Goal: Task Accomplishment & Management: Use online tool/utility

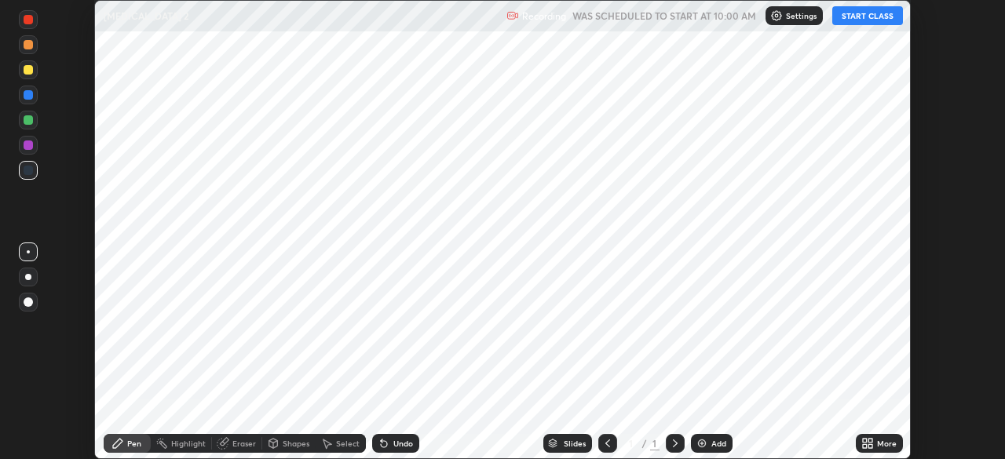
scroll to position [459, 1005]
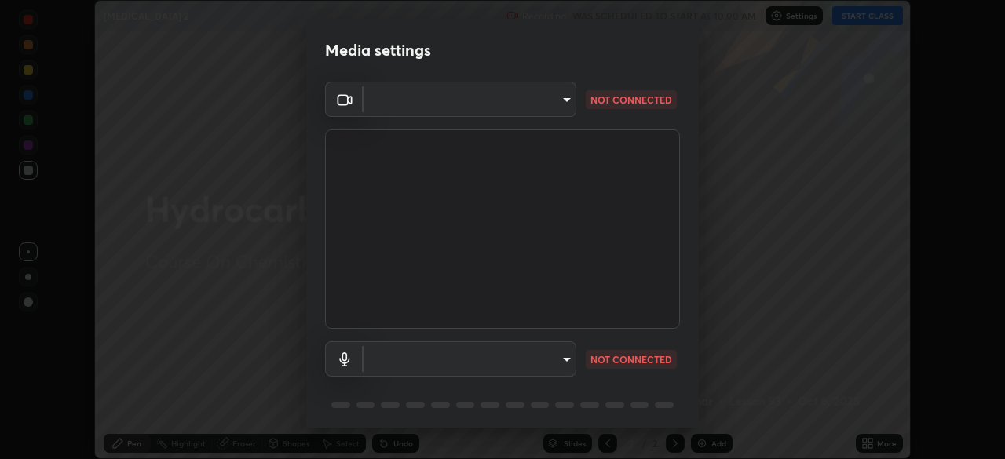
type input "45a9c953fc560ff4a06357cd143dcd85fc71fb1e664dcff5325b0048f3aa7c7e"
type input "communications"
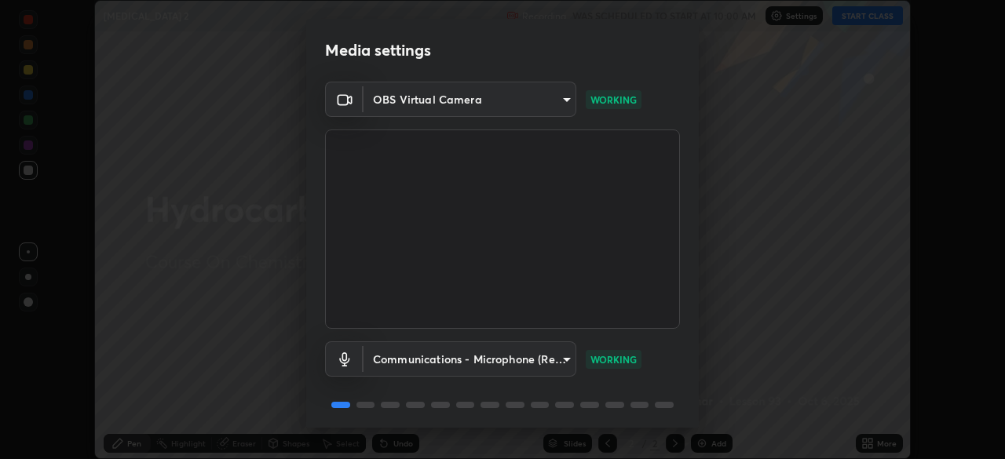
scroll to position [56, 0]
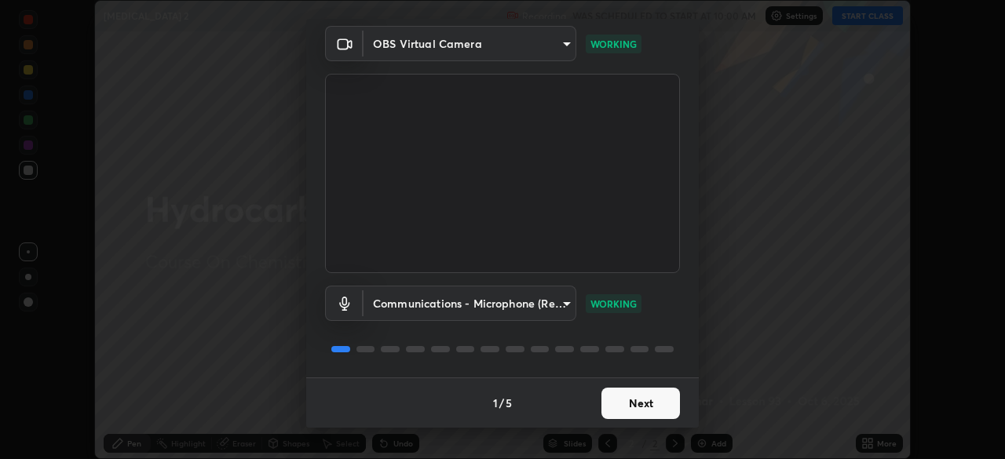
click at [623, 400] on button "Next" at bounding box center [640, 403] width 79 height 31
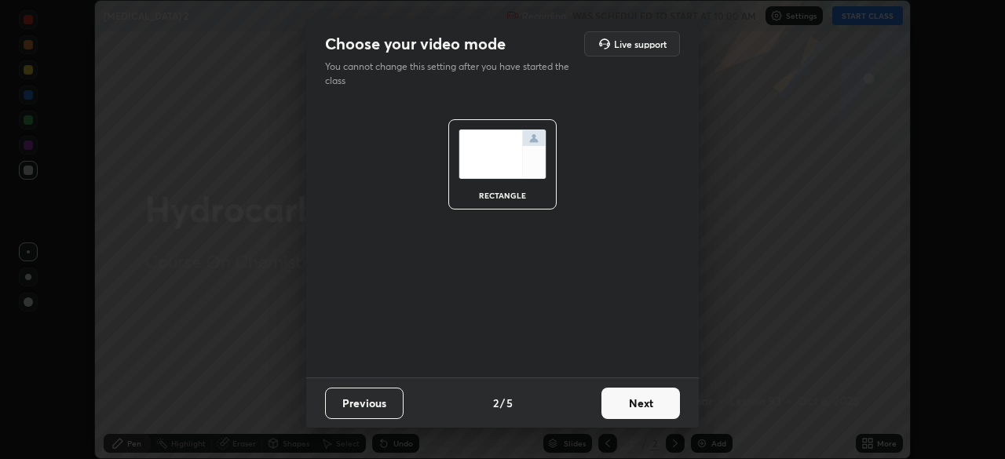
scroll to position [0, 0]
click at [644, 402] on button "Next" at bounding box center [640, 403] width 79 height 31
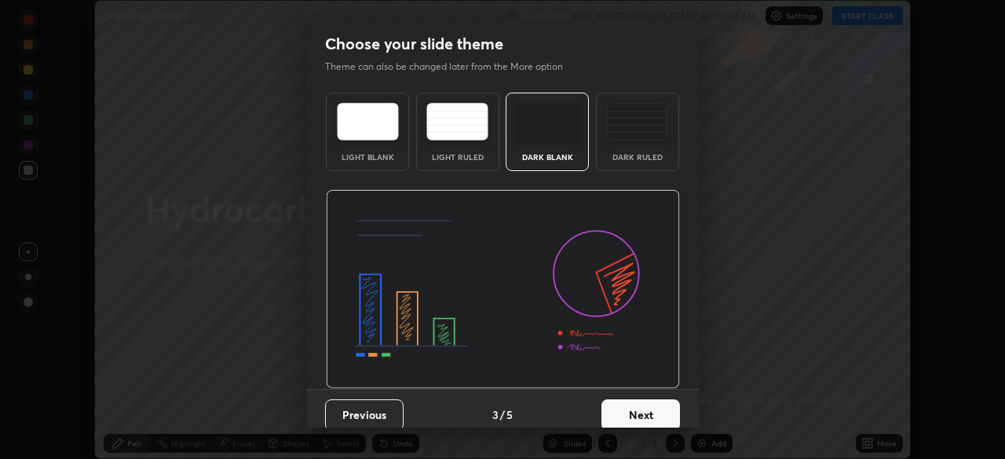
click at [635, 415] on button "Next" at bounding box center [640, 415] width 79 height 31
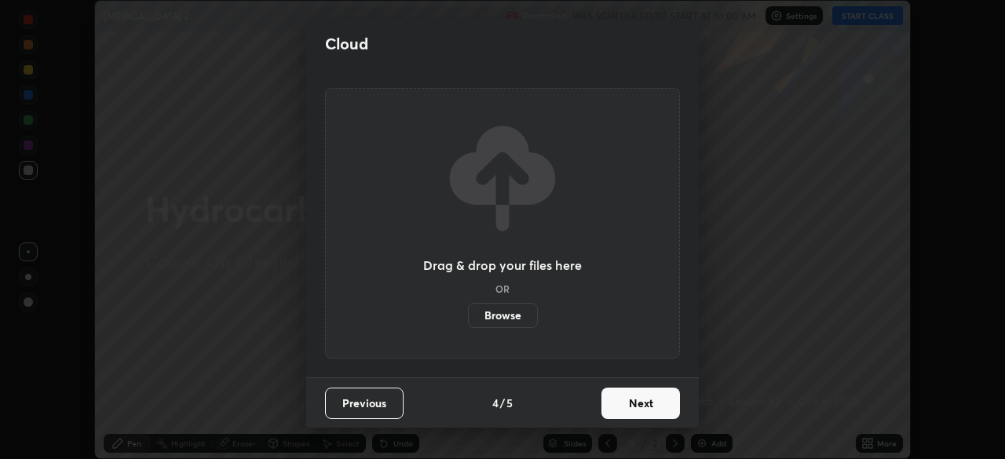
click at [632, 410] on button "Next" at bounding box center [640, 403] width 79 height 31
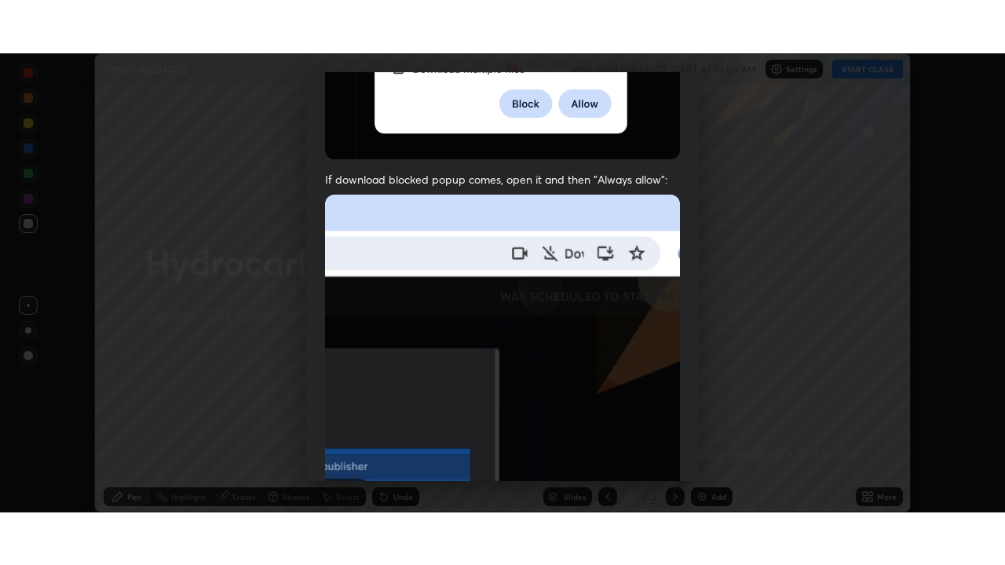
scroll to position [376, 0]
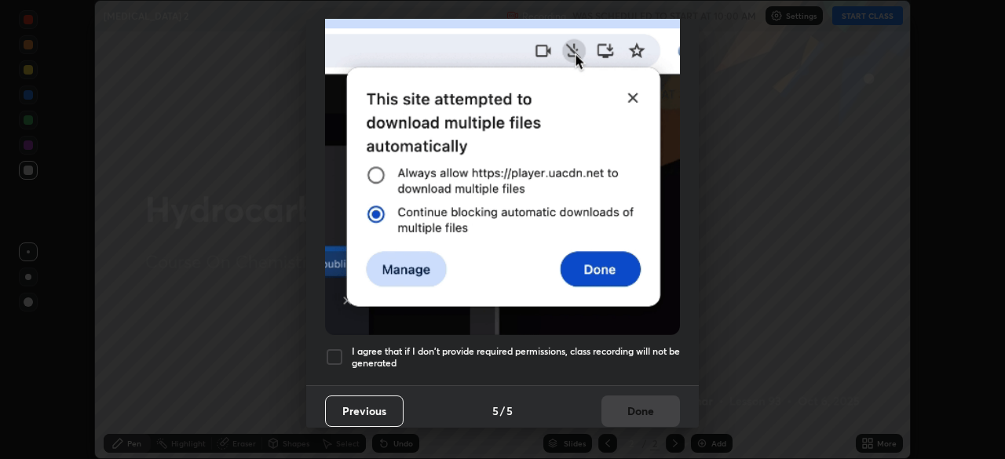
click at [337, 350] on div at bounding box center [334, 357] width 19 height 19
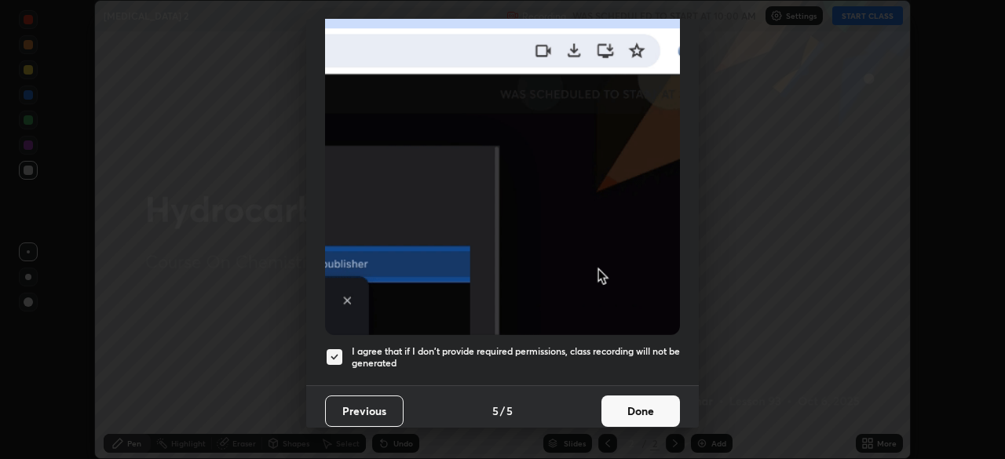
click at [610, 400] on button "Done" at bounding box center [640, 411] width 79 height 31
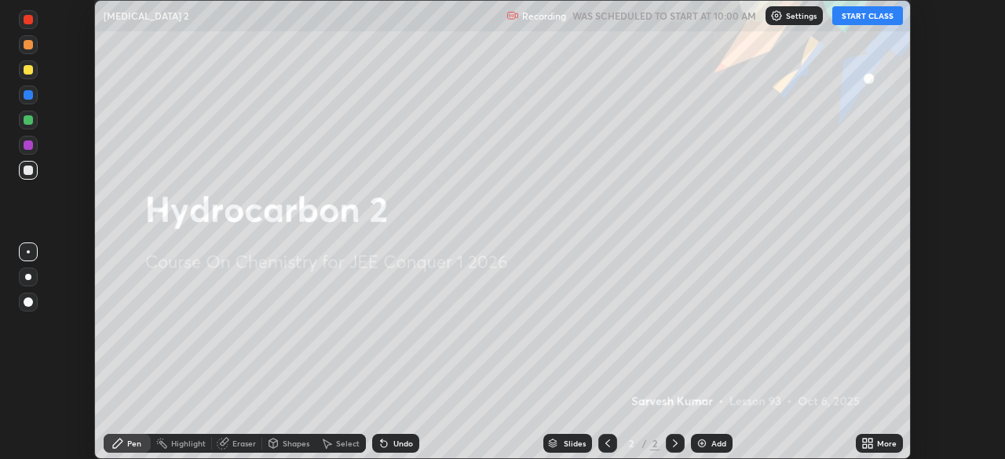
click at [866, 440] on icon at bounding box center [865, 441] width 4 height 4
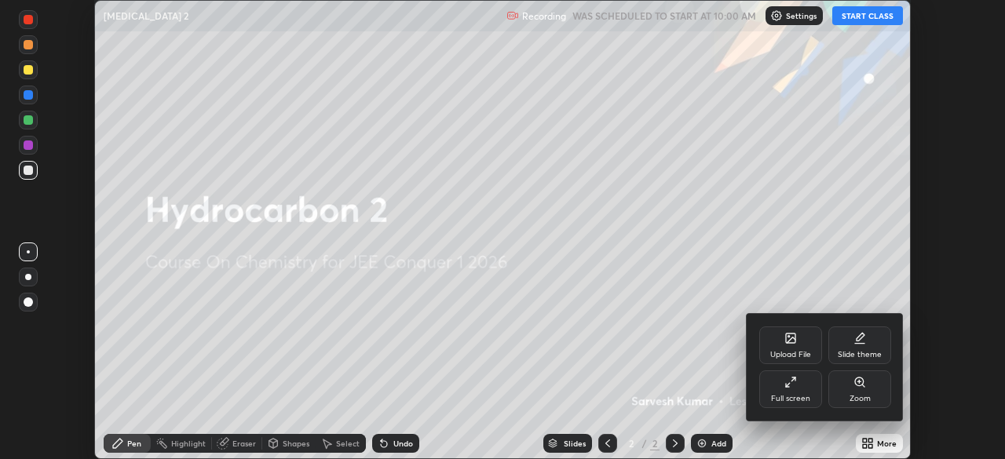
click at [775, 385] on div "Full screen" at bounding box center [790, 390] width 63 height 38
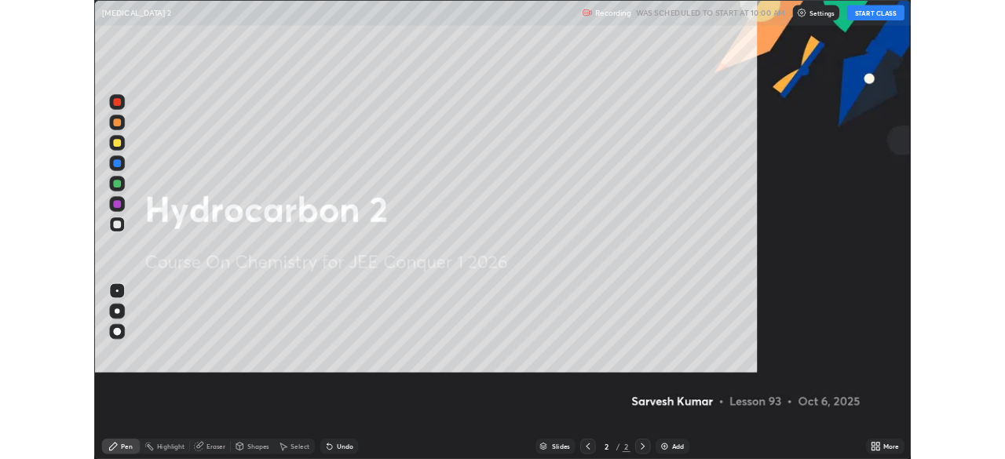
scroll to position [565, 1005]
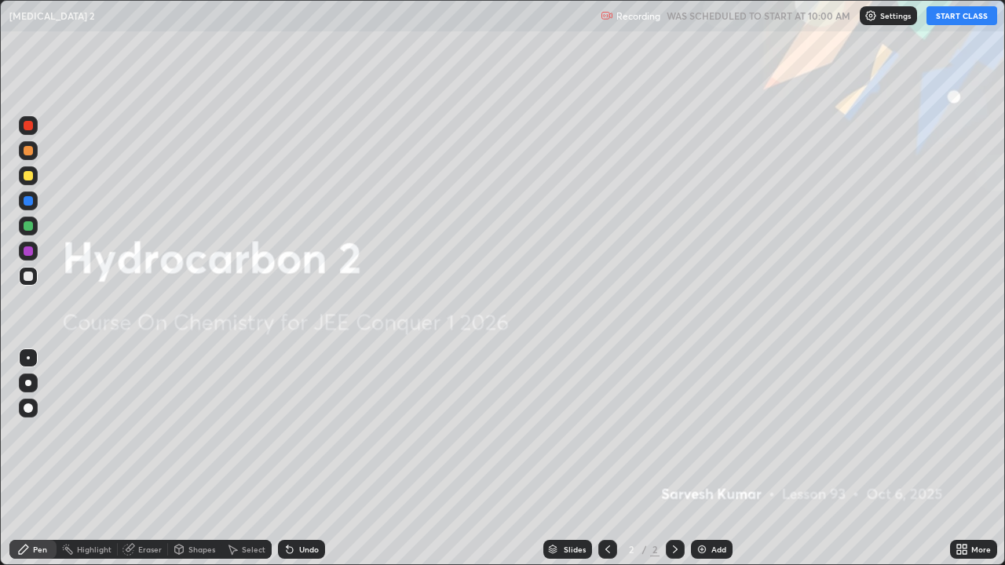
click at [955, 18] on button "START CLASS" at bounding box center [961, 15] width 71 height 19
click at [703, 459] on img at bounding box center [702, 549] width 13 height 13
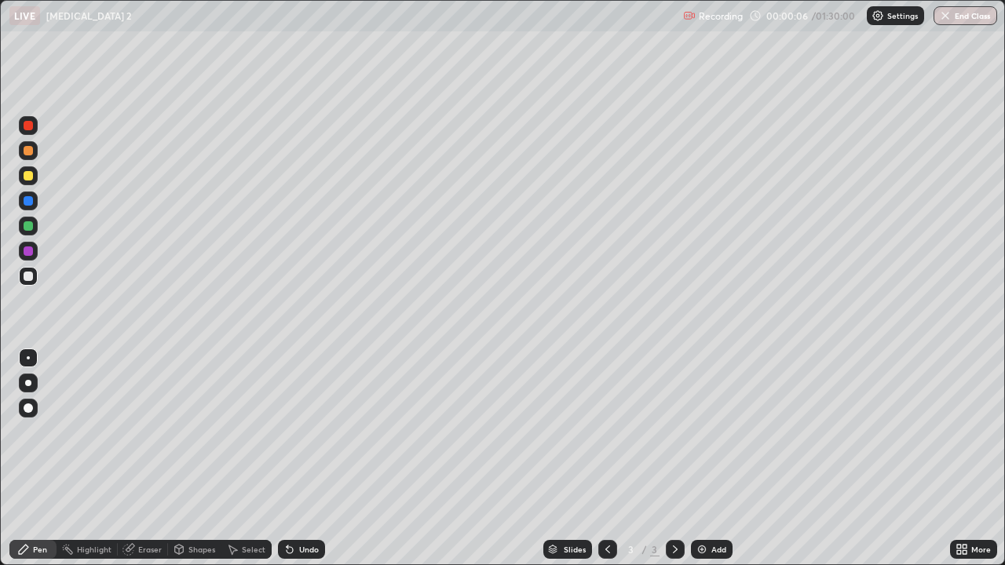
click at [31, 152] on div at bounding box center [28, 150] width 9 height 9
click at [31, 148] on div at bounding box center [28, 150] width 9 height 9
click at [30, 280] on div at bounding box center [28, 276] width 9 height 9
click at [27, 227] on div at bounding box center [28, 225] width 9 height 9
click at [28, 280] on div at bounding box center [28, 276] width 9 height 9
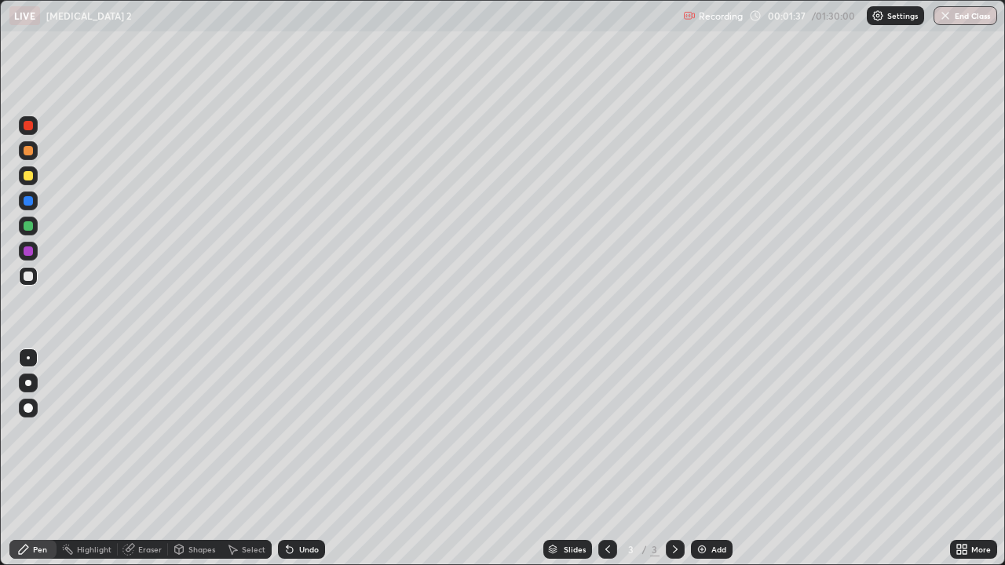
click at [34, 177] on div at bounding box center [28, 175] width 19 height 19
click at [128, 459] on icon at bounding box center [128, 550] width 10 height 10
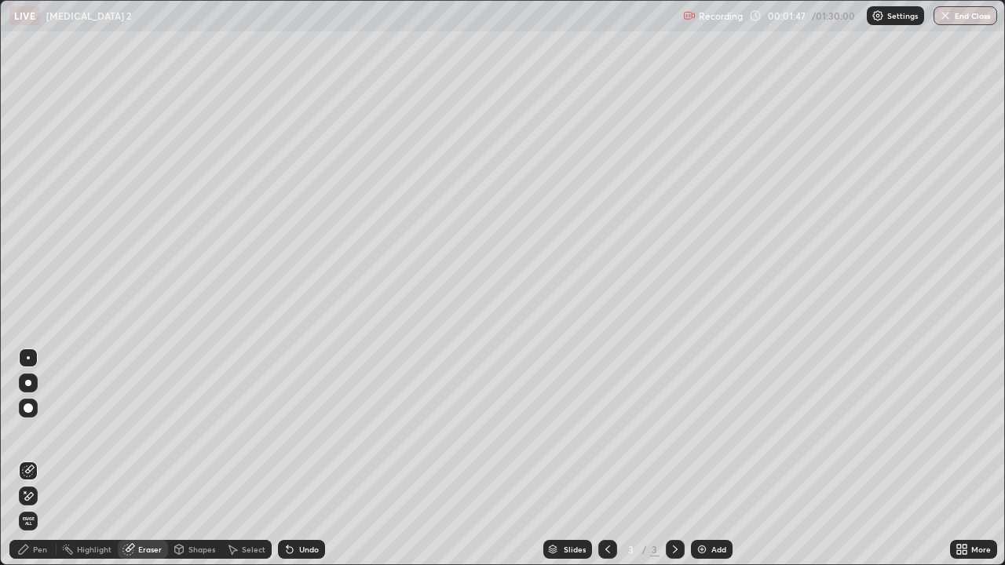
click at [30, 459] on div "Pen" at bounding box center [32, 549] width 47 height 31
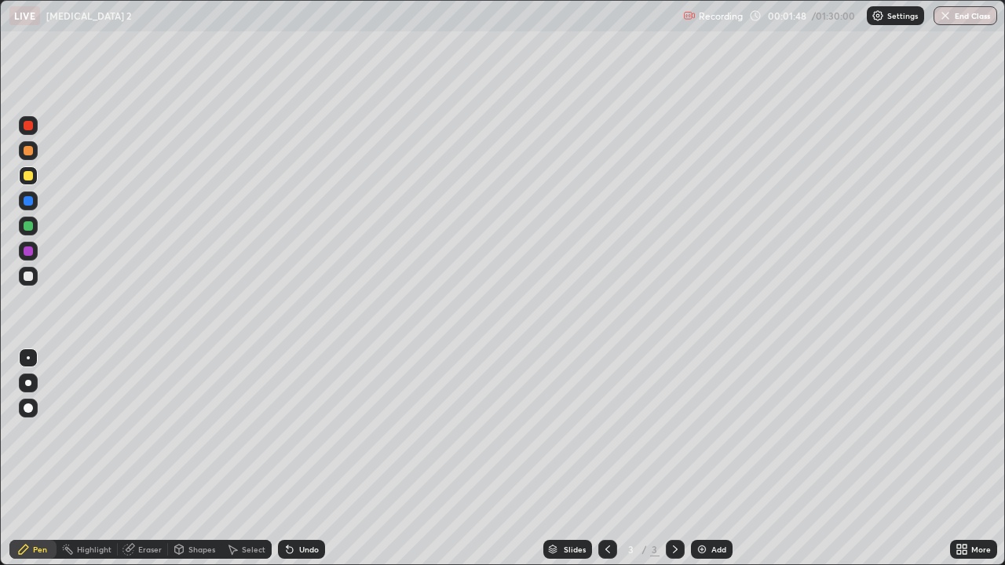
click at [29, 228] on div at bounding box center [28, 225] width 9 height 9
click at [231, 459] on icon at bounding box center [233, 550] width 9 height 9
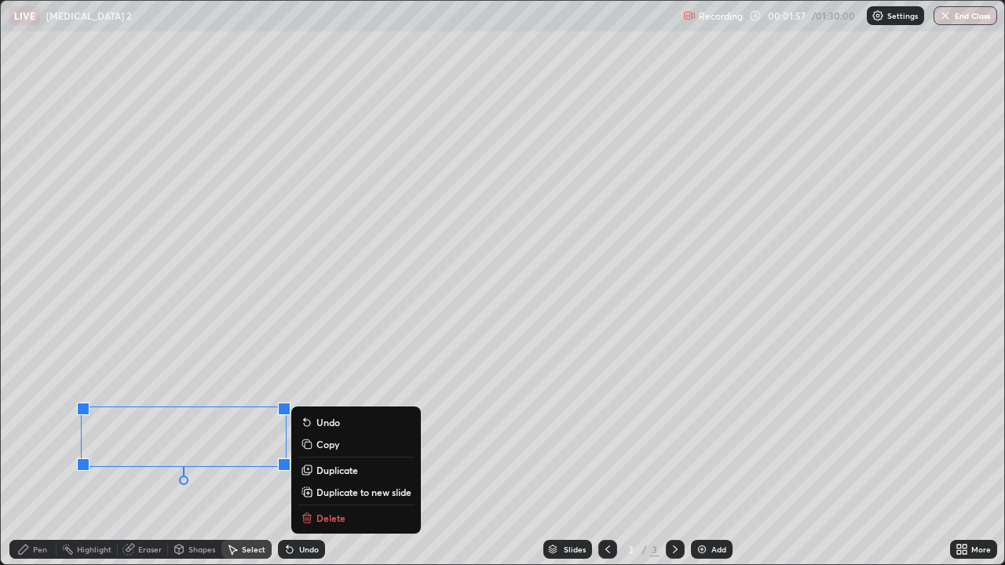
click at [37, 459] on div "Pen" at bounding box center [40, 550] width 14 height 8
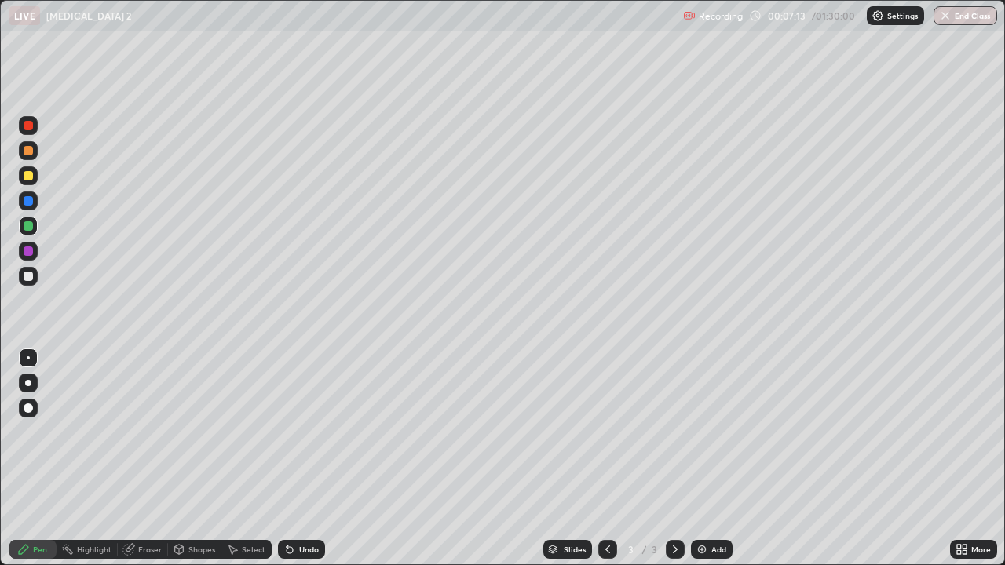
click at [718, 459] on div "Add" at bounding box center [718, 550] width 15 height 8
click at [29, 179] on div at bounding box center [28, 175] width 9 height 9
click at [27, 231] on div at bounding box center [28, 226] width 19 height 19
click at [183, 459] on div "Shapes" at bounding box center [194, 549] width 53 height 31
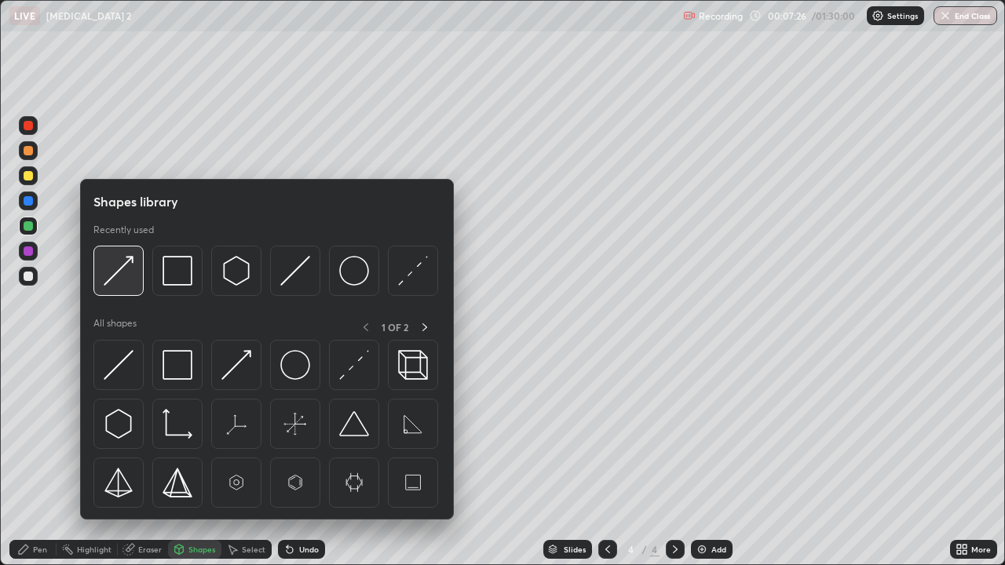
click at [115, 276] on img at bounding box center [119, 271] width 30 height 30
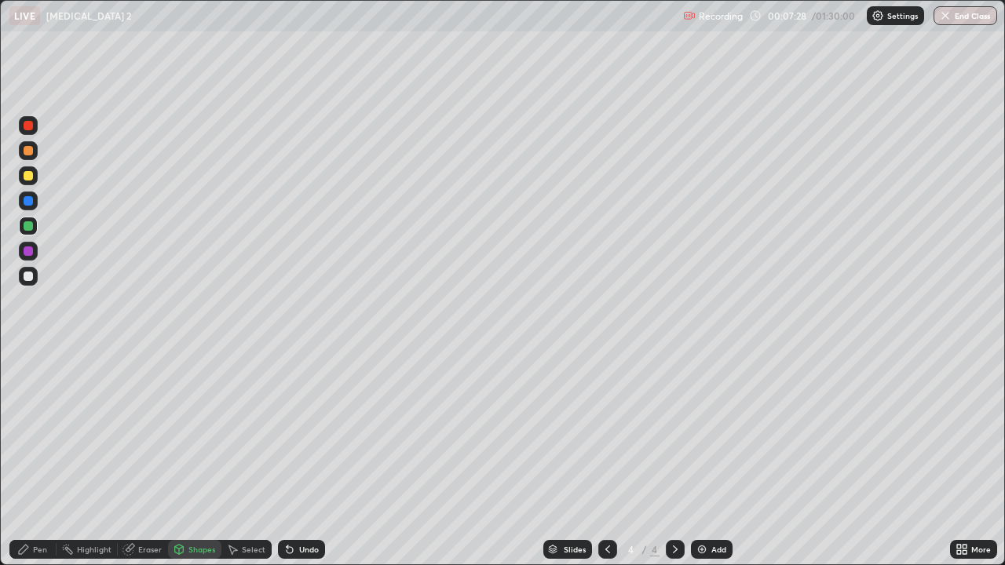
click at [288, 459] on icon at bounding box center [290, 550] width 6 height 6
click at [296, 459] on div "Undo" at bounding box center [301, 549] width 47 height 19
click at [39, 459] on div "Pen" at bounding box center [40, 550] width 14 height 8
click at [29, 176] on div at bounding box center [28, 175] width 9 height 9
click at [152, 459] on div "Eraser" at bounding box center [150, 550] width 24 height 8
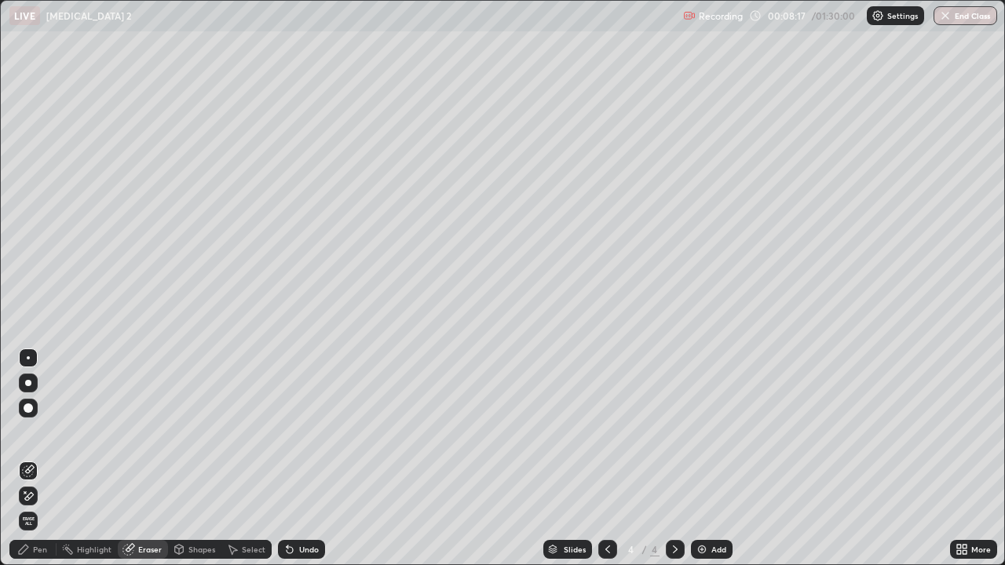
click at [31, 459] on div "Pen" at bounding box center [32, 549] width 47 height 19
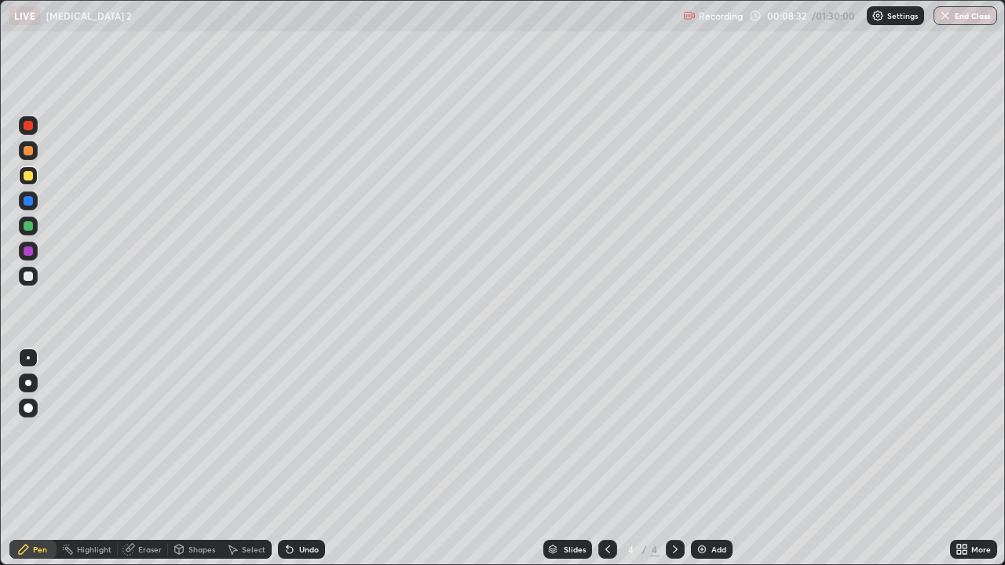
click at [304, 459] on div "Undo" at bounding box center [309, 550] width 20 height 8
click at [305, 459] on div "Undo" at bounding box center [309, 550] width 20 height 8
click at [308, 459] on div "Undo" at bounding box center [309, 550] width 20 height 8
click at [719, 459] on div "Add" at bounding box center [718, 550] width 15 height 8
click at [23, 228] on div at bounding box center [28, 226] width 19 height 19
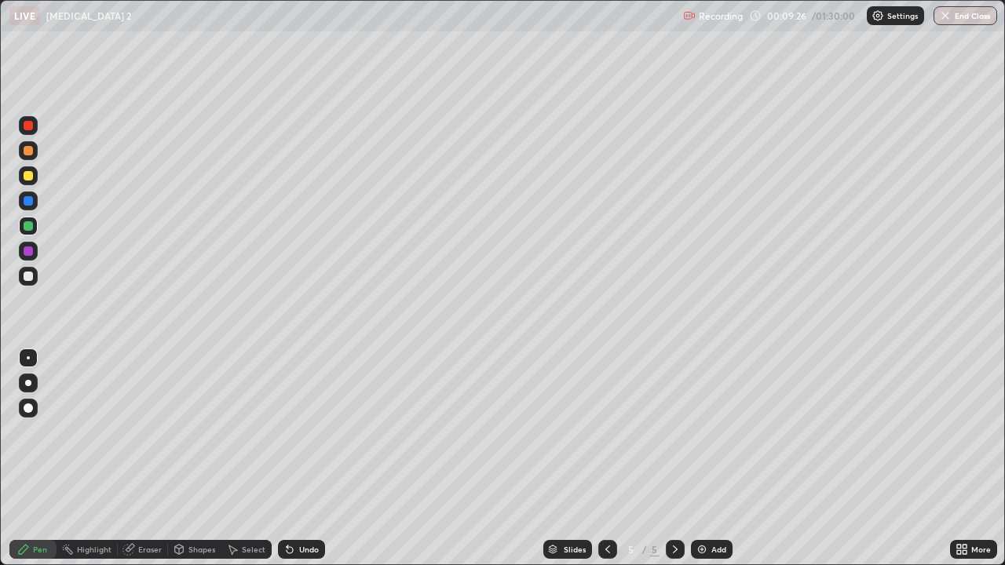
click at [294, 459] on div "Undo" at bounding box center [301, 549] width 47 height 19
click at [27, 279] on div at bounding box center [28, 276] width 9 height 9
click at [612, 459] on icon at bounding box center [607, 549] width 13 height 13
click at [609, 459] on icon at bounding box center [607, 549] width 13 height 13
click at [677, 459] on div at bounding box center [675, 549] width 19 height 19
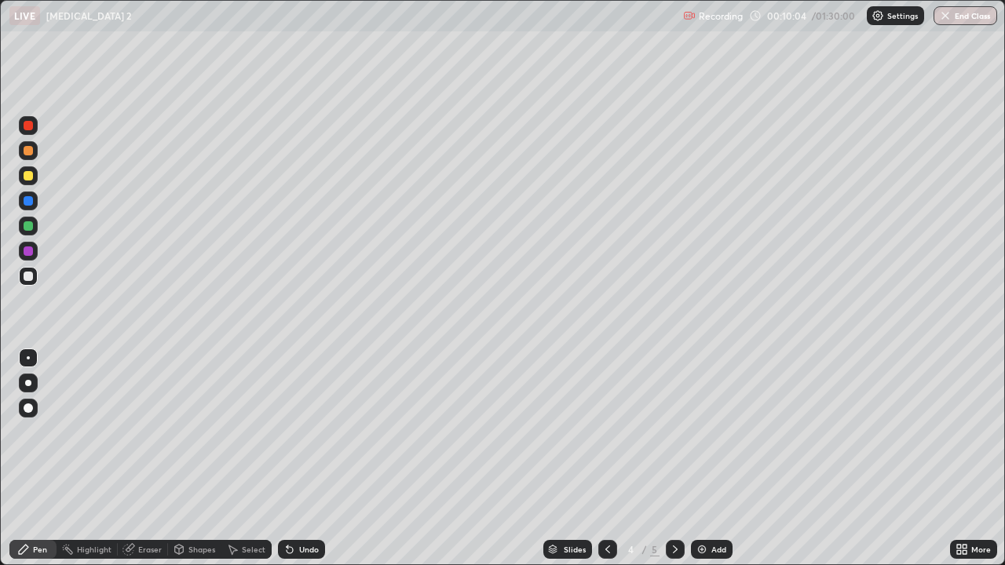
click at [668, 459] on div at bounding box center [675, 549] width 19 height 19
click at [29, 179] on div at bounding box center [28, 175] width 9 height 9
click at [256, 459] on div "Select" at bounding box center [254, 550] width 24 height 8
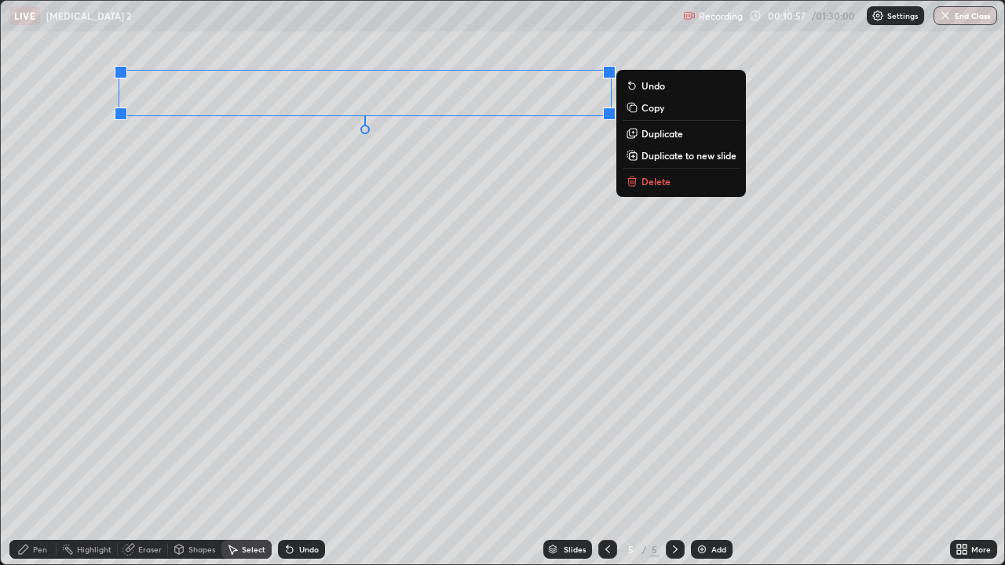
click at [41, 459] on div "Pen" at bounding box center [40, 550] width 14 height 8
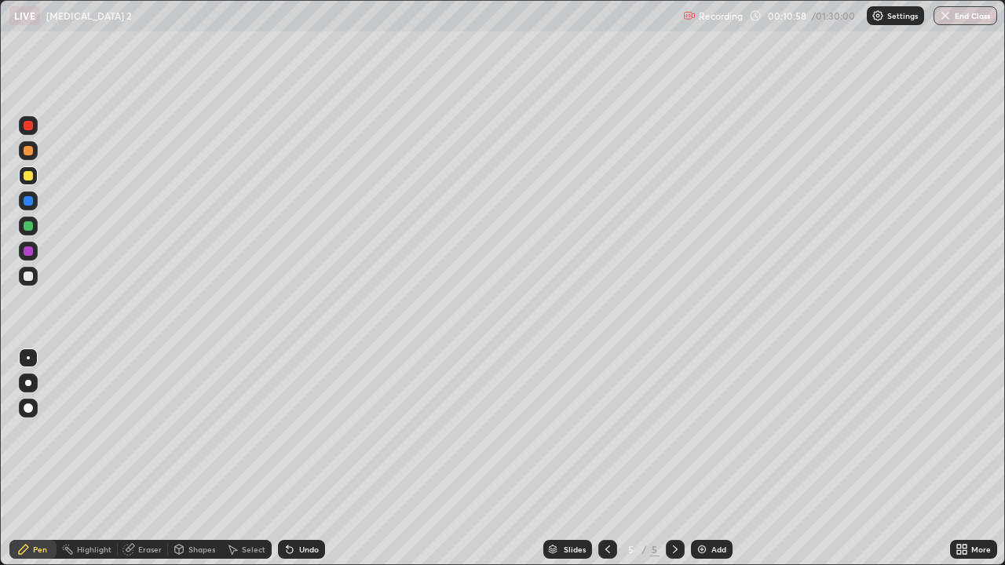
click at [31, 229] on div at bounding box center [28, 225] width 9 height 9
click at [199, 459] on div "Shapes" at bounding box center [201, 550] width 27 height 8
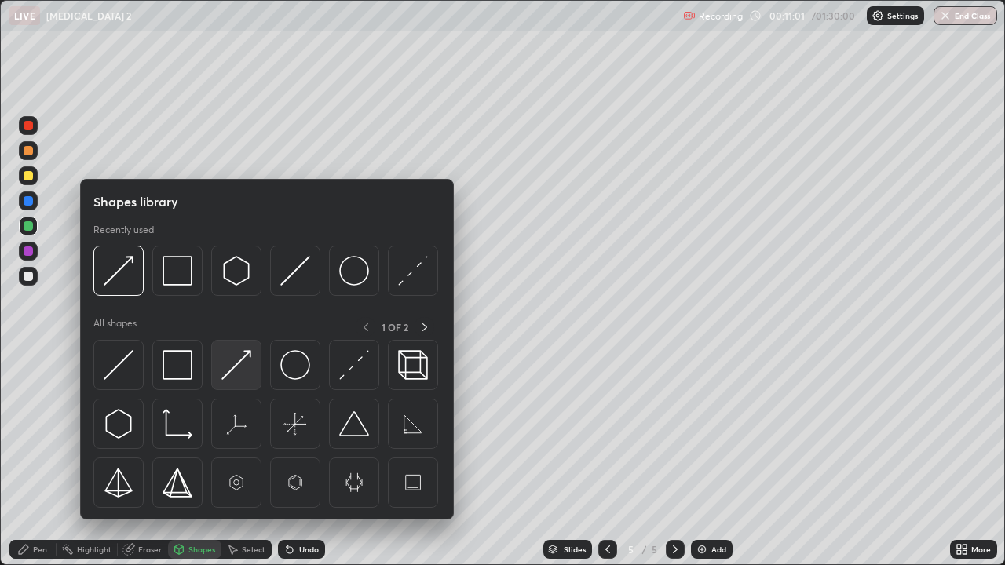
click at [239, 368] on img at bounding box center [236, 365] width 30 height 30
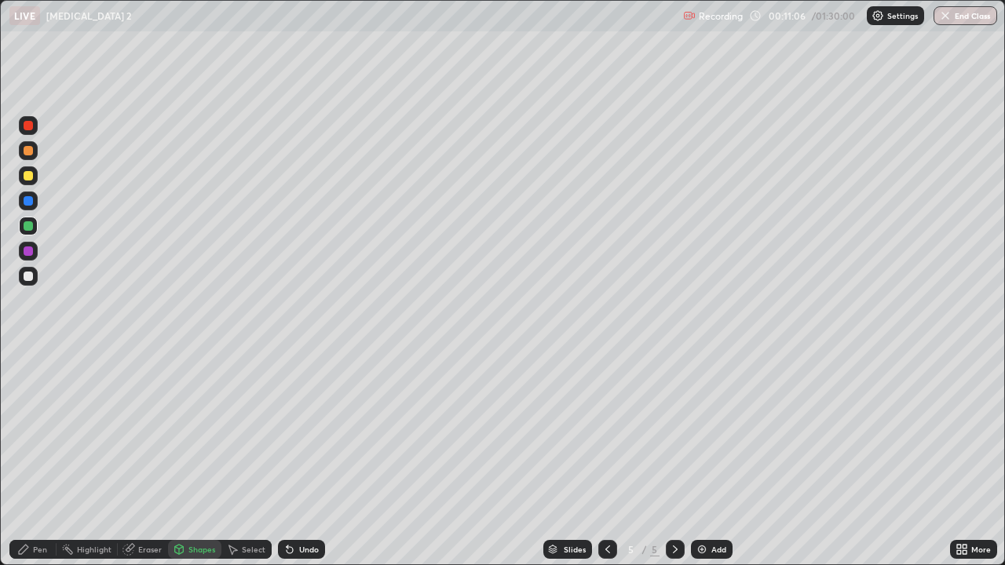
click at [41, 459] on div "Pen" at bounding box center [32, 549] width 47 height 19
click at [155, 459] on div "Eraser" at bounding box center [150, 550] width 24 height 8
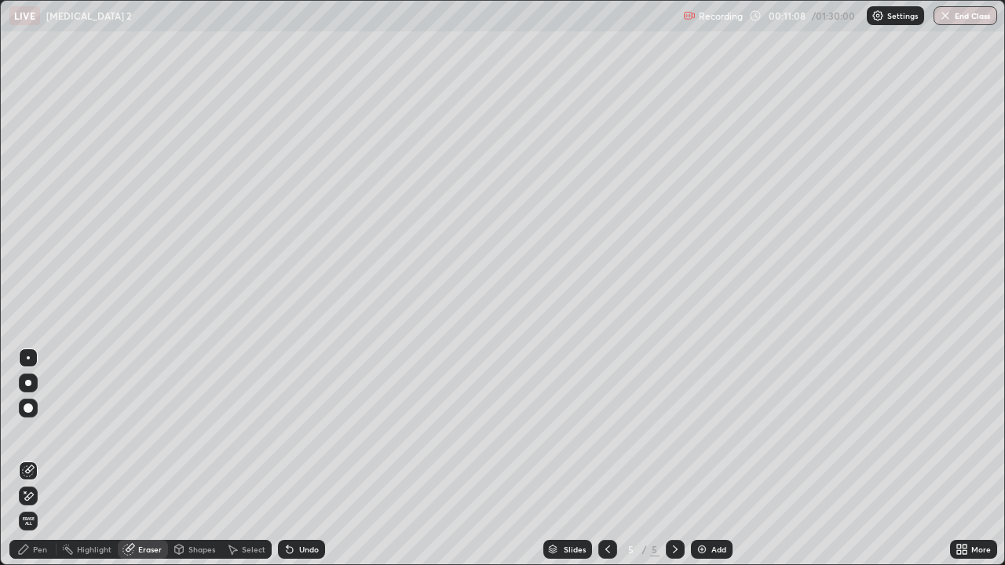
click at [196, 459] on div "Shapes" at bounding box center [201, 550] width 27 height 8
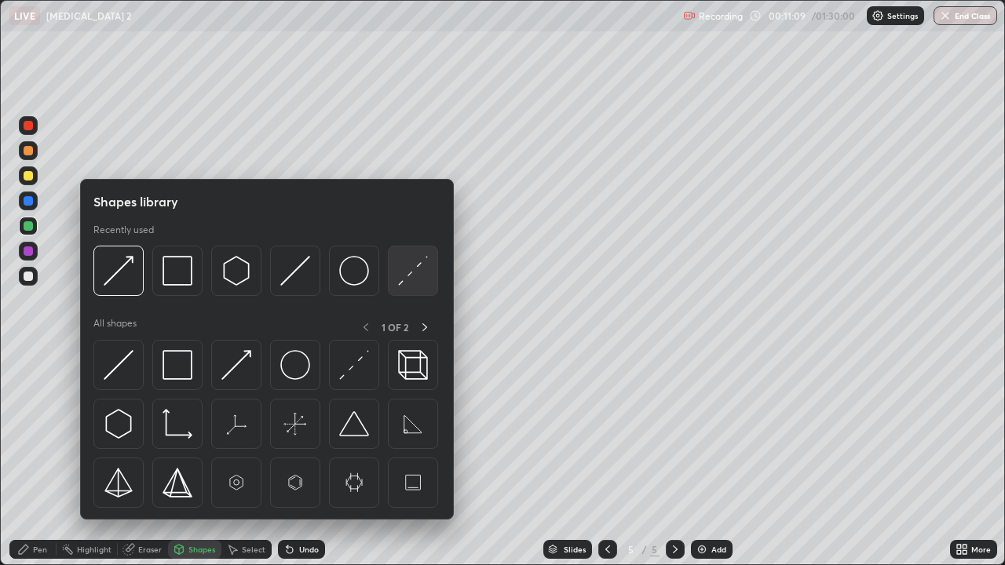
click at [400, 284] on img at bounding box center [413, 271] width 30 height 30
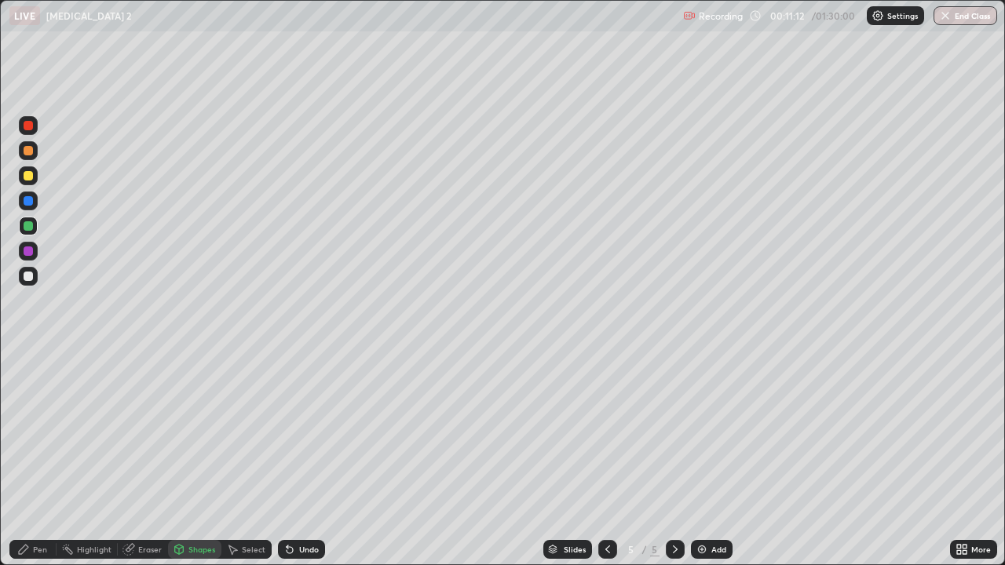
click at [45, 459] on div "Pen" at bounding box center [40, 550] width 14 height 8
click at [31, 252] on div at bounding box center [28, 251] width 9 height 9
click at [714, 459] on div "Add" at bounding box center [718, 550] width 15 height 8
click at [601, 459] on icon at bounding box center [607, 549] width 13 height 13
click at [262, 459] on div "Select" at bounding box center [246, 549] width 50 height 19
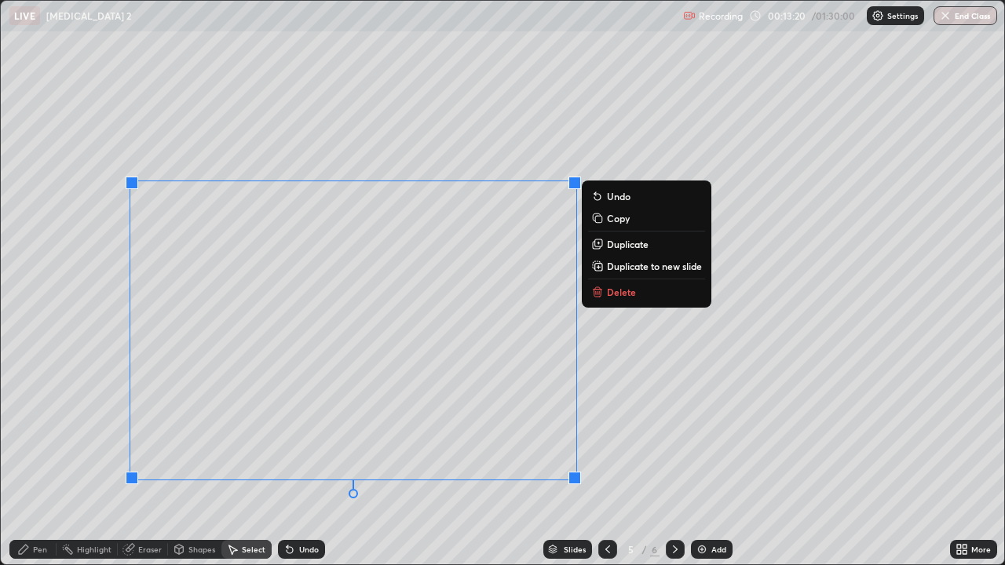
click at [641, 266] on p "Duplicate to new slide" at bounding box center [654, 266] width 95 height 13
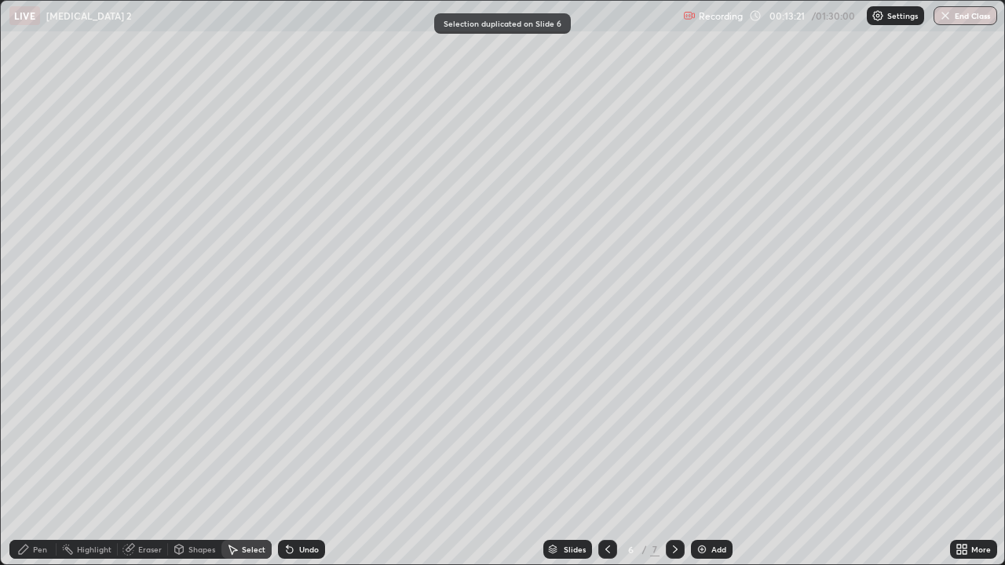
click at [598, 459] on div at bounding box center [607, 549] width 19 height 31
click at [674, 459] on icon at bounding box center [675, 549] width 13 height 13
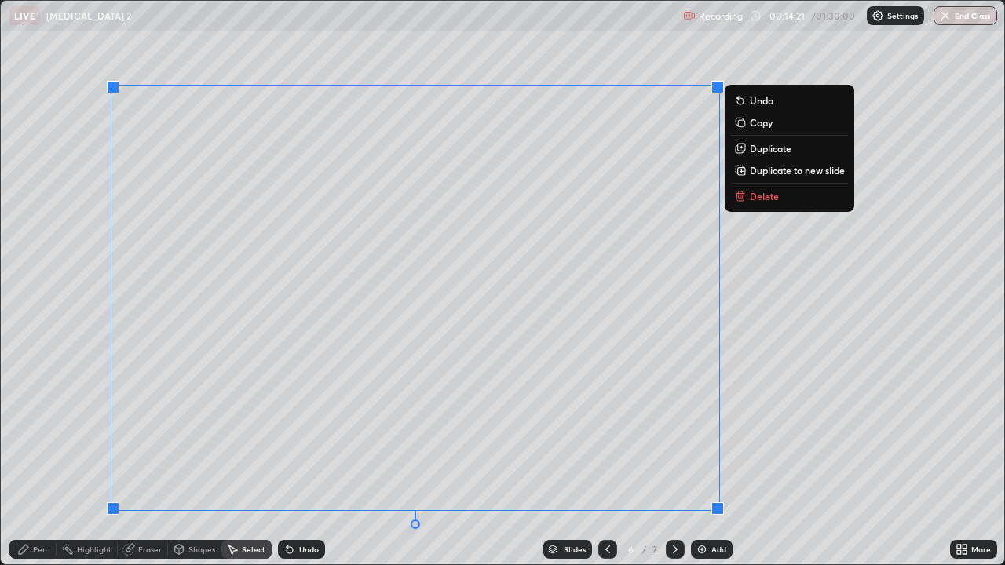
click at [40, 459] on div "Pen" at bounding box center [40, 550] width 14 height 8
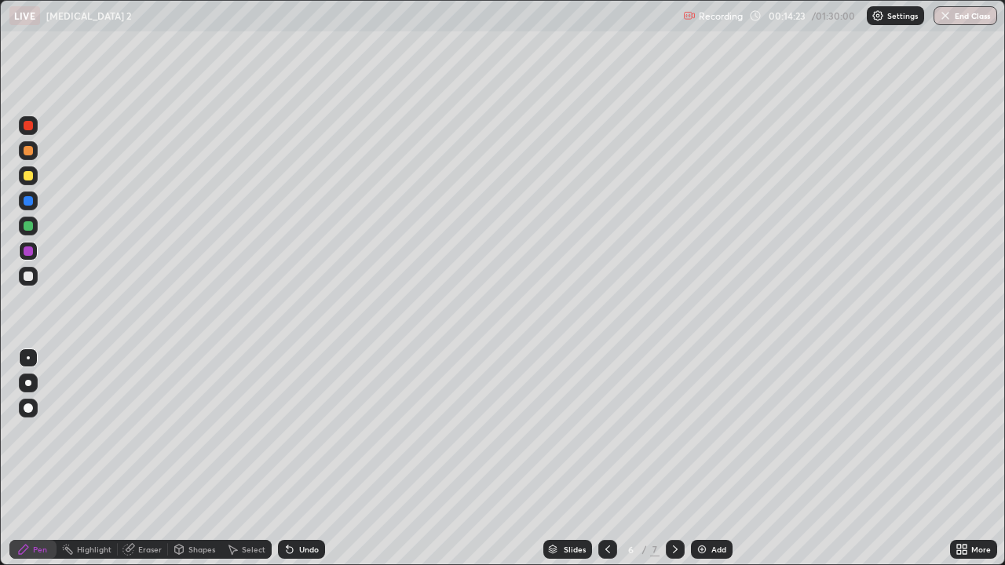
click at [233, 459] on icon at bounding box center [233, 550] width 9 height 9
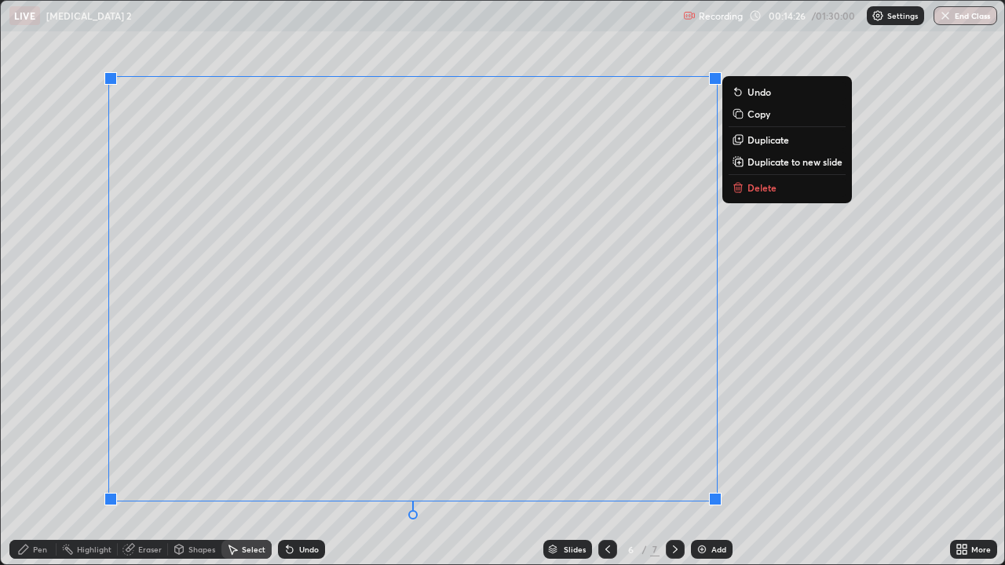
click at [65, 353] on div "0 ° Undo Copy Duplicate Duplicate to new slide Delete" at bounding box center [502, 283] width 1003 height 564
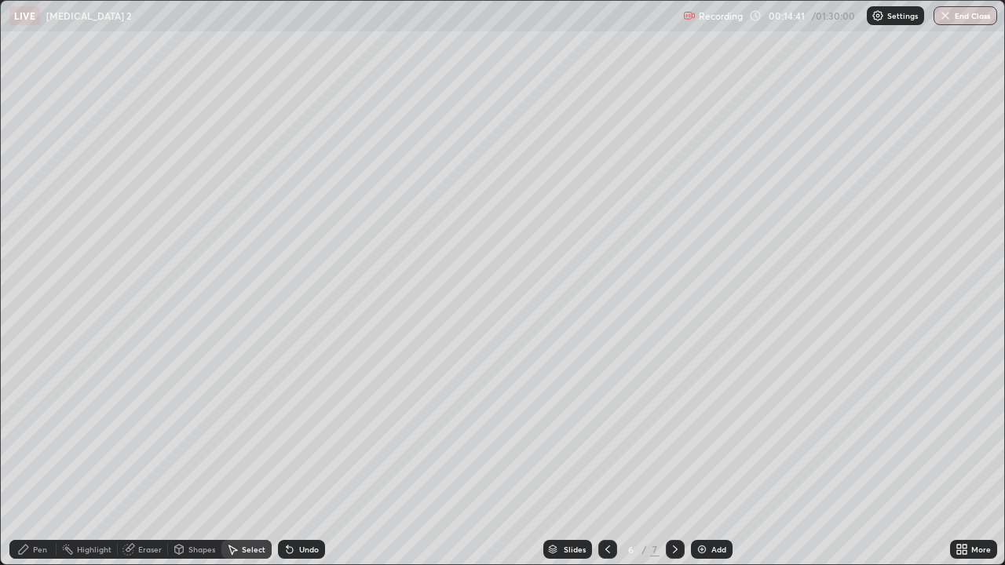
click at [18, 459] on icon at bounding box center [23, 549] width 13 height 13
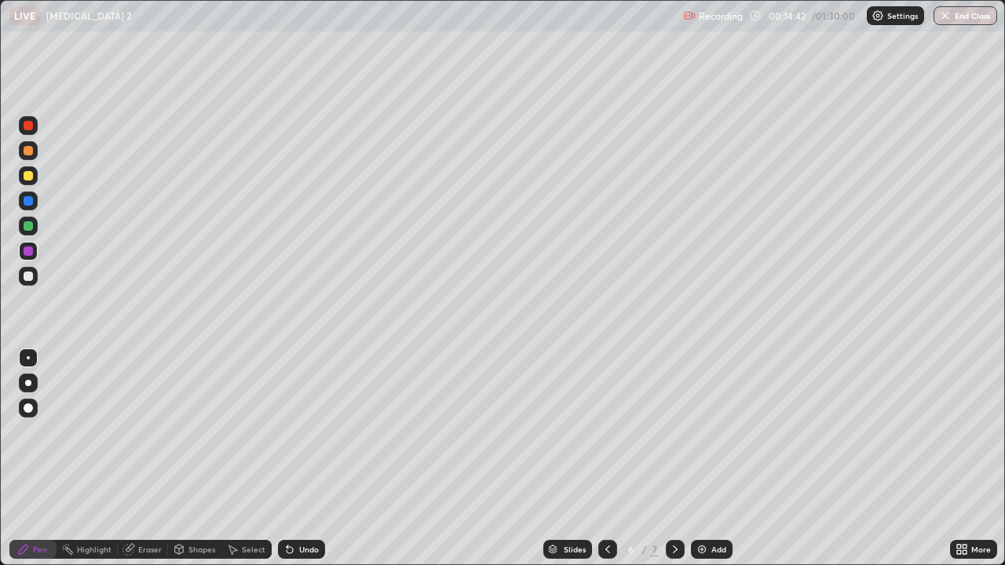
click at [26, 283] on div at bounding box center [28, 276] width 19 height 19
click at [700, 459] on img at bounding box center [702, 549] width 13 height 13
click at [30, 153] on div at bounding box center [28, 150] width 9 height 9
click at [299, 459] on div "Undo" at bounding box center [309, 550] width 20 height 8
click at [307, 459] on div "Undo" at bounding box center [309, 550] width 20 height 8
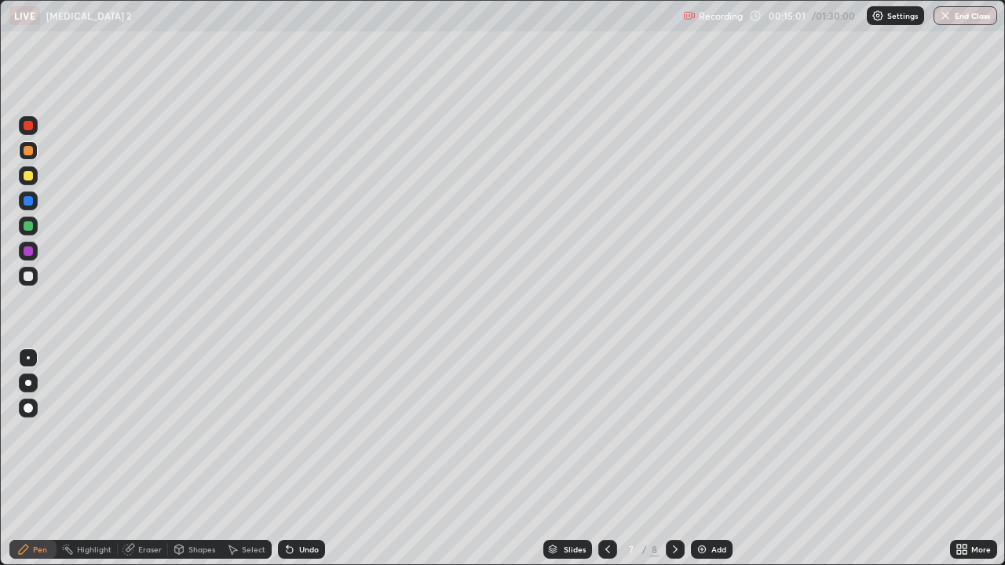
click at [308, 459] on div "Undo" at bounding box center [309, 550] width 20 height 8
click at [303, 459] on div "Undo" at bounding box center [309, 550] width 20 height 8
click at [302, 459] on div "Undo" at bounding box center [301, 549] width 47 height 19
click at [306, 459] on div "Undo" at bounding box center [301, 549] width 47 height 19
click at [27, 279] on div at bounding box center [28, 276] width 9 height 9
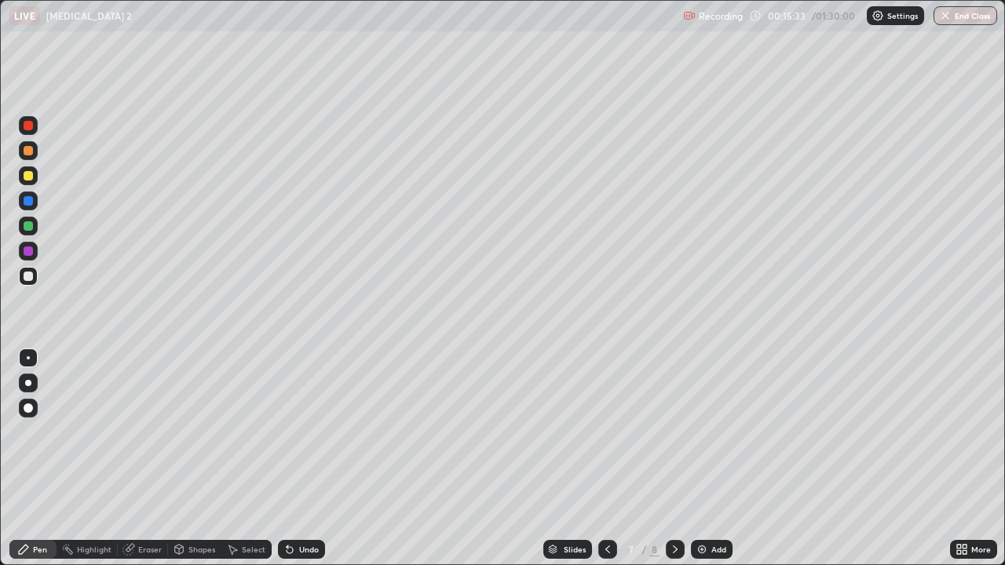
click at [25, 228] on div at bounding box center [28, 225] width 9 height 9
click at [254, 459] on div "Select" at bounding box center [254, 550] width 24 height 8
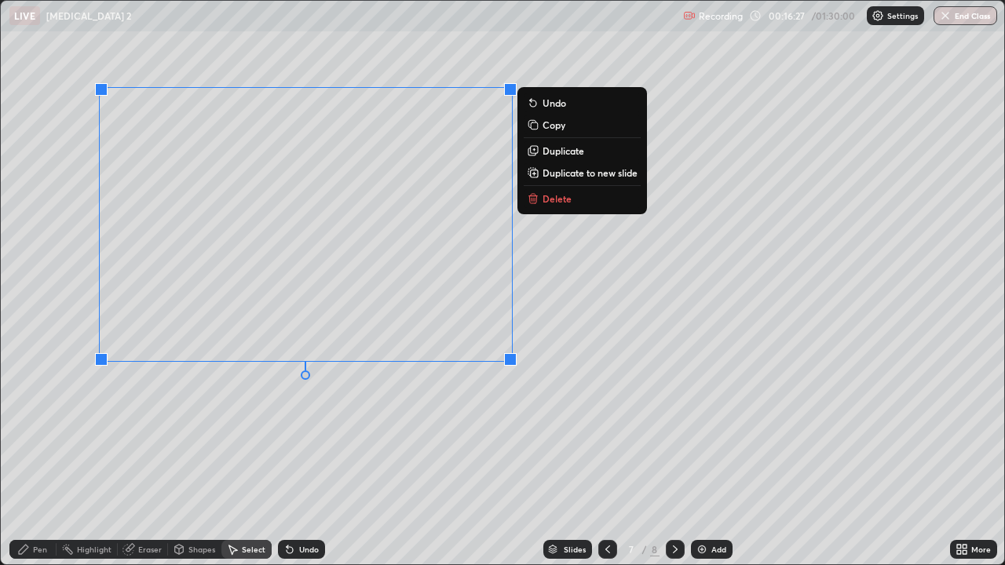
click at [543, 203] on p "Delete" at bounding box center [557, 198] width 29 height 13
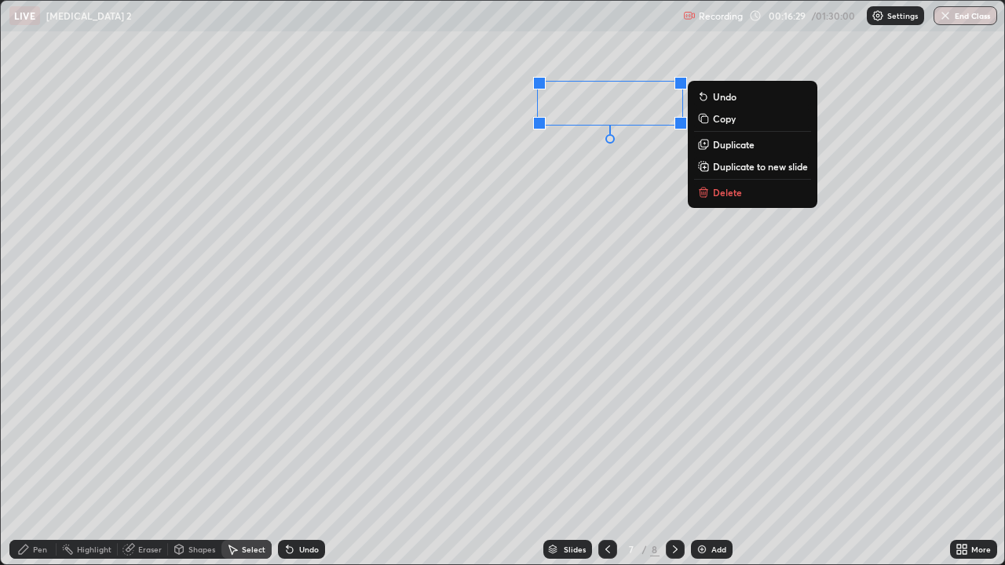
click at [721, 195] on p "Delete" at bounding box center [727, 192] width 29 height 13
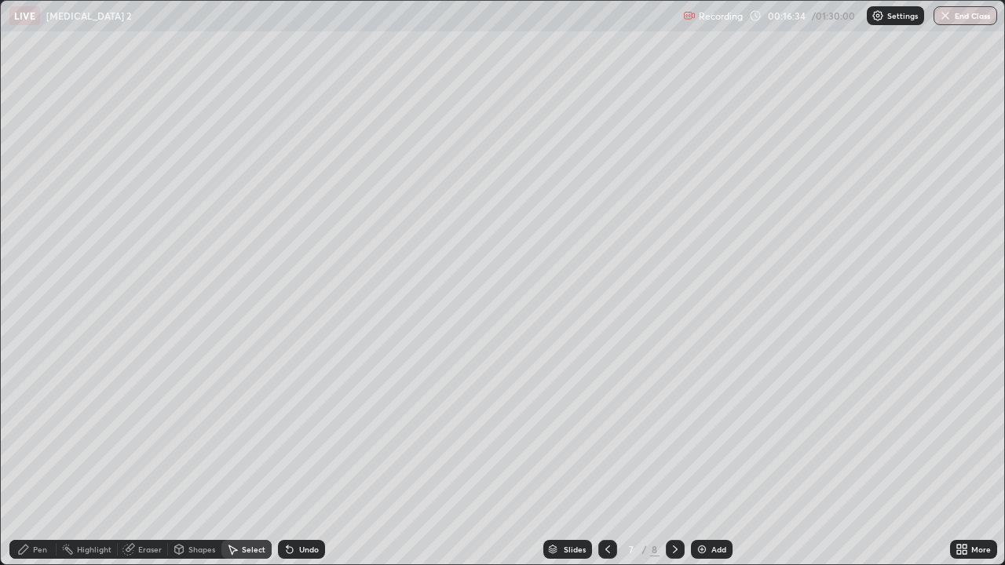
click at [606, 459] on icon at bounding box center [607, 549] width 13 height 13
click at [25, 459] on icon at bounding box center [23, 549] width 9 height 9
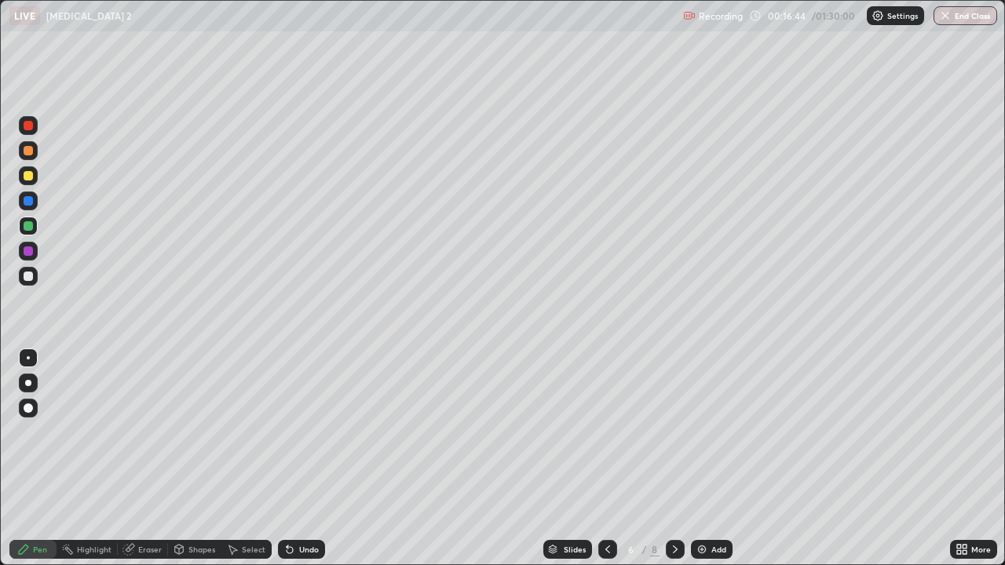
click at [16, 276] on div at bounding box center [28, 276] width 25 height 25
click at [678, 459] on icon at bounding box center [675, 549] width 13 height 13
click at [27, 150] on div at bounding box center [28, 150] width 9 height 9
click at [30, 176] on div at bounding box center [28, 175] width 9 height 9
click at [709, 459] on div "Add" at bounding box center [712, 549] width 42 height 19
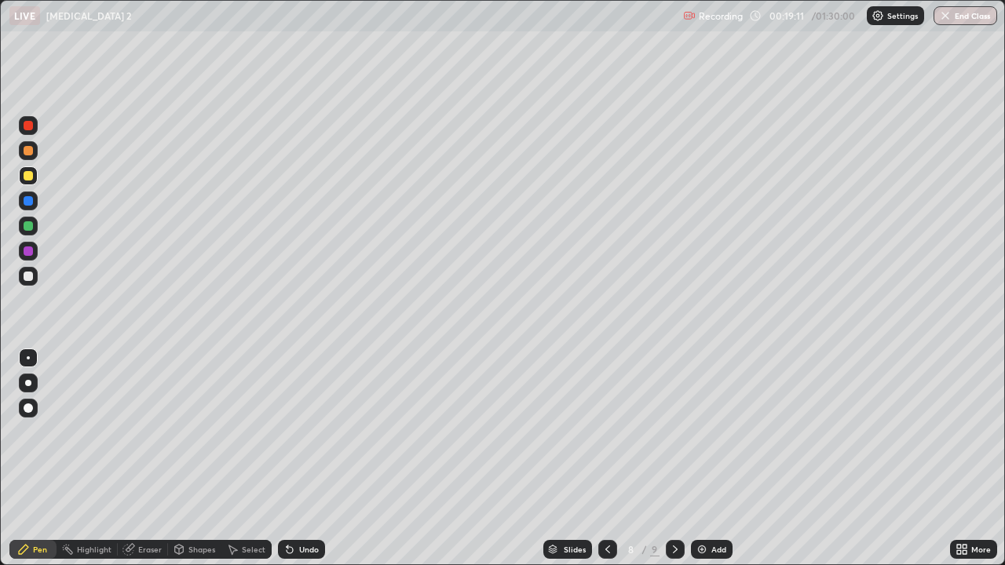
click at [30, 282] on div at bounding box center [28, 276] width 19 height 19
click at [314, 459] on div "Undo" at bounding box center [309, 550] width 20 height 8
click at [300, 459] on div "Undo" at bounding box center [301, 549] width 47 height 19
click at [301, 459] on div "Undo" at bounding box center [301, 549] width 47 height 19
click at [299, 459] on div "Undo" at bounding box center [309, 550] width 20 height 8
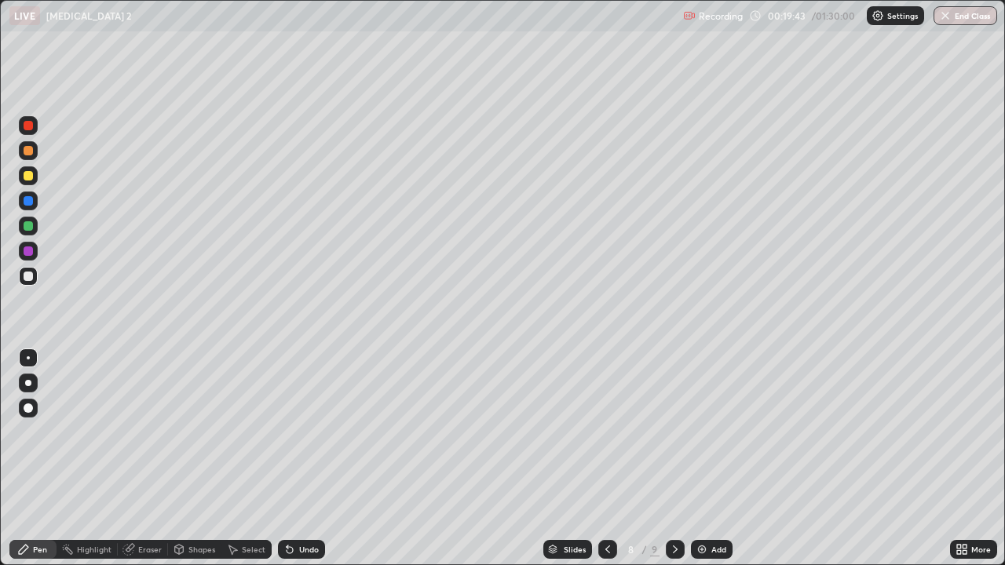
click at [296, 459] on div "Undo" at bounding box center [301, 549] width 47 height 19
click at [299, 459] on div "Undo" at bounding box center [309, 550] width 20 height 8
click at [300, 459] on div "Undo" at bounding box center [309, 550] width 20 height 8
click at [299, 459] on div "Undo" at bounding box center [309, 550] width 20 height 8
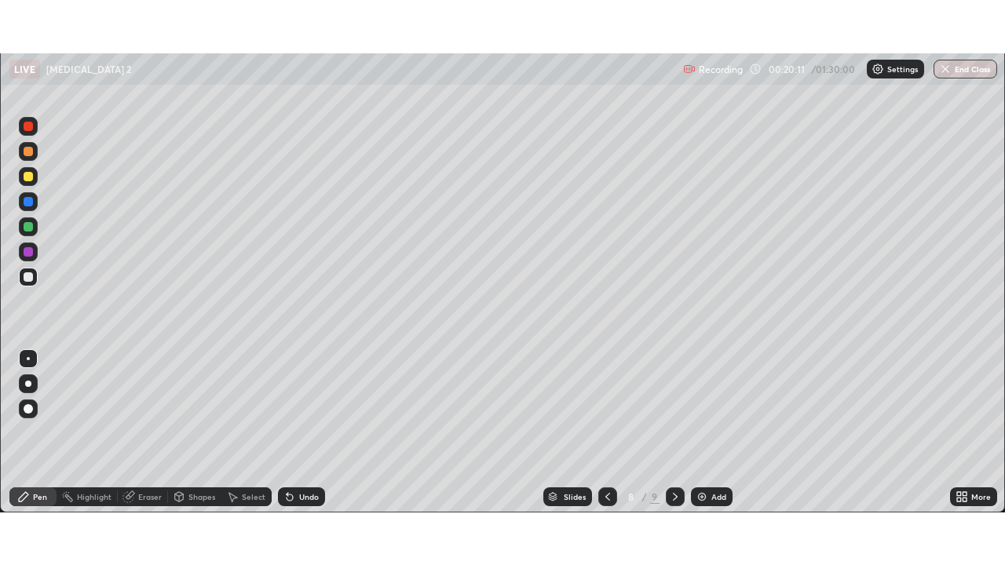
scroll to position [78052, 77507]
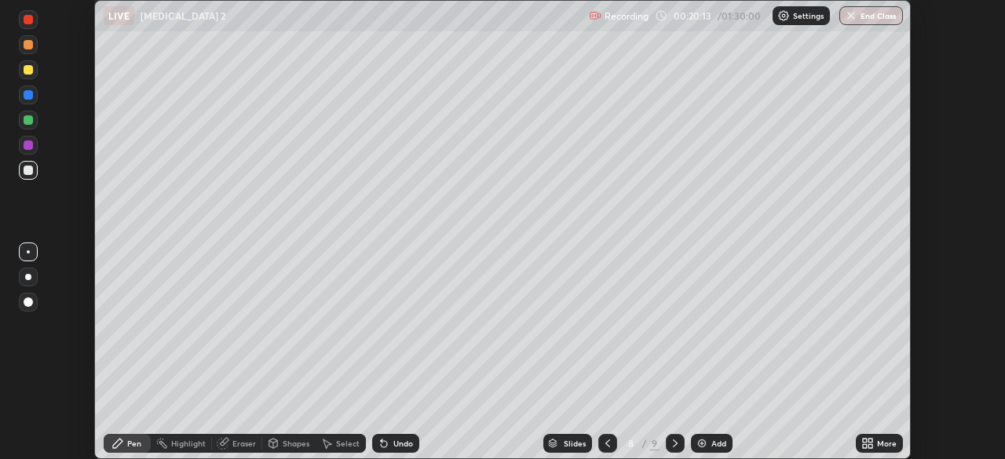
click at [873, 442] on icon at bounding box center [867, 443] width 13 height 13
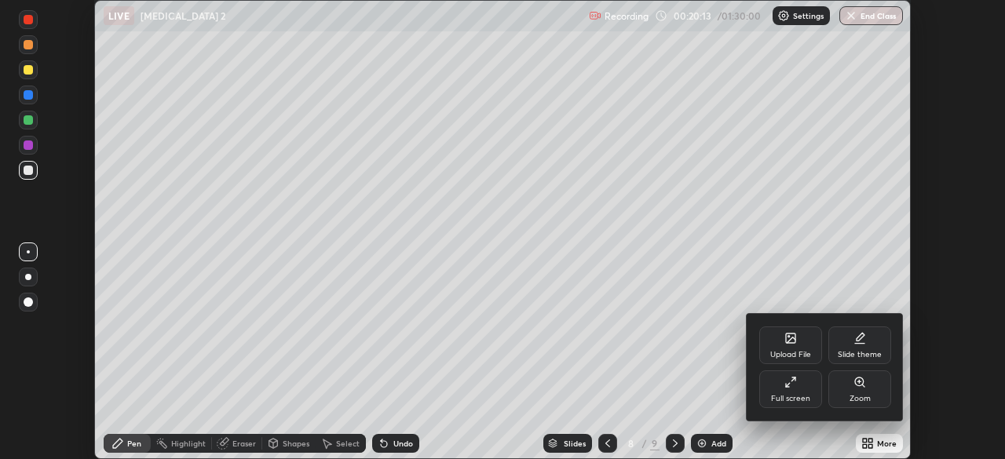
click at [787, 398] on div "Full screen" at bounding box center [790, 399] width 39 height 8
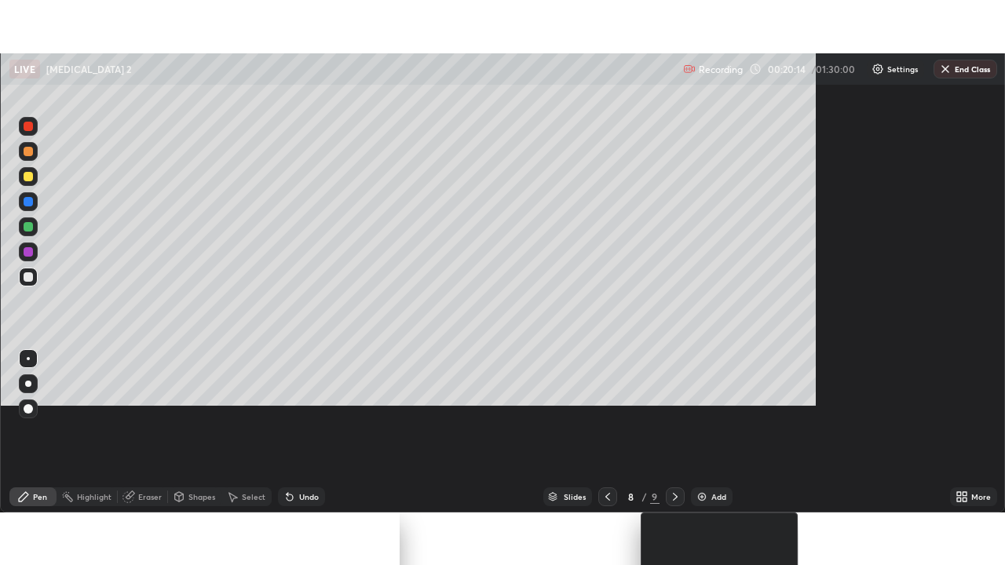
scroll to position [565, 1005]
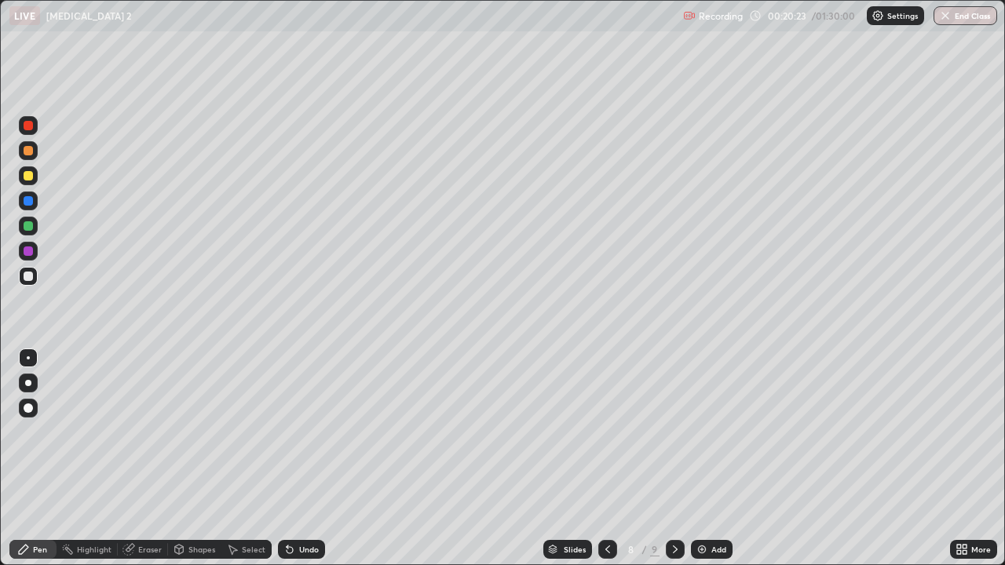
click at [289, 459] on icon at bounding box center [289, 549] width 13 height 13
click at [291, 459] on icon at bounding box center [289, 549] width 13 height 13
click at [252, 459] on div "Select" at bounding box center [254, 550] width 24 height 8
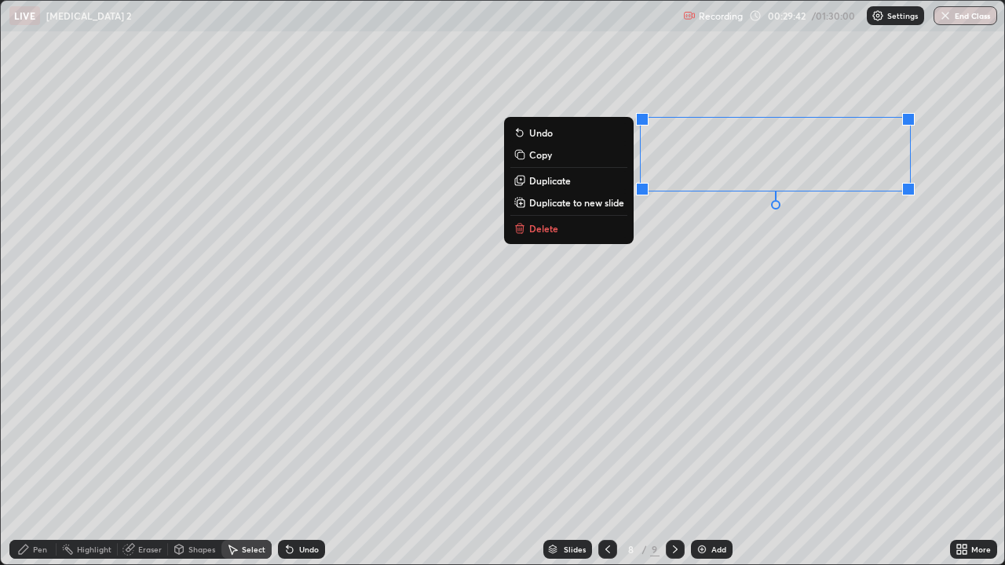
click at [548, 235] on button "Delete" at bounding box center [568, 228] width 117 height 19
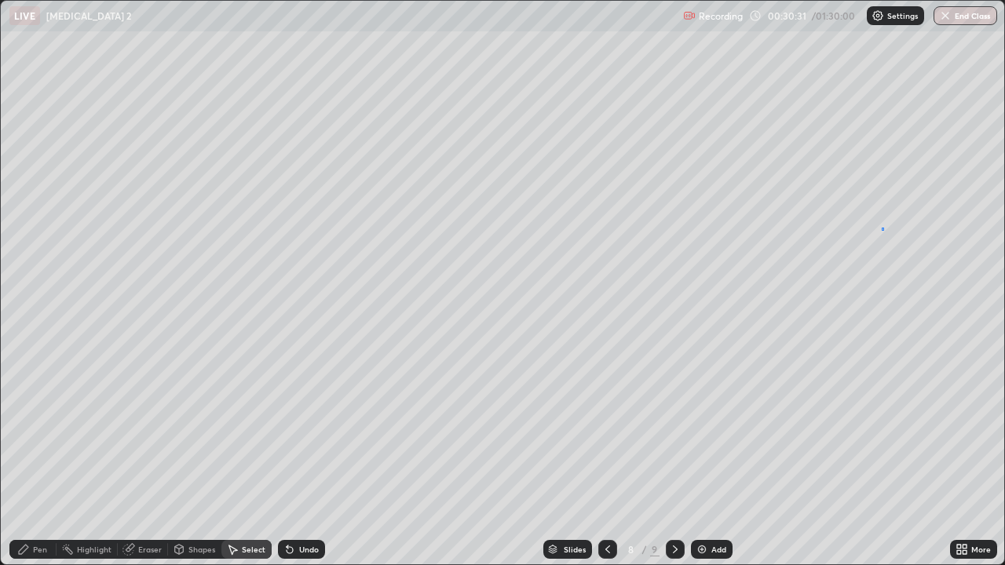
click at [881, 230] on div "0 ° Undo Copy Duplicate Duplicate to new slide Delete" at bounding box center [502, 283] width 1003 height 564
click at [32, 459] on div "Pen" at bounding box center [32, 549] width 47 height 19
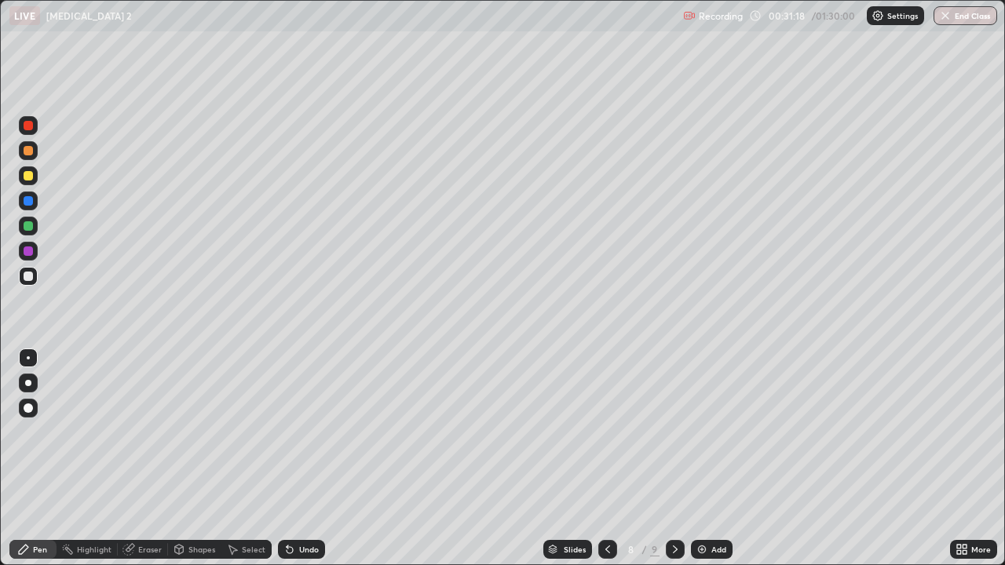
click at [711, 459] on div "Add" at bounding box center [718, 550] width 15 height 8
click at [35, 155] on div at bounding box center [28, 150] width 19 height 19
click at [27, 276] on div at bounding box center [28, 276] width 9 height 9
click at [29, 176] on div at bounding box center [28, 175] width 9 height 9
click at [720, 459] on div "Add" at bounding box center [712, 549] width 42 height 19
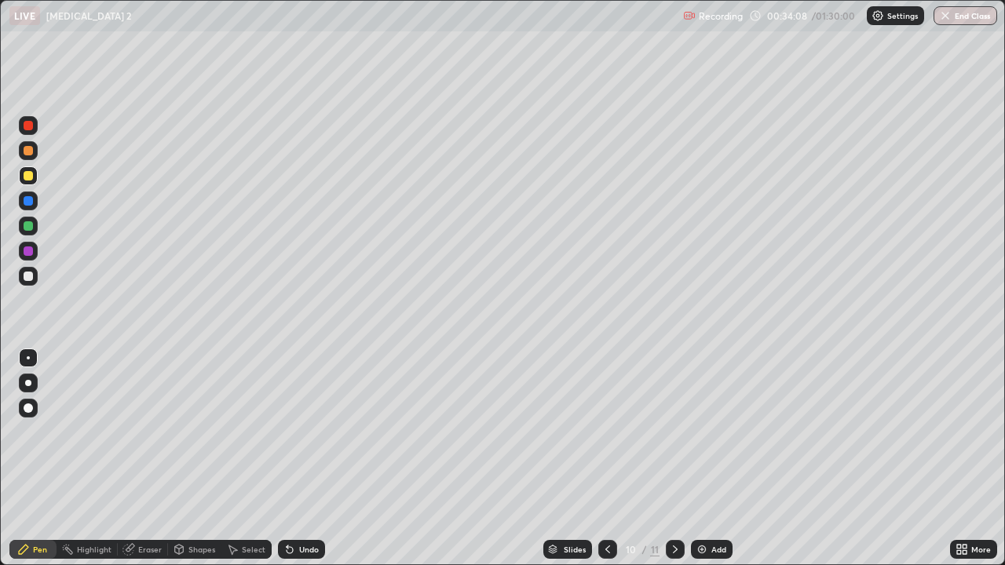
click at [159, 459] on div "Eraser" at bounding box center [150, 550] width 24 height 8
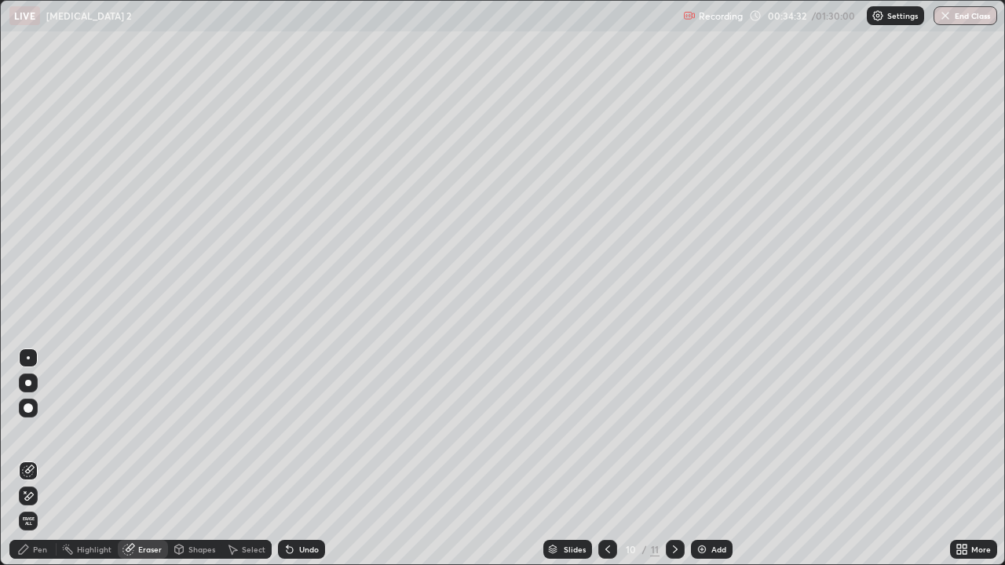
click at [252, 459] on div "Select" at bounding box center [246, 549] width 50 height 19
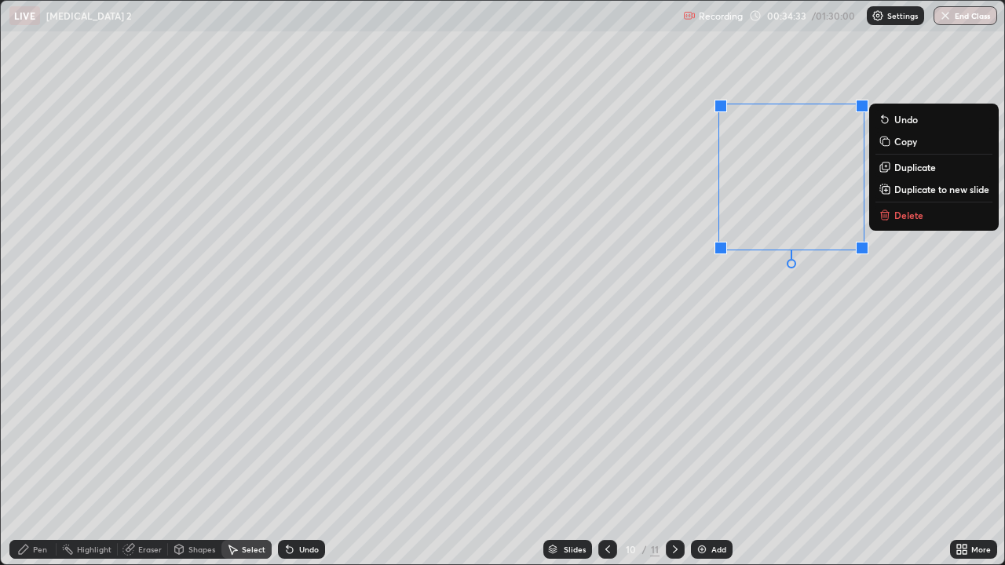
click at [899, 217] on p "Delete" at bounding box center [908, 215] width 29 height 13
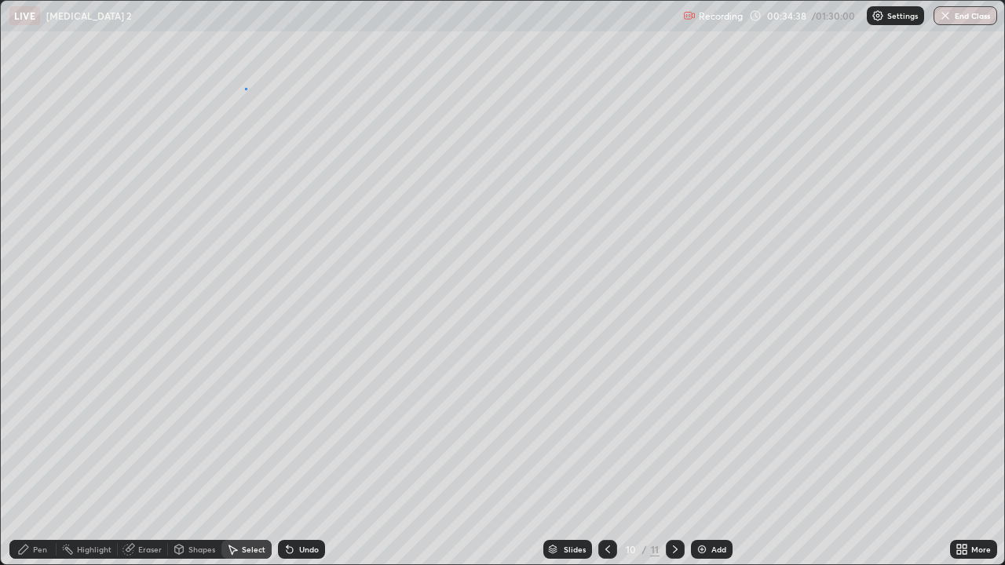
click at [247, 88] on div "0 ° Undo Copy Duplicate Duplicate to new slide Delete" at bounding box center [502, 283] width 1003 height 564
click at [722, 459] on div "Slides 10 / 11 Add" at bounding box center [637, 549] width 625 height 31
click at [711, 459] on div "Add" at bounding box center [718, 550] width 15 height 8
click at [38, 459] on div "Pen" at bounding box center [32, 549] width 47 height 19
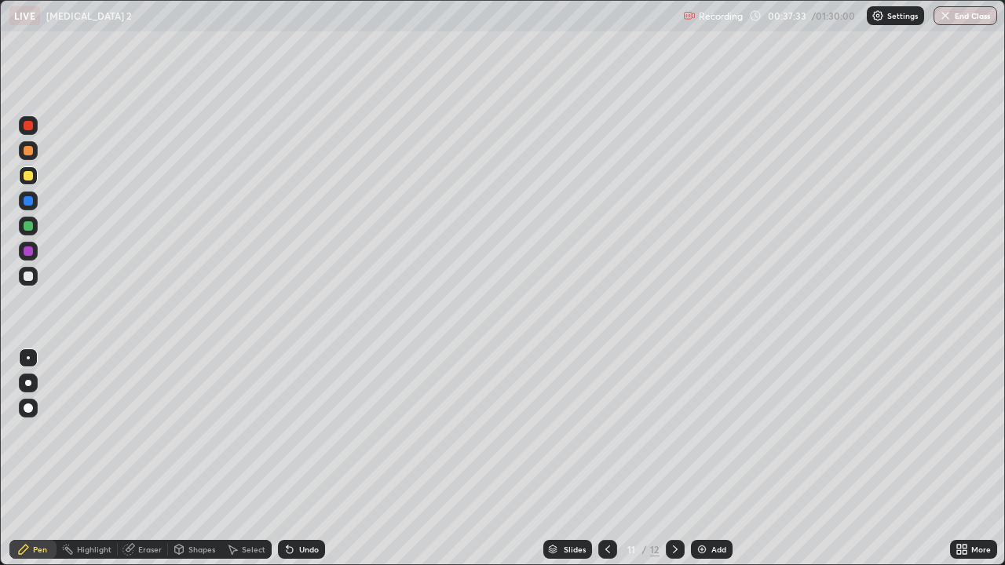
click at [720, 459] on div "Add" at bounding box center [712, 549] width 42 height 19
click at [29, 287] on div at bounding box center [28, 276] width 19 height 25
click at [151, 459] on div "Eraser" at bounding box center [143, 549] width 50 height 19
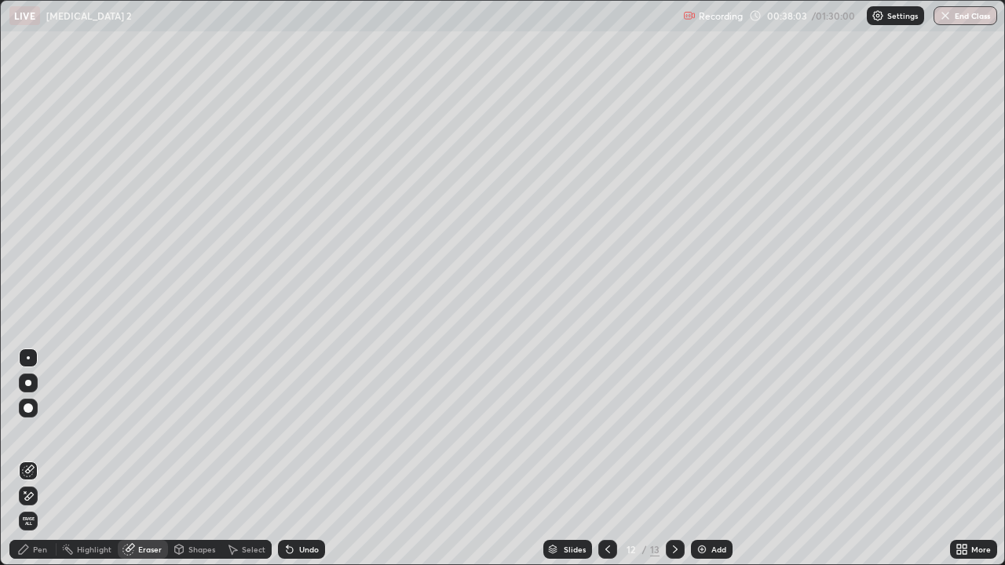
click at [31, 459] on icon at bounding box center [29, 496] width 9 height 8
click at [53, 459] on div "Pen" at bounding box center [32, 549] width 47 height 19
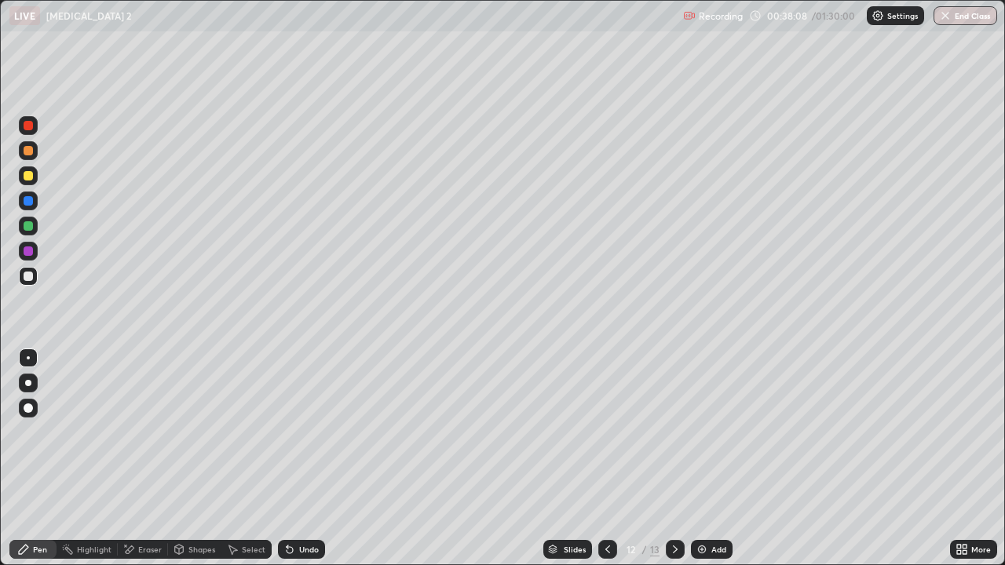
click at [30, 152] on div at bounding box center [28, 150] width 9 height 9
click at [674, 459] on div at bounding box center [675, 549] width 19 height 19
click at [28, 279] on div at bounding box center [28, 276] width 9 height 9
click at [27, 159] on div at bounding box center [28, 150] width 19 height 19
click at [27, 229] on div at bounding box center [28, 225] width 9 height 9
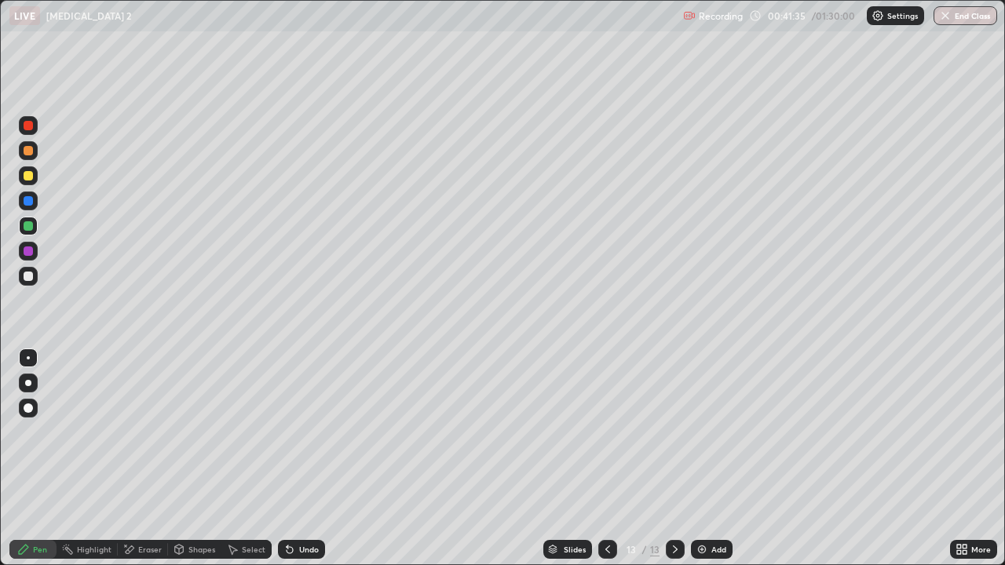
click at [305, 459] on div "Undo" at bounding box center [301, 549] width 47 height 19
click at [308, 459] on div "Undo" at bounding box center [309, 550] width 20 height 8
click at [153, 459] on div "Eraser" at bounding box center [143, 549] width 50 height 19
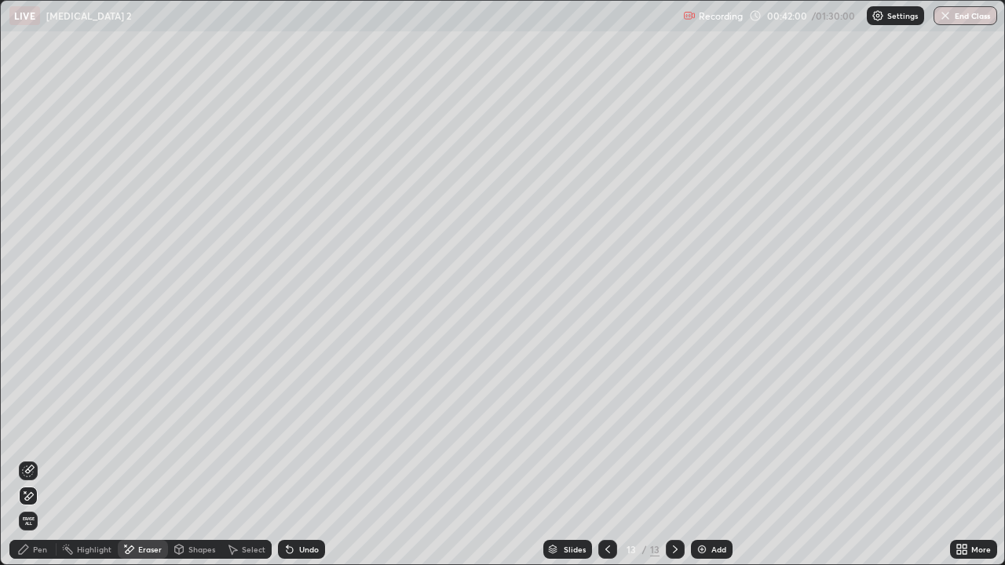
click at [40, 459] on div "Pen" at bounding box center [40, 550] width 14 height 8
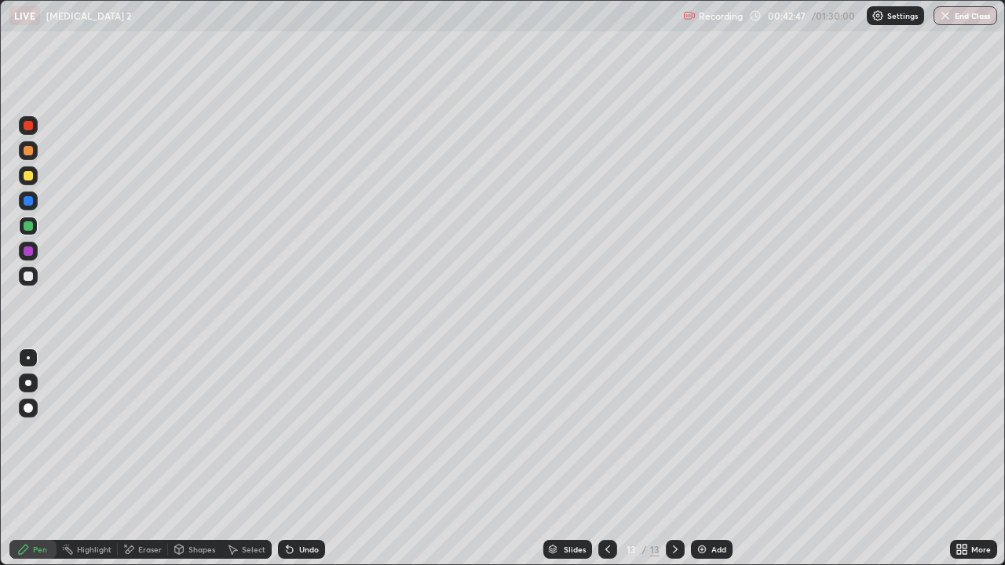
click at [29, 276] on div at bounding box center [28, 276] width 9 height 9
click at [150, 459] on div "Eraser" at bounding box center [150, 550] width 24 height 8
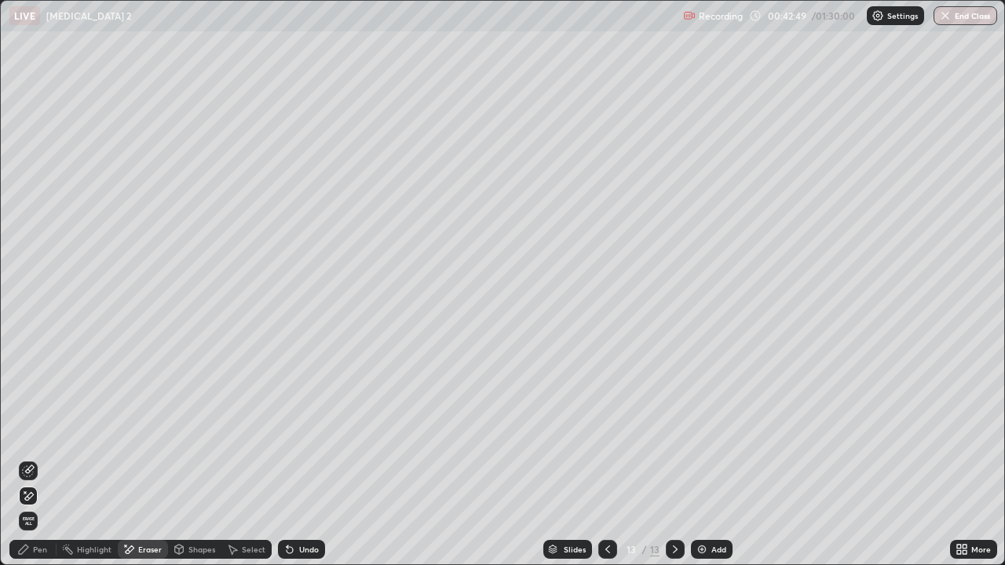
click at [28, 459] on icon at bounding box center [23, 549] width 13 height 13
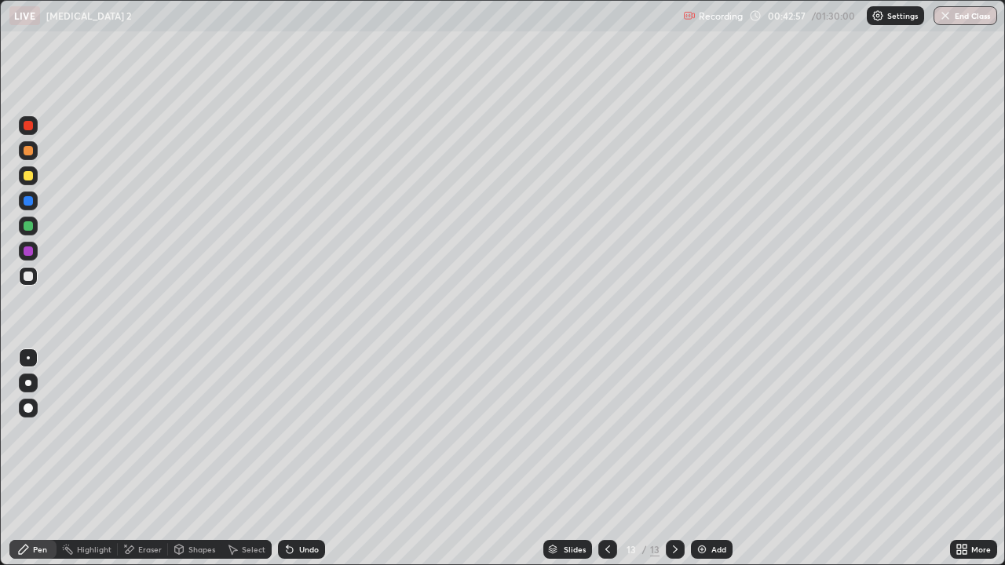
click at [307, 459] on div "Undo" at bounding box center [309, 550] width 20 height 8
click at [301, 459] on div "Undo" at bounding box center [309, 550] width 20 height 8
click at [299, 459] on div "Undo" at bounding box center [301, 549] width 47 height 19
click at [298, 459] on div "Undo" at bounding box center [301, 549] width 47 height 19
click at [294, 459] on div "Undo" at bounding box center [301, 549] width 47 height 19
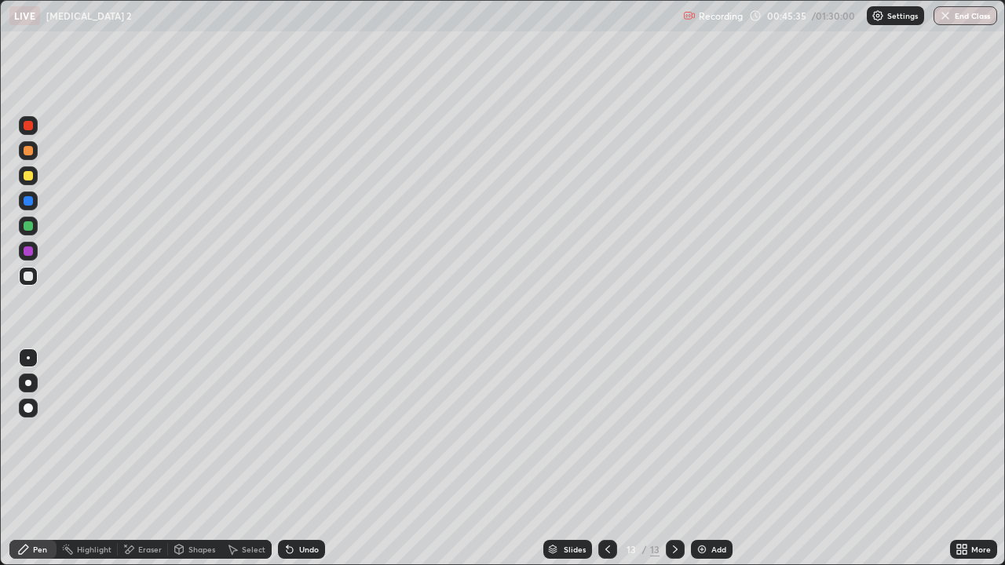
click at [713, 459] on div "Add" at bounding box center [712, 549] width 42 height 19
click at [33, 152] on div at bounding box center [28, 150] width 19 height 19
click at [27, 178] on div at bounding box center [28, 175] width 9 height 9
click at [250, 459] on div "Select" at bounding box center [254, 550] width 24 height 8
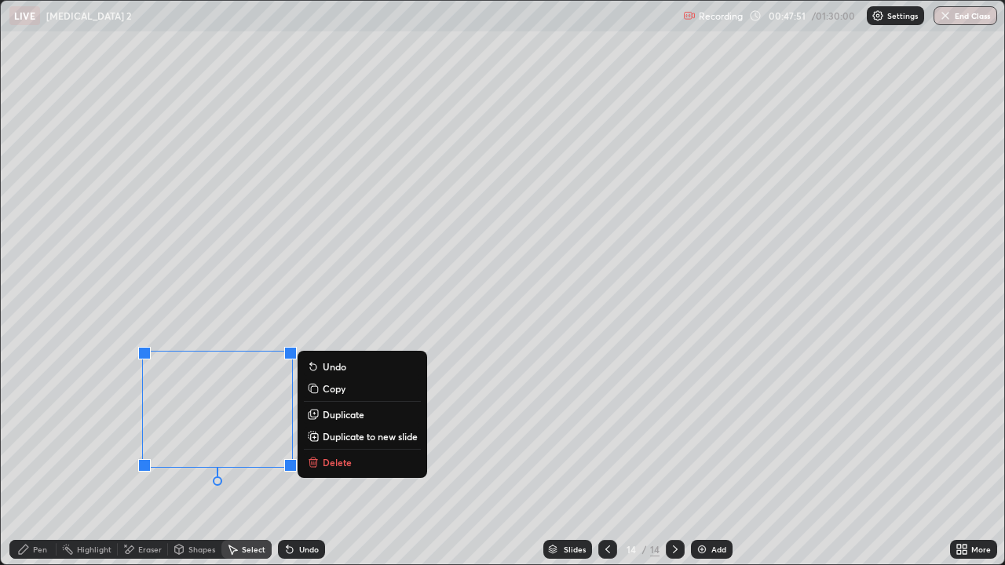
click at [331, 415] on p "Duplicate" at bounding box center [344, 414] width 42 height 13
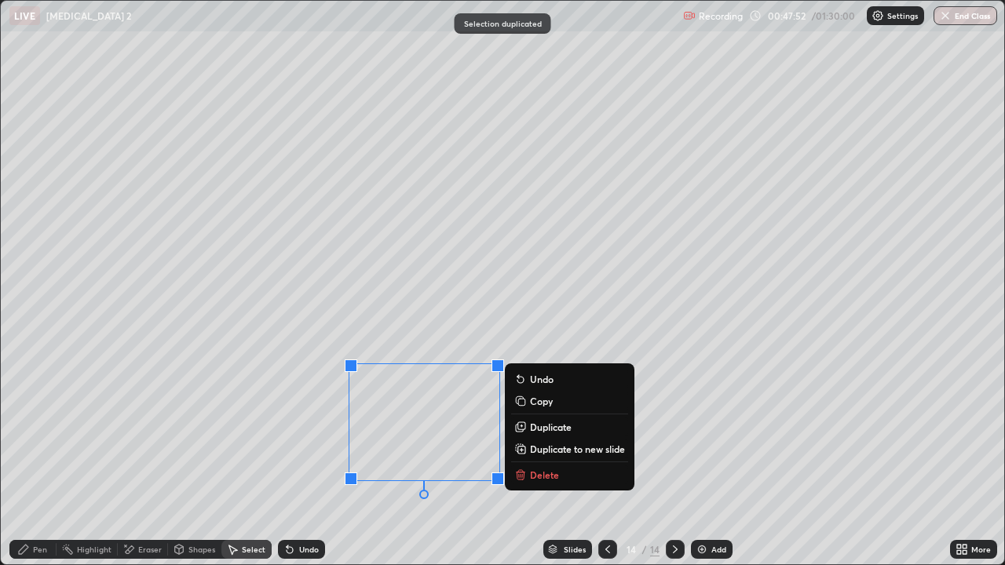
click at [536, 429] on p "Duplicate" at bounding box center [551, 427] width 42 height 13
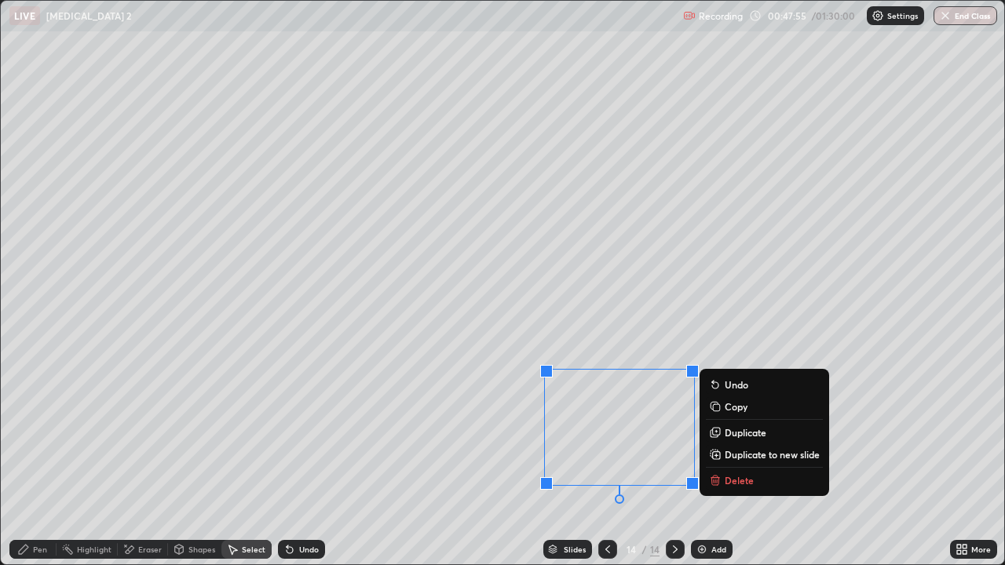
click at [739, 427] on p "Duplicate" at bounding box center [746, 432] width 42 height 13
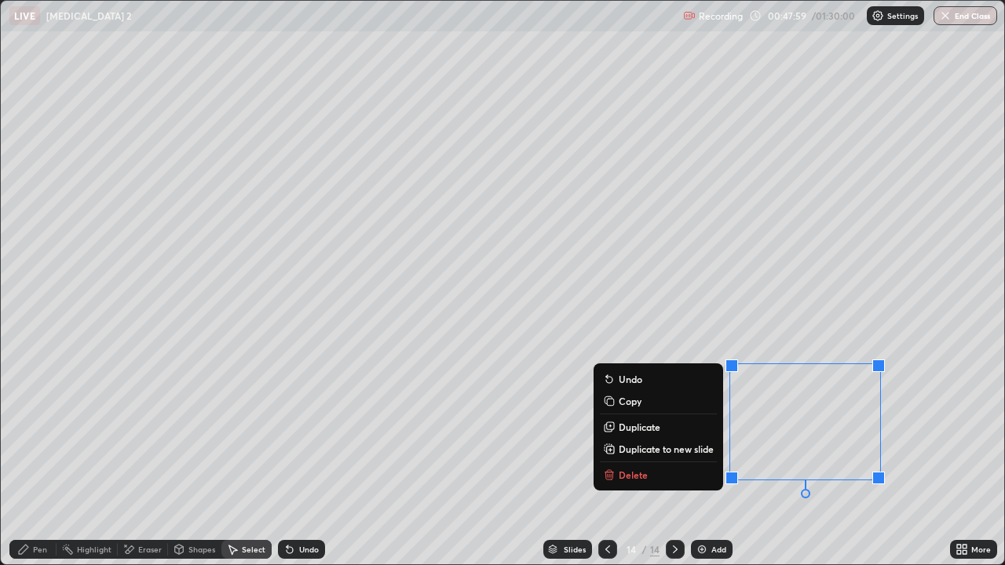
click at [38, 459] on div "Pen" at bounding box center [32, 549] width 47 height 19
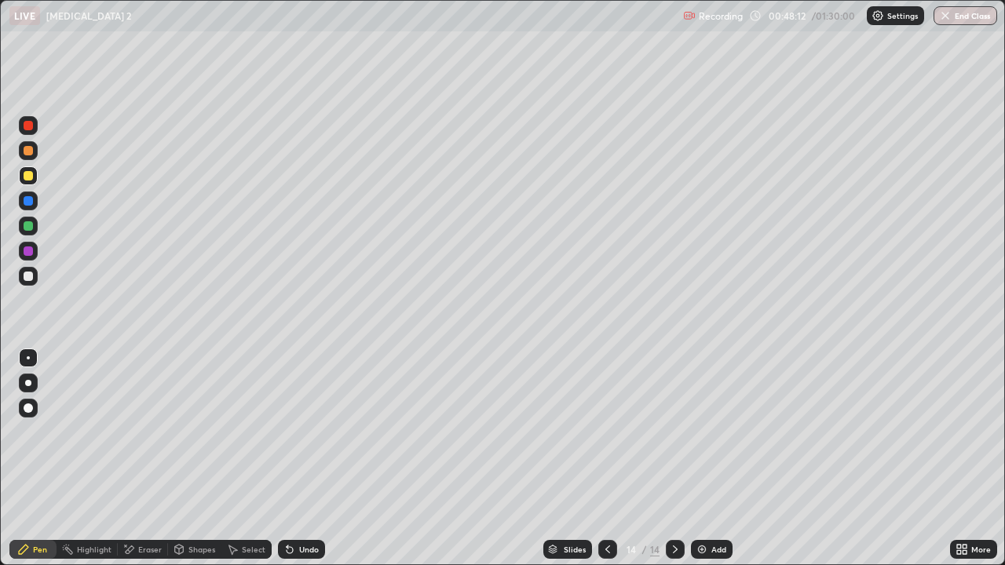
click at [30, 223] on div at bounding box center [28, 225] width 9 height 9
click at [301, 459] on div "Undo" at bounding box center [309, 550] width 20 height 8
click at [26, 276] on div at bounding box center [28, 276] width 9 height 9
click at [717, 459] on div "Add" at bounding box center [718, 550] width 15 height 8
click at [28, 152] on div at bounding box center [28, 150] width 9 height 9
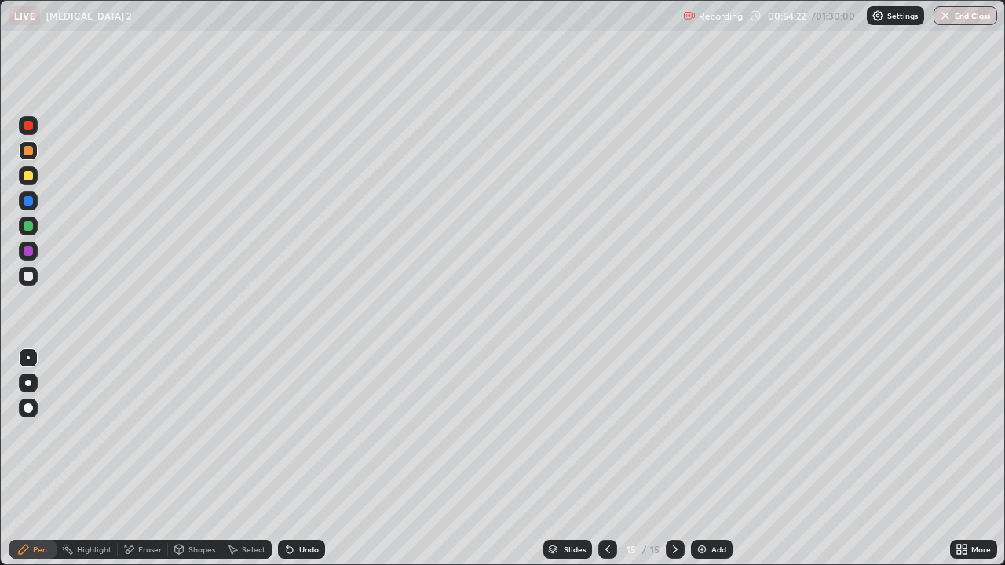
click at [31, 276] on div at bounding box center [28, 276] width 9 height 9
click at [258, 459] on div "Select" at bounding box center [246, 549] width 50 height 19
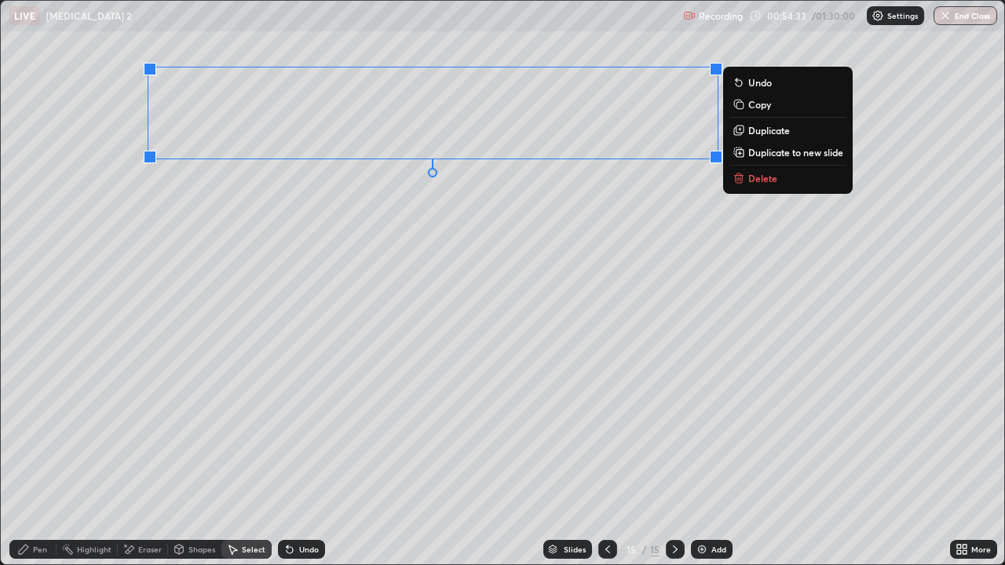
click at [758, 130] on p "Duplicate" at bounding box center [769, 130] width 42 height 13
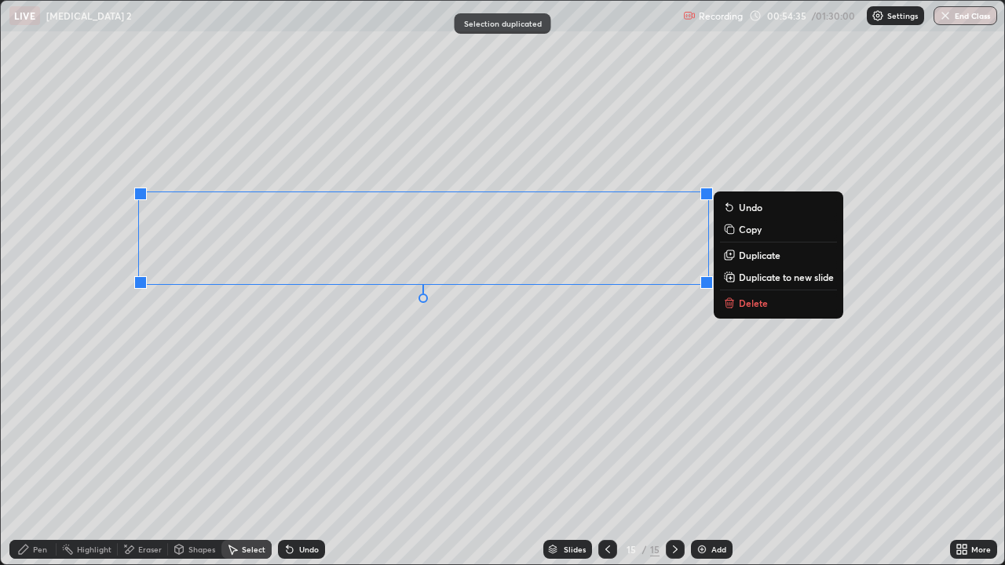
click at [152, 459] on div "Eraser" at bounding box center [143, 549] width 50 height 19
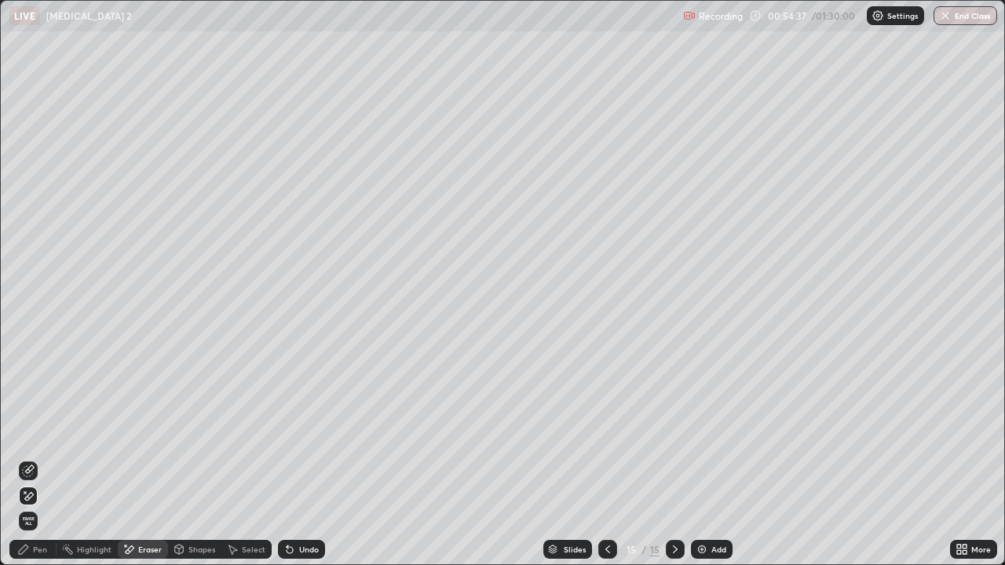
click at [37, 459] on div "Pen" at bounding box center [40, 550] width 14 height 8
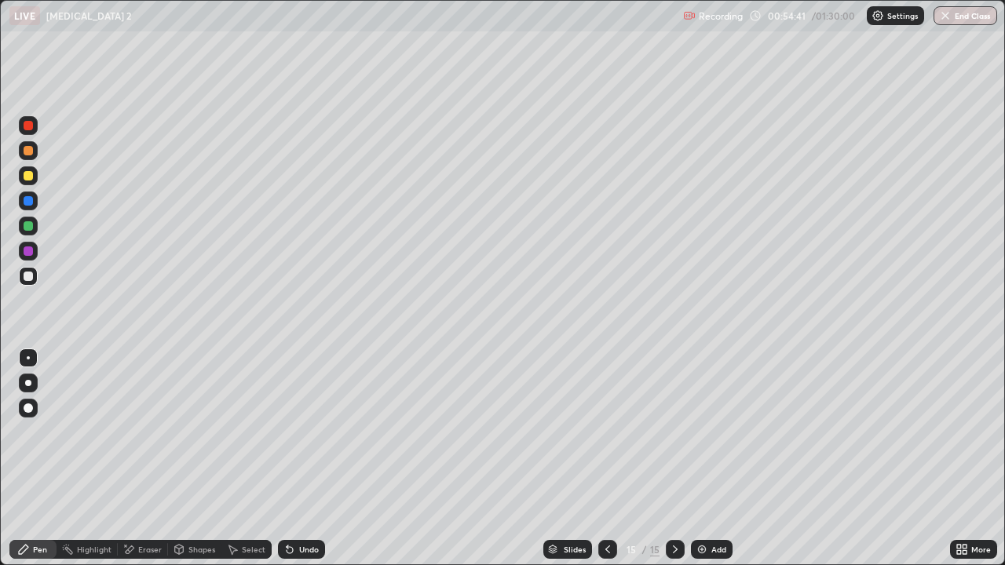
click at [159, 459] on div "Eraser" at bounding box center [143, 549] width 50 height 19
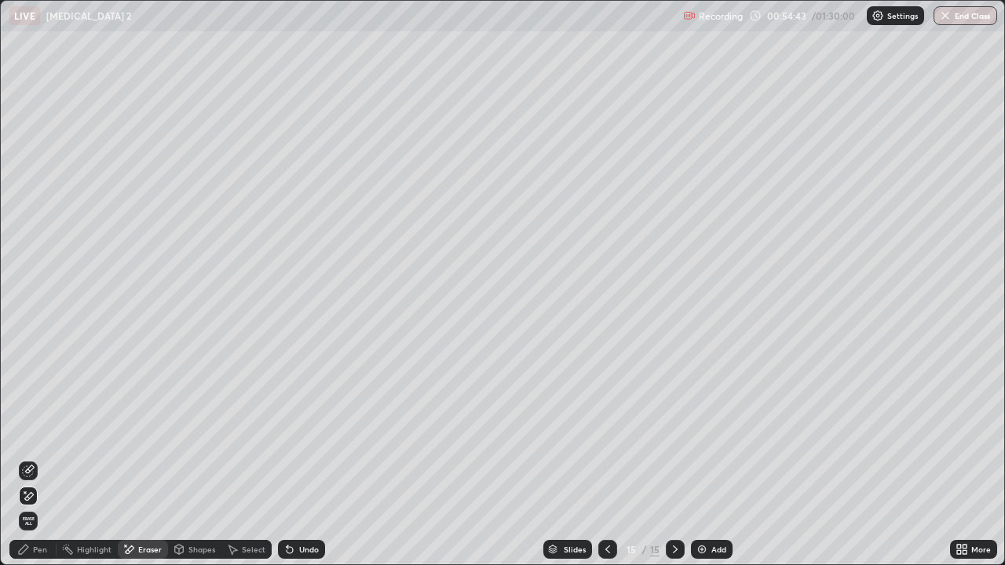
click at [34, 459] on div "Pen" at bounding box center [40, 550] width 14 height 8
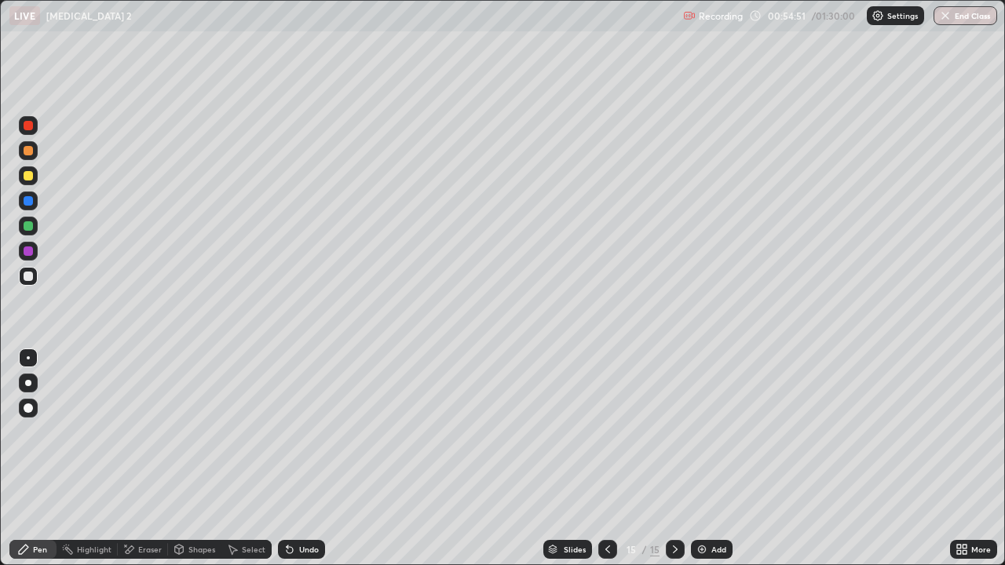
click at [32, 154] on div at bounding box center [28, 150] width 9 height 9
click at [28, 225] on div at bounding box center [28, 225] width 9 height 9
click at [28, 253] on div at bounding box center [28, 251] width 9 height 9
click at [163, 459] on div "Eraser" at bounding box center [143, 549] width 50 height 19
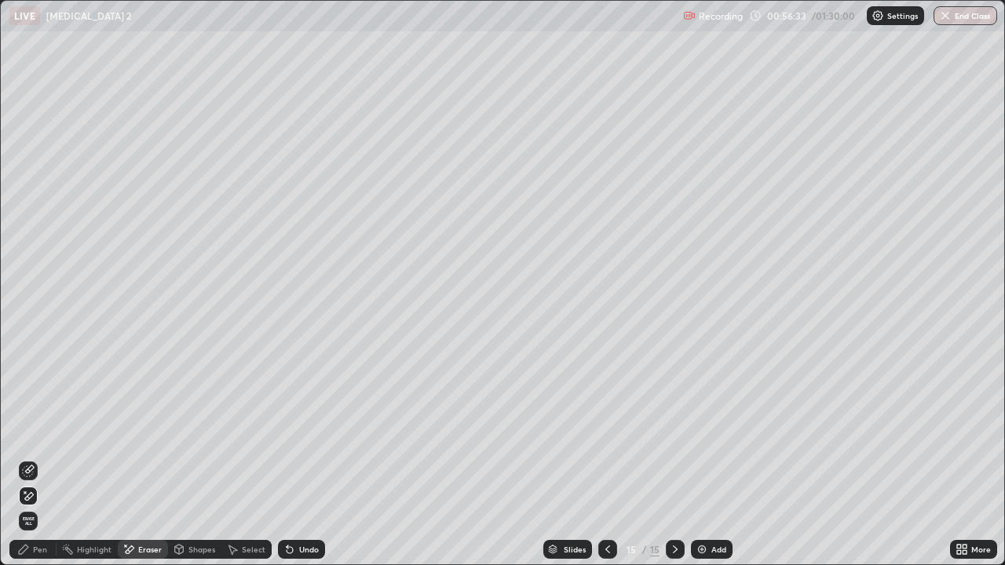
click at [43, 459] on div "Pen" at bounding box center [32, 549] width 47 height 19
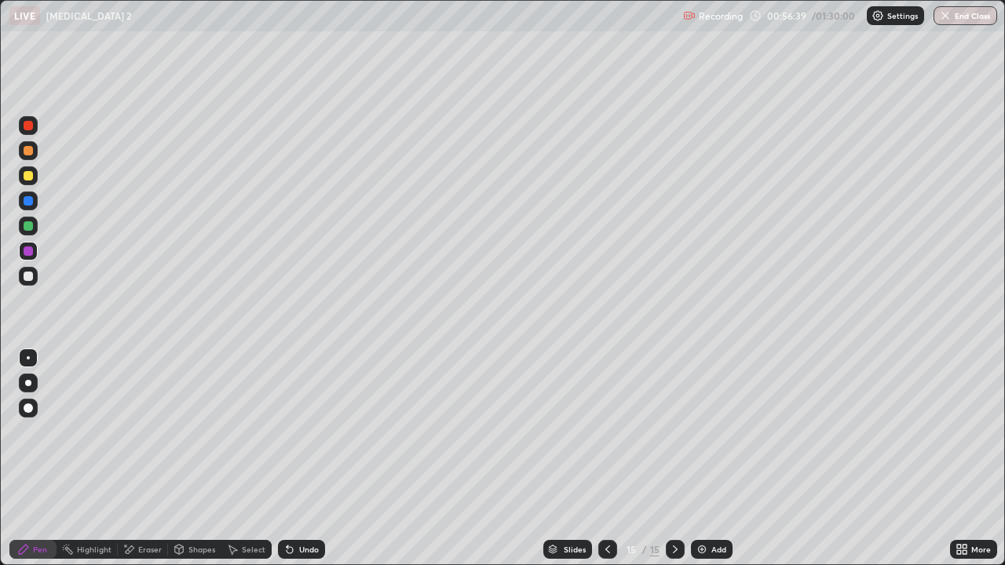
click at [37, 232] on div at bounding box center [28, 226] width 19 height 19
click at [301, 459] on div "Undo" at bounding box center [301, 549] width 47 height 19
click at [308, 459] on div "Undo" at bounding box center [309, 550] width 20 height 8
click at [30, 459] on div "Pen" at bounding box center [32, 549] width 47 height 19
click at [28, 230] on div at bounding box center [28, 225] width 9 height 9
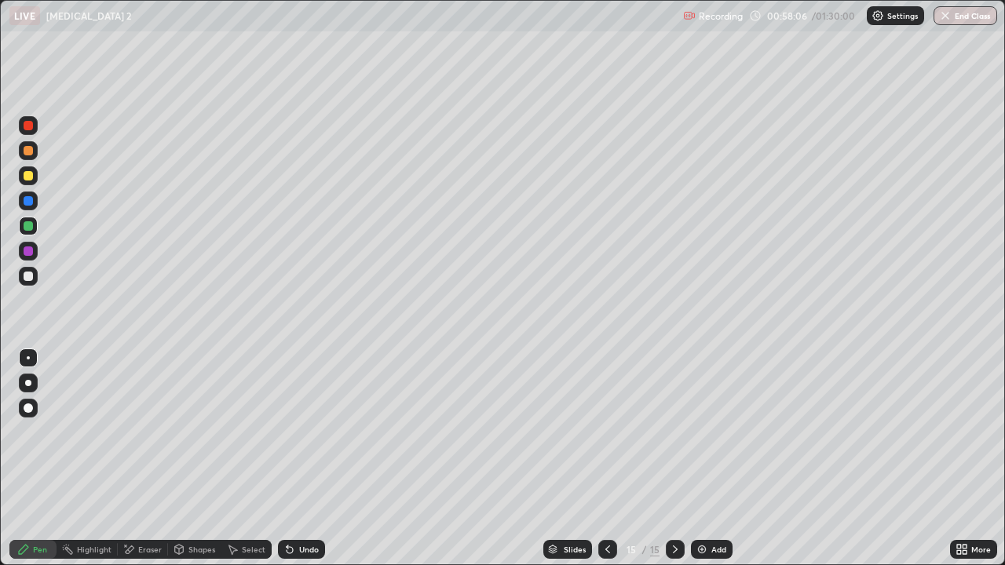
click at [258, 459] on div "Select" at bounding box center [254, 550] width 24 height 8
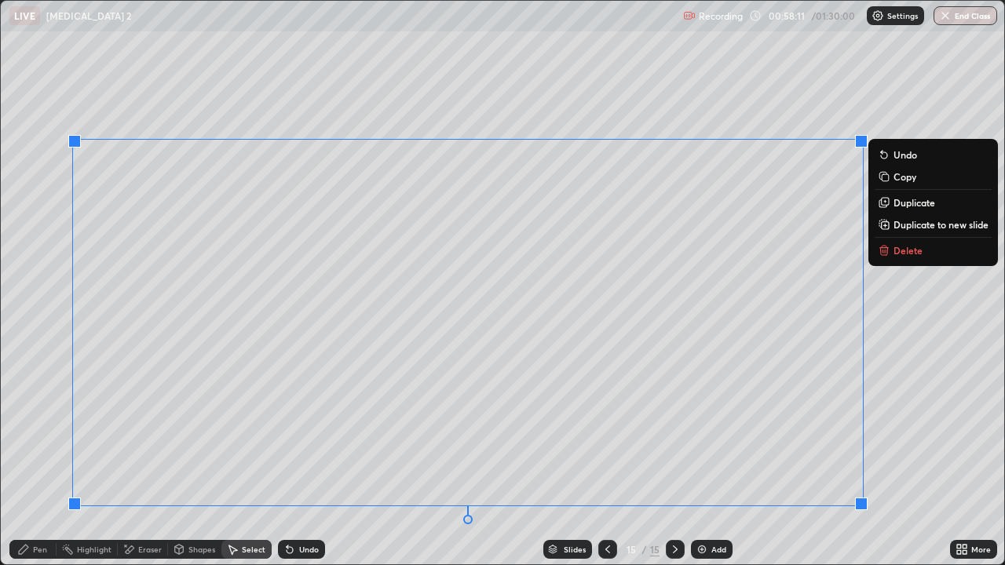
click at [34, 459] on div "Pen" at bounding box center [40, 550] width 14 height 8
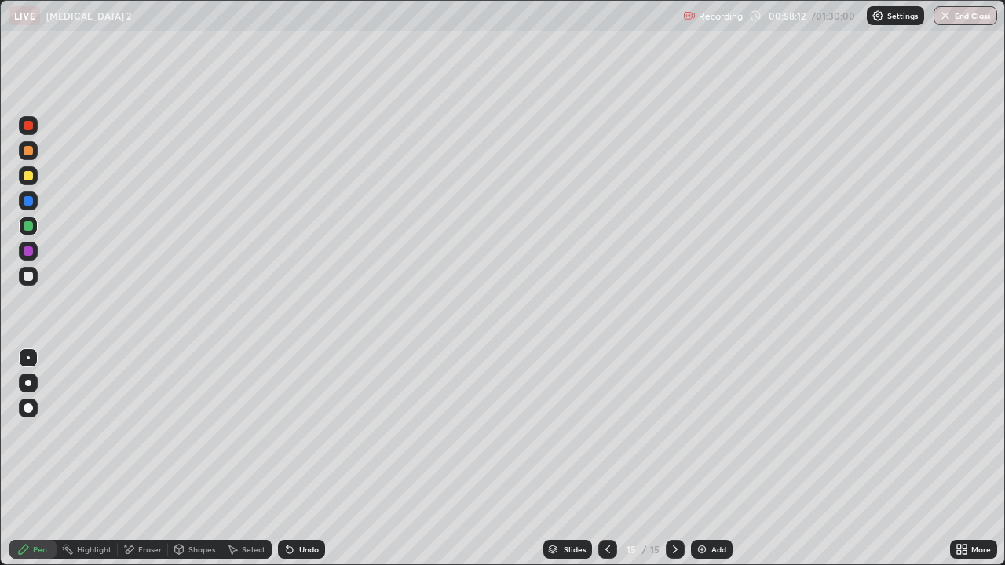
click at [29, 151] on div at bounding box center [28, 150] width 9 height 9
click at [29, 177] on div at bounding box center [28, 175] width 9 height 9
click at [263, 459] on div "Select" at bounding box center [246, 549] width 50 height 19
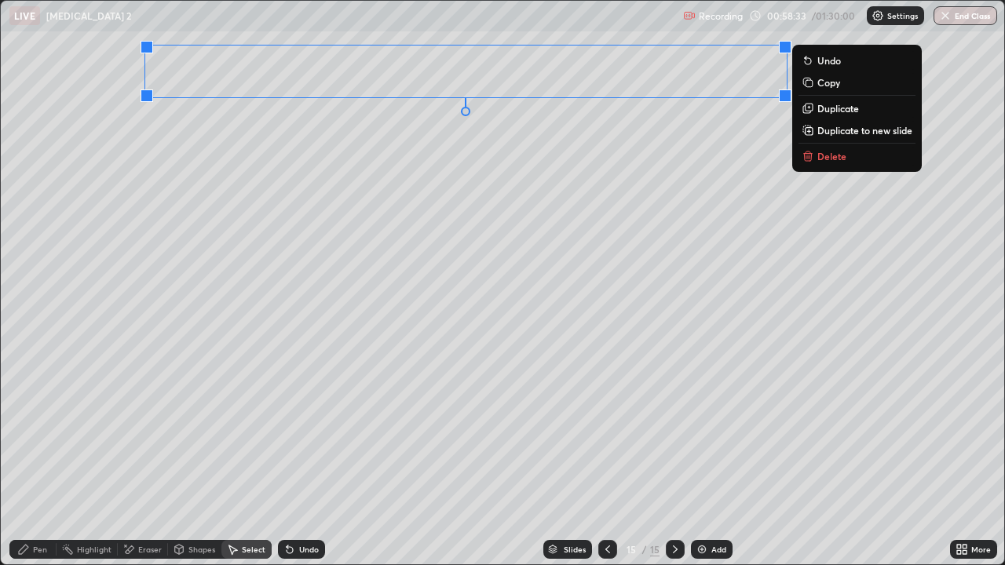
click at [875, 135] on p "Duplicate to new slide" at bounding box center [864, 130] width 95 height 13
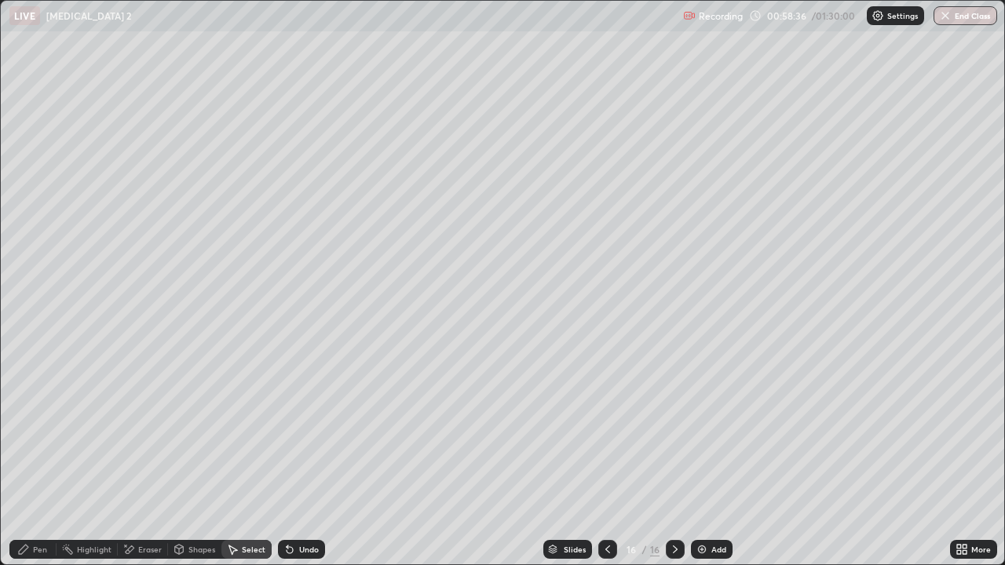
click at [607, 459] on icon at bounding box center [607, 549] width 13 height 13
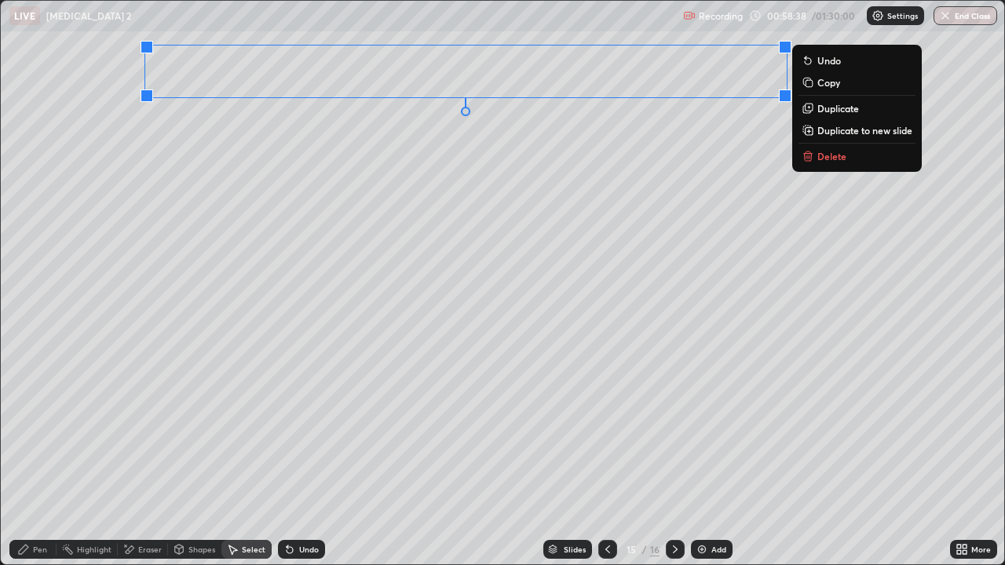
click at [828, 159] on p "Delete" at bounding box center [831, 156] width 29 height 13
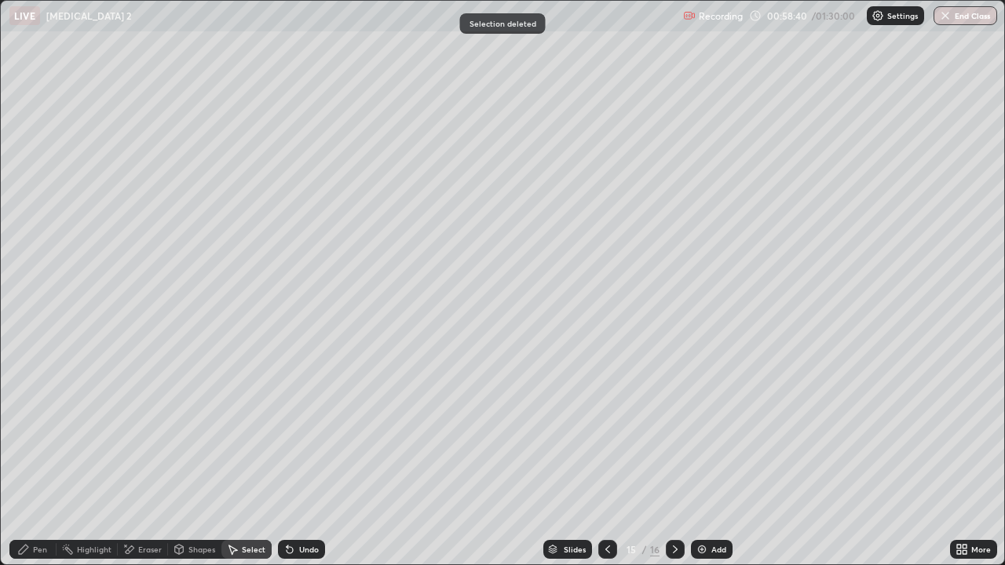
click at [669, 459] on icon at bounding box center [675, 549] width 13 height 13
click at [46, 459] on div "Pen" at bounding box center [40, 550] width 14 height 8
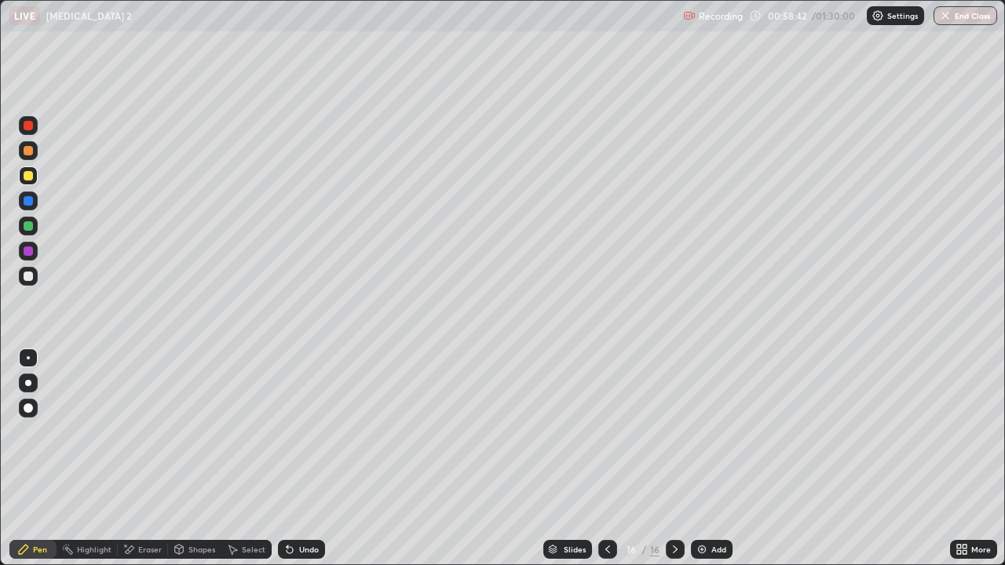
click at [31, 276] on div at bounding box center [28, 276] width 9 height 9
click at [31, 172] on div at bounding box center [28, 175] width 9 height 9
click at [24, 232] on div at bounding box center [28, 226] width 19 height 19
click at [28, 253] on div at bounding box center [28, 251] width 9 height 9
click at [320, 459] on div "Undo" at bounding box center [301, 549] width 47 height 19
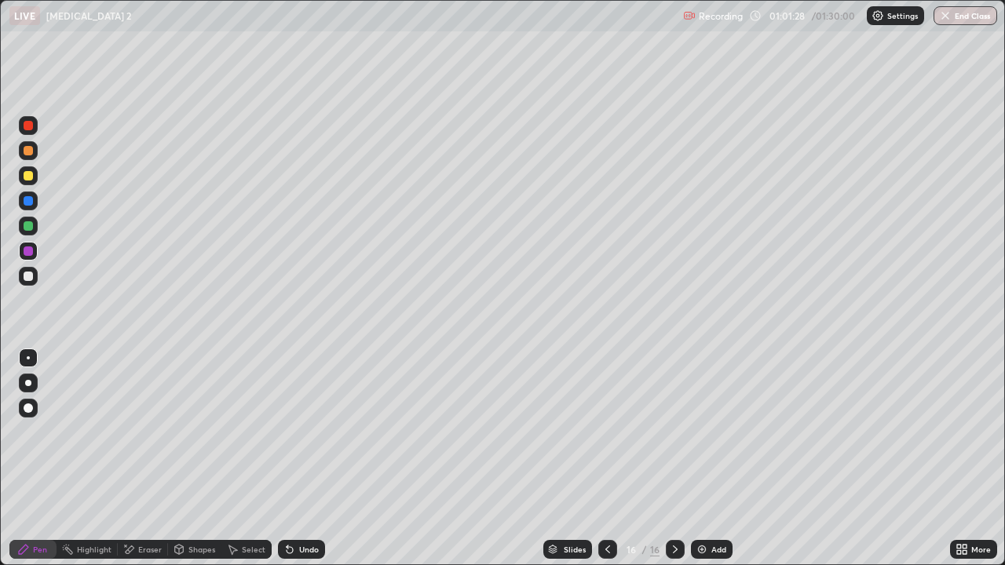
click at [256, 459] on div "Select" at bounding box center [254, 550] width 24 height 8
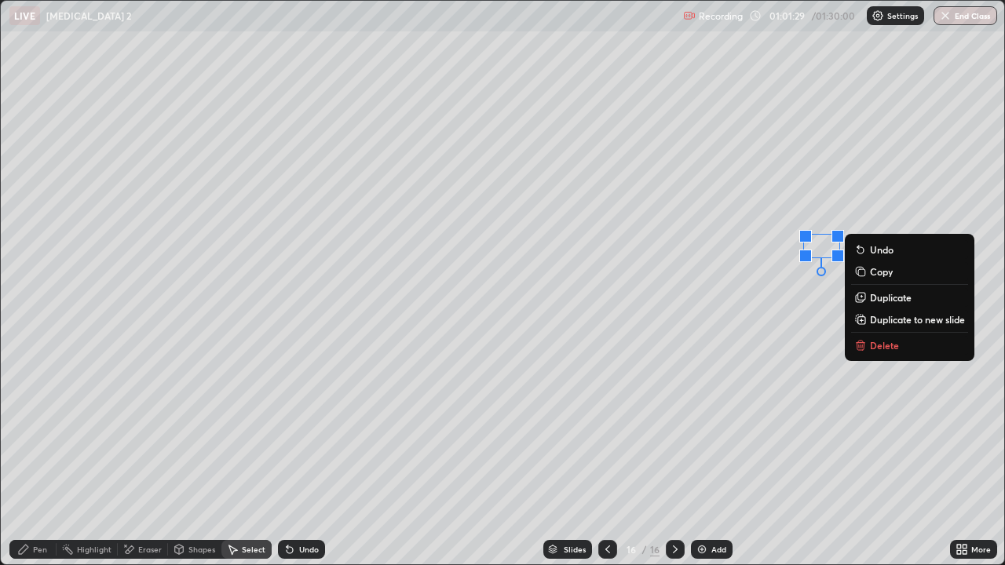
click at [875, 353] on button "Delete" at bounding box center [909, 345] width 117 height 19
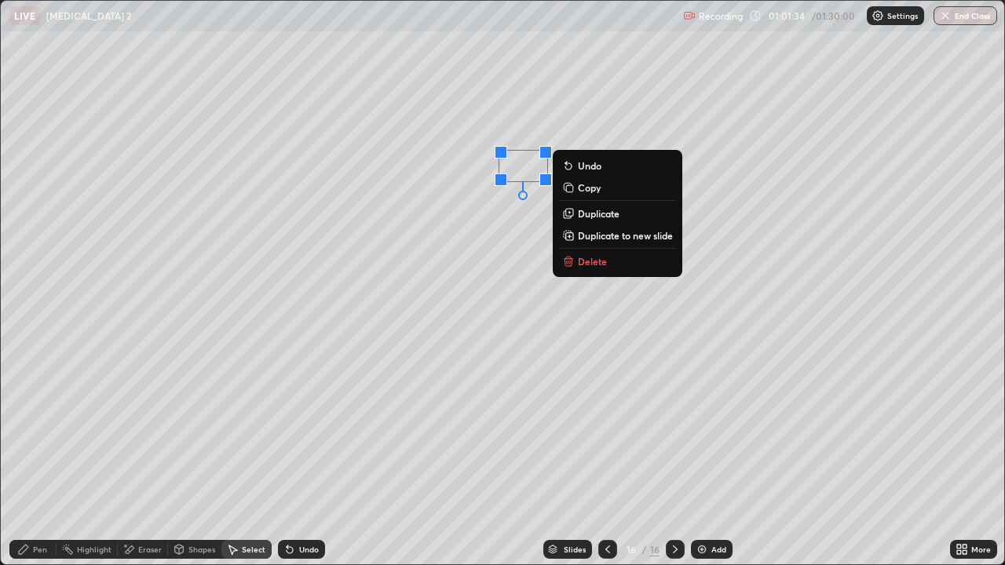
click at [40, 459] on div "Pen" at bounding box center [40, 550] width 14 height 8
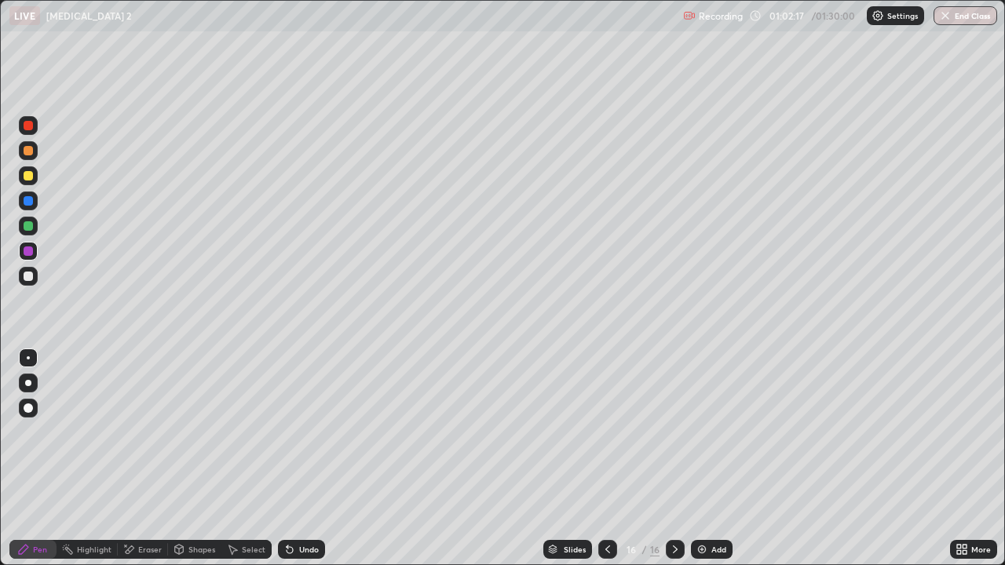
click at [155, 459] on div "Eraser" at bounding box center [143, 549] width 50 height 19
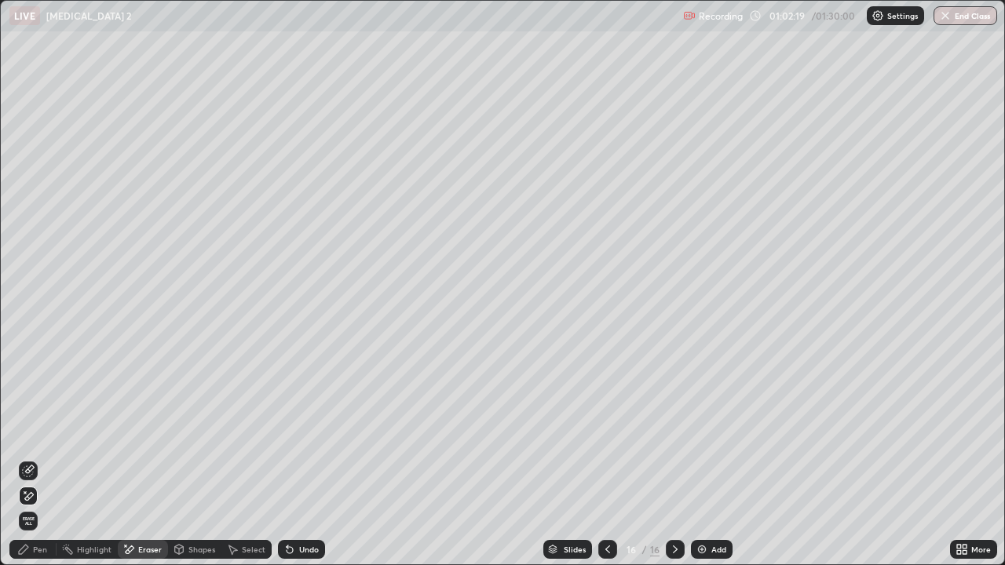
click at [35, 459] on div "Pen" at bounding box center [40, 550] width 14 height 8
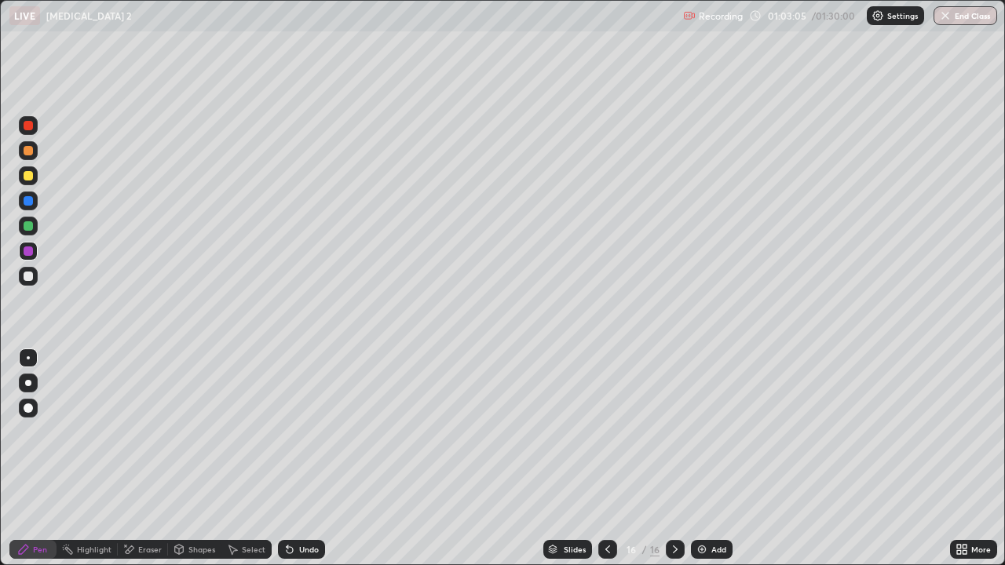
click at [31, 226] on div at bounding box center [28, 225] width 9 height 9
click at [29, 253] on div at bounding box center [28, 251] width 9 height 9
click at [241, 459] on div "Select" at bounding box center [246, 549] width 50 height 19
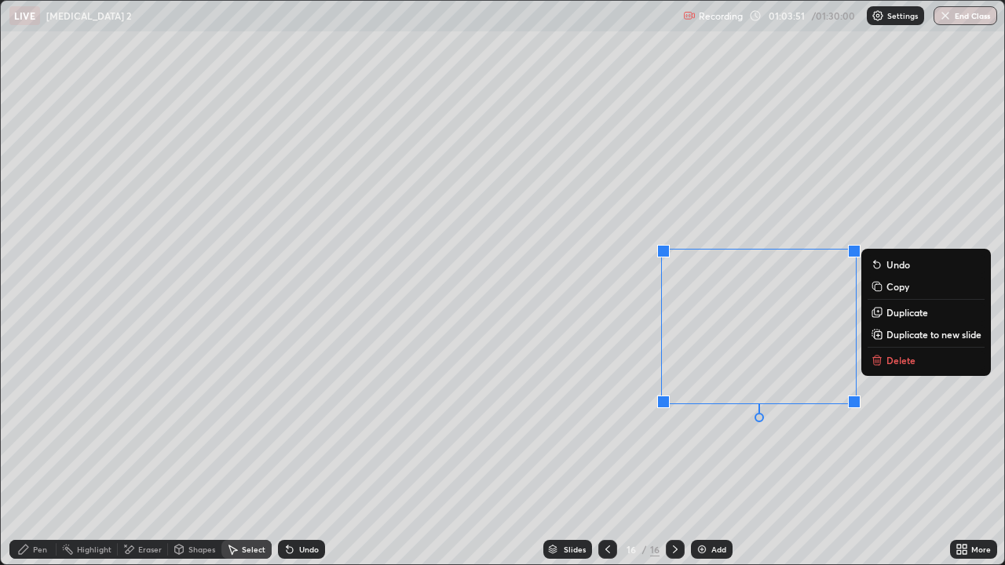
click at [889, 364] on p "Delete" at bounding box center [900, 360] width 29 height 13
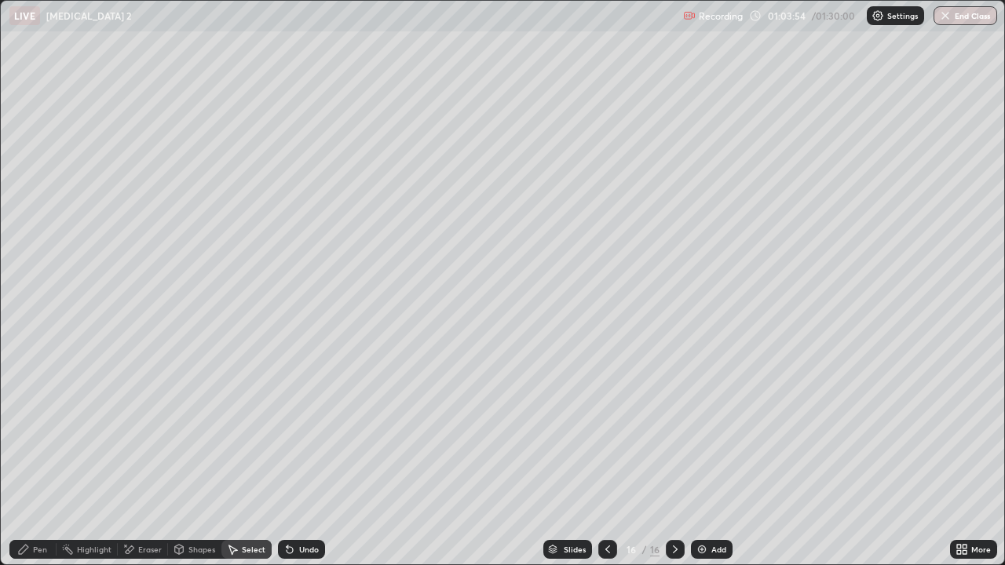
click at [310, 459] on div "Undo" at bounding box center [298, 549] width 53 height 31
click at [301, 459] on div "Undo" at bounding box center [309, 550] width 20 height 8
click at [40, 459] on div "Pen" at bounding box center [40, 550] width 14 height 8
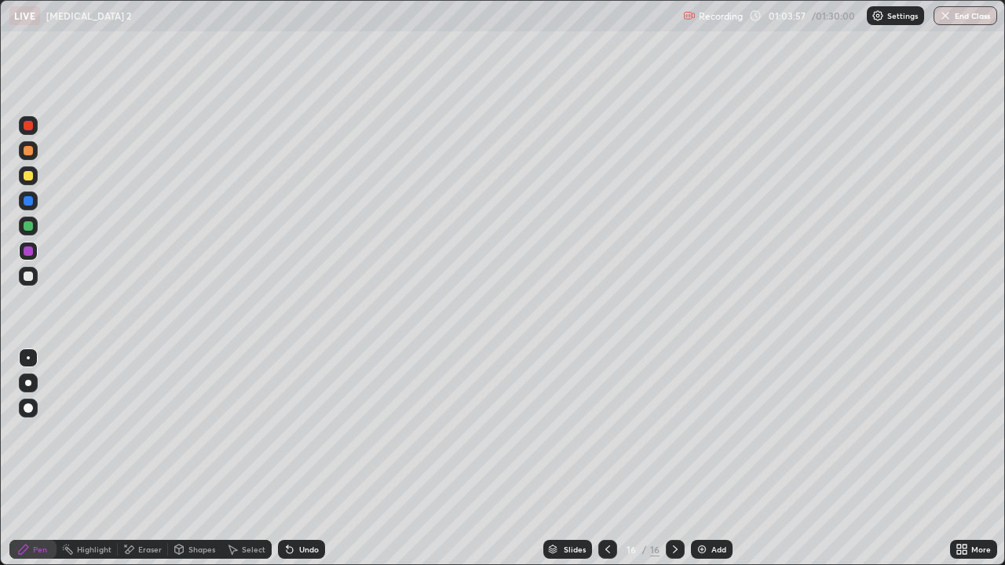
click at [189, 459] on div "Shapes" at bounding box center [201, 550] width 27 height 8
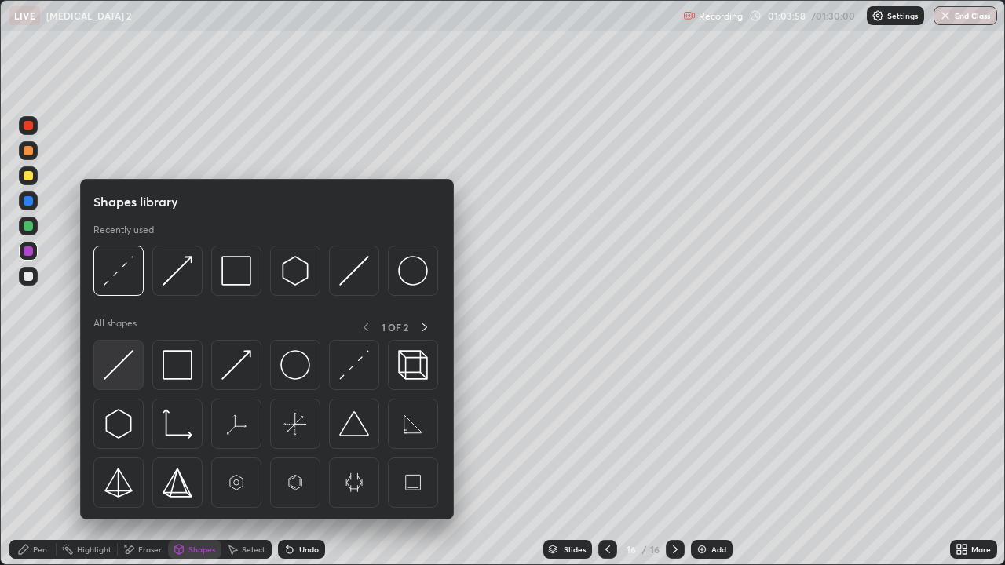
click at [117, 367] on img at bounding box center [119, 365] width 30 height 30
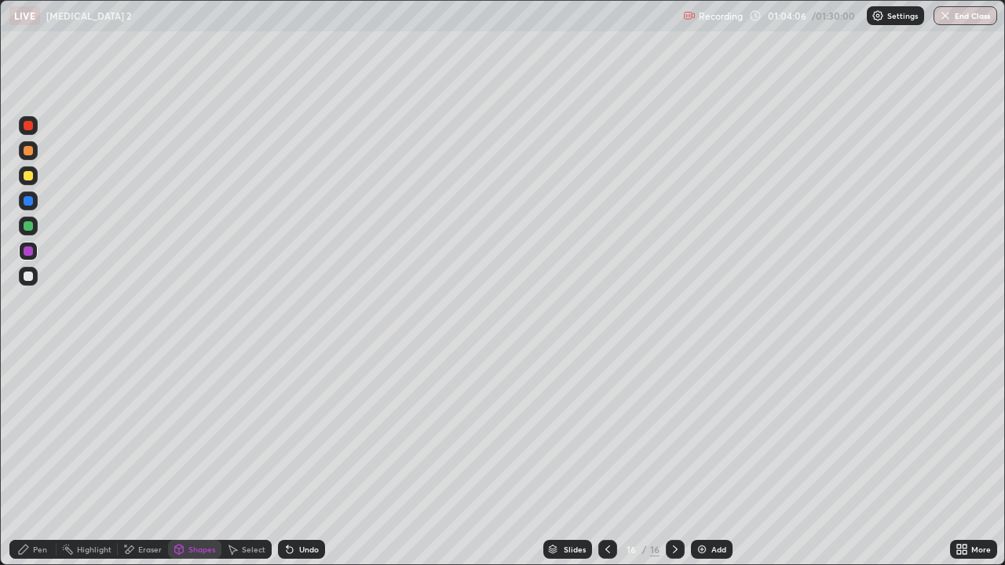
click at [31, 459] on div "Pen" at bounding box center [32, 549] width 47 height 19
click at [31, 178] on div at bounding box center [28, 175] width 9 height 9
click at [260, 459] on div "Select" at bounding box center [254, 550] width 24 height 8
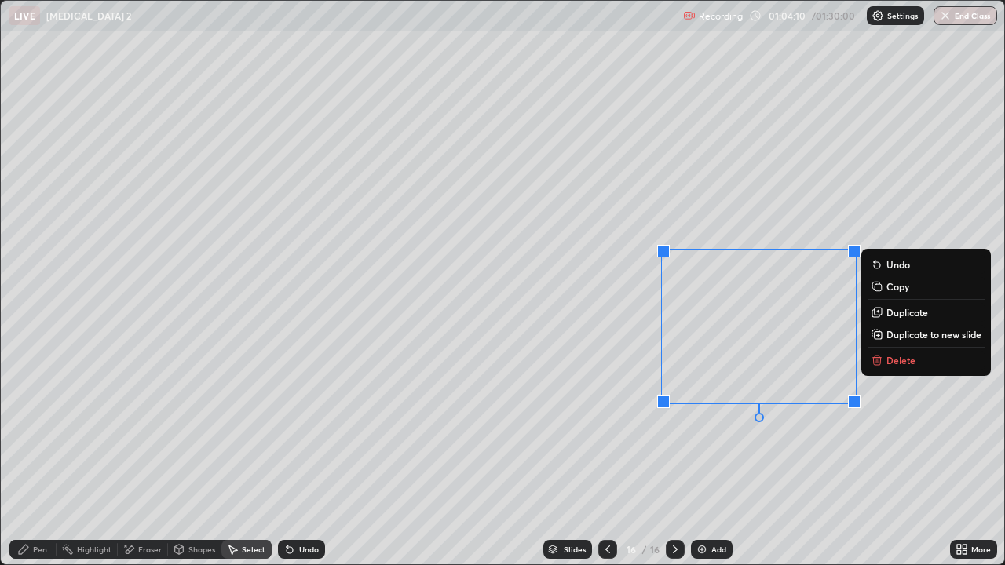
click at [883, 359] on button "Delete" at bounding box center [926, 360] width 117 height 19
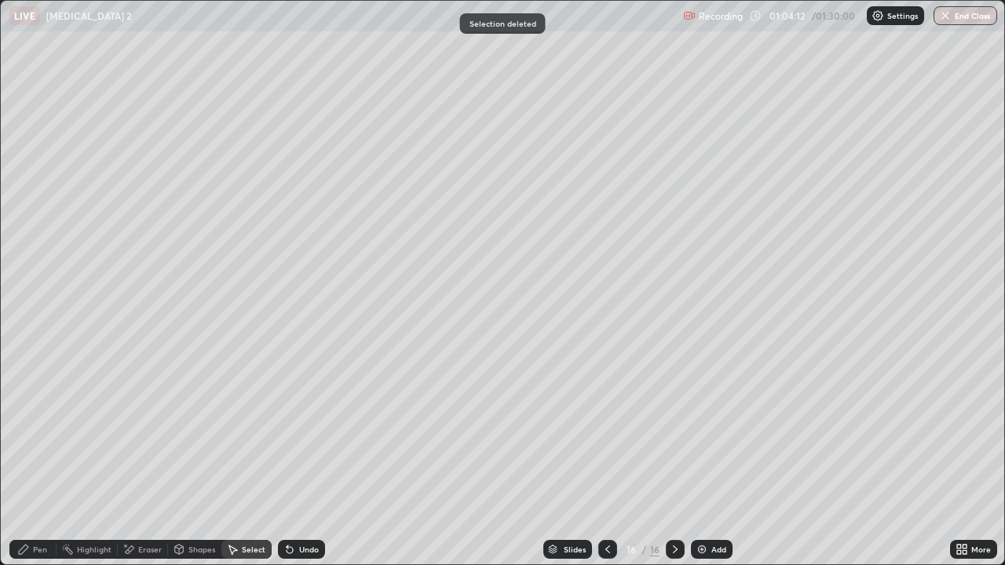
click at [36, 459] on div "Pen" at bounding box center [40, 550] width 14 height 8
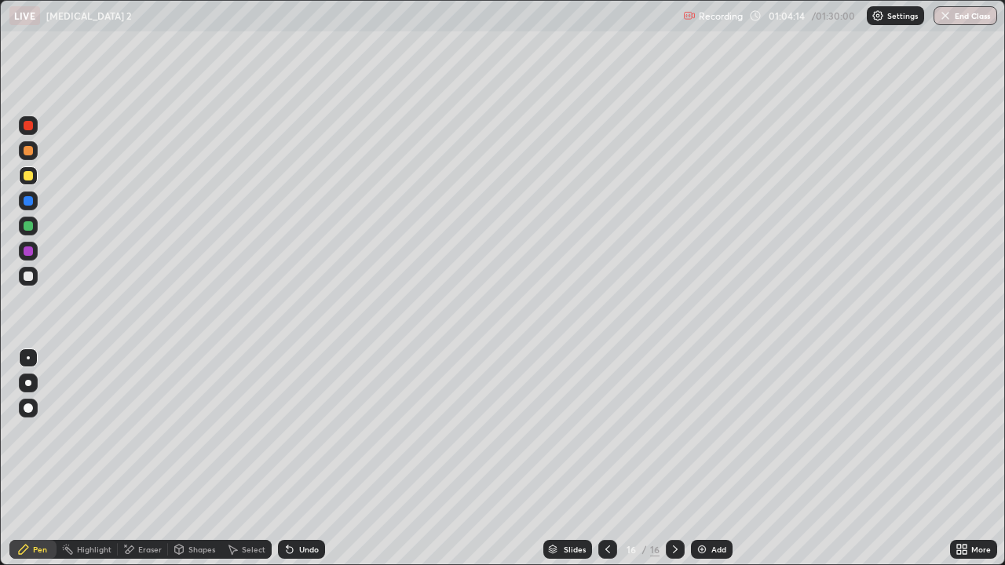
click at [35, 274] on div at bounding box center [28, 276] width 19 height 19
click at [606, 459] on icon at bounding box center [607, 549] width 13 height 13
click at [612, 459] on div at bounding box center [607, 549] width 19 height 19
click at [681, 459] on div at bounding box center [675, 549] width 19 height 19
click at [682, 459] on div at bounding box center [675, 549] width 19 height 19
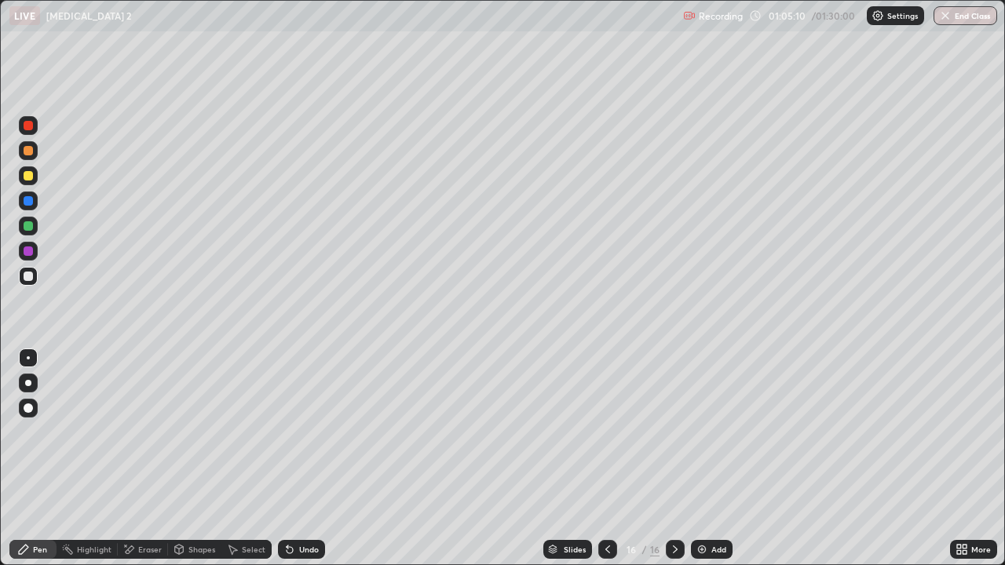
click at [247, 459] on div "Select" at bounding box center [254, 550] width 24 height 8
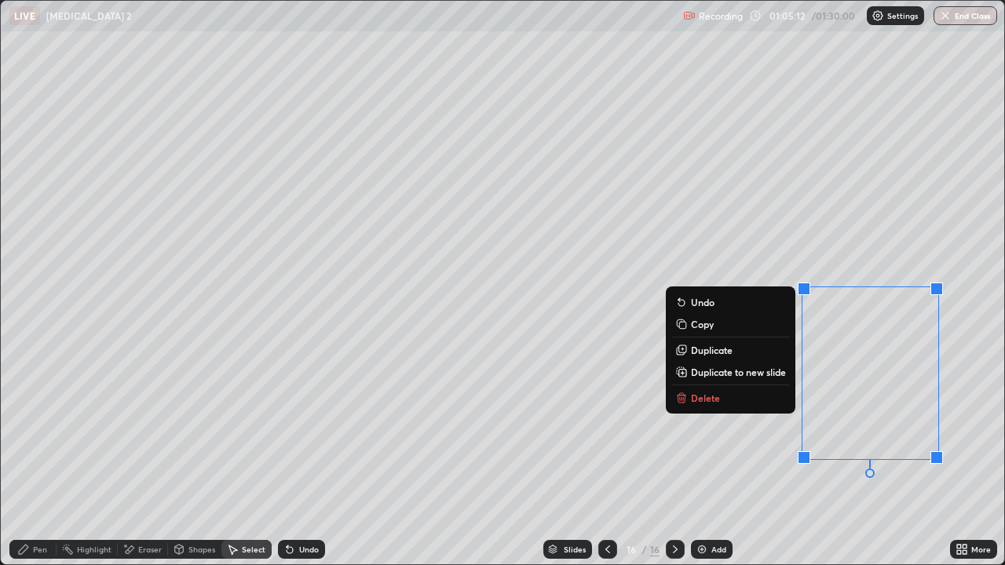
click at [693, 400] on p "Delete" at bounding box center [705, 398] width 29 height 13
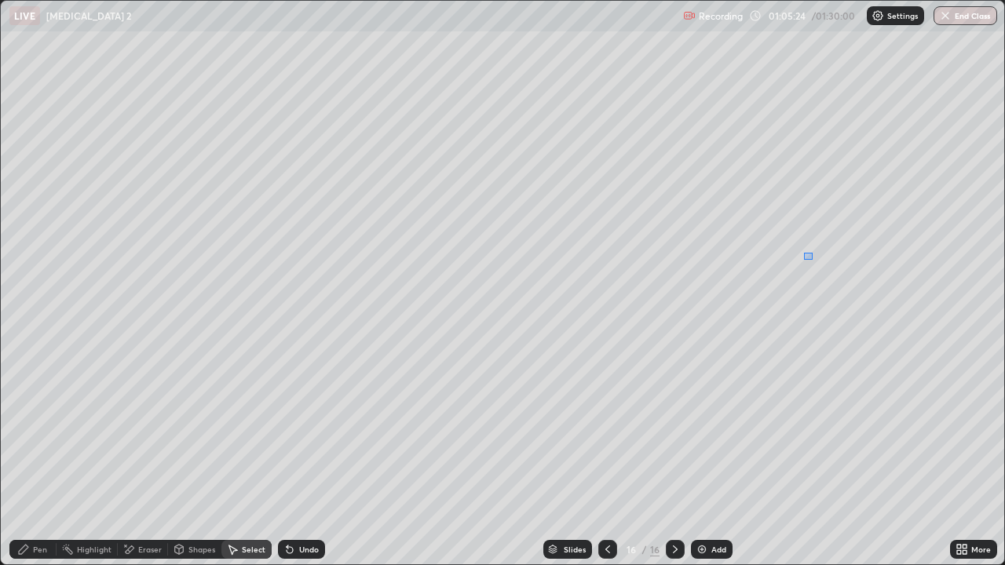
click at [805, 253] on div "0 ° Undo Copy Duplicate Duplicate to new slide Delete" at bounding box center [502, 283] width 1003 height 564
click at [40, 459] on div "Pen" at bounding box center [40, 550] width 14 height 8
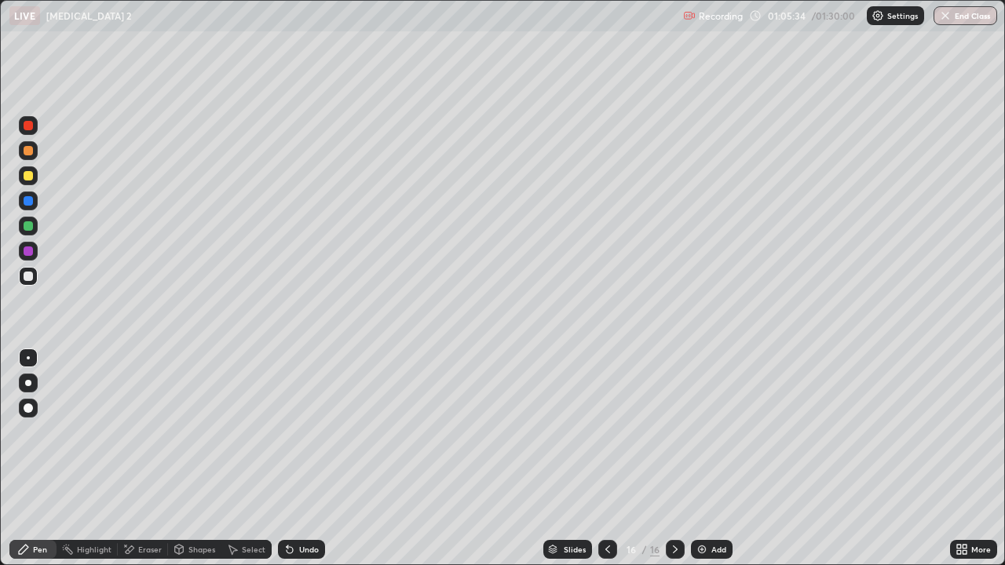
click at [26, 253] on div at bounding box center [28, 251] width 9 height 9
click at [150, 459] on div "Eraser" at bounding box center [150, 550] width 24 height 8
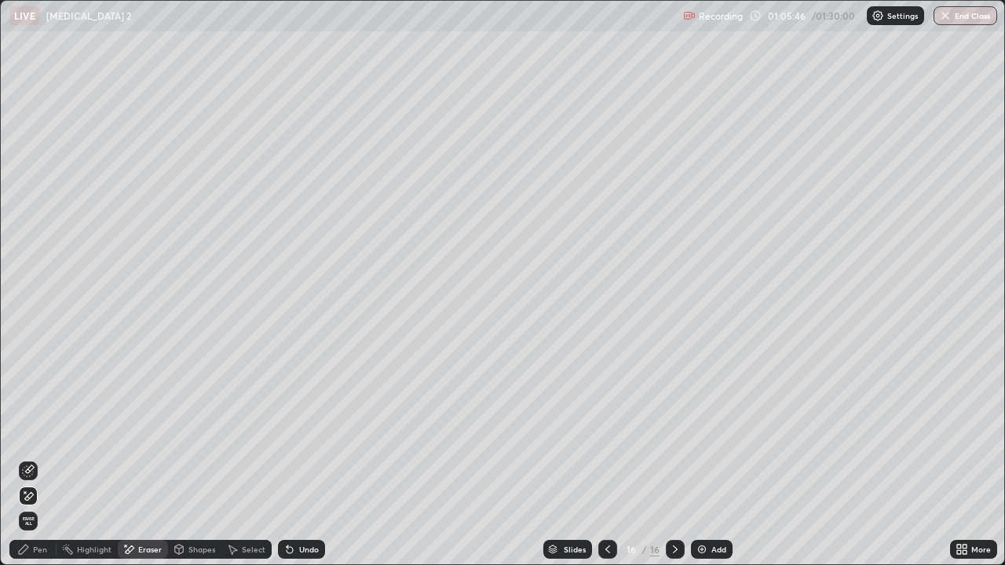
click at [304, 459] on div "Undo" at bounding box center [301, 549] width 47 height 19
click at [305, 459] on div "Undo" at bounding box center [301, 549] width 47 height 19
click at [300, 459] on div "Undo" at bounding box center [309, 550] width 20 height 8
click at [35, 459] on div "Pen" at bounding box center [32, 549] width 47 height 19
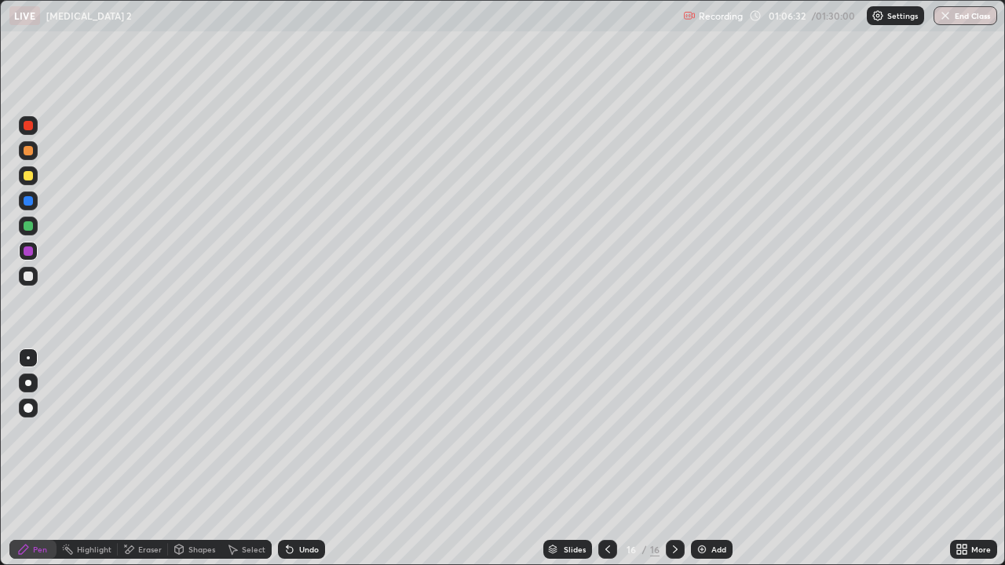
click at [608, 459] on icon at bounding box center [607, 549] width 13 height 13
click at [679, 459] on icon at bounding box center [675, 549] width 13 height 13
click at [675, 459] on icon at bounding box center [675, 550] width 5 height 8
click at [712, 459] on div "Add" at bounding box center [712, 549] width 42 height 19
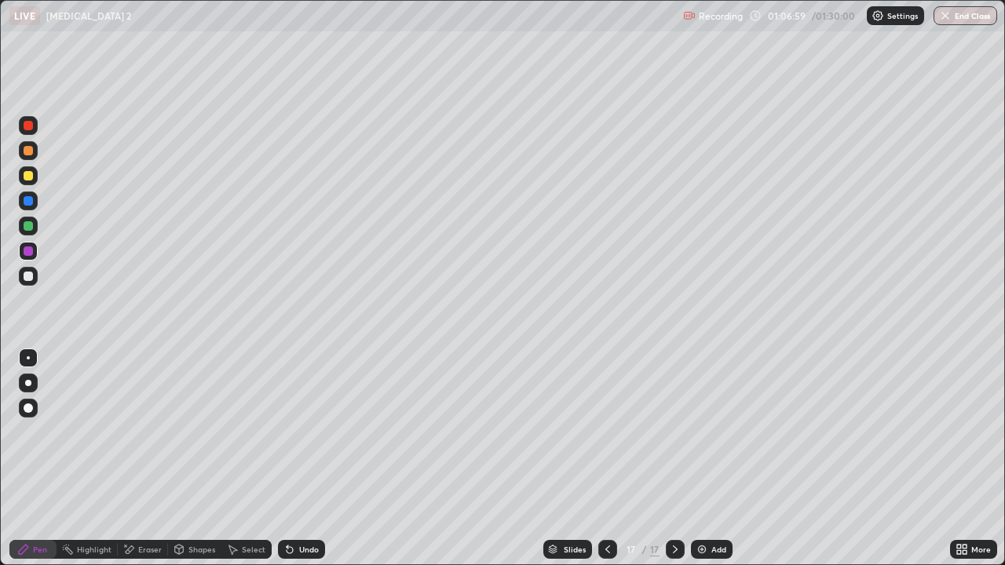
click at [31, 153] on div at bounding box center [28, 150] width 9 height 9
click at [32, 227] on div at bounding box center [28, 225] width 9 height 9
click at [31, 179] on div at bounding box center [28, 175] width 9 height 9
click at [33, 201] on div at bounding box center [28, 201] width 19 height 19
click at [294, 459] on div "Undo" at bounding box center [301, 549] width 47 height 19
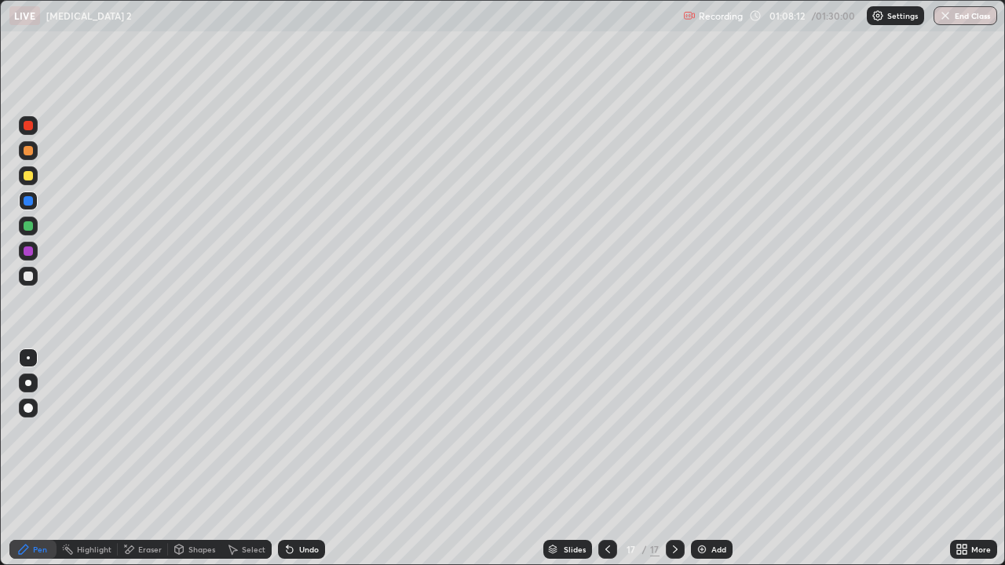
click at [294, 459] on div "Undo" at bounding box center [301, 549] width 47 height 19
click at [26, 253] on div at bounding box center [28, 251] width 9 height 9
click at [29, 176] on div at bounding box center [28, 175] width 9 height 9
click at [721, 459] on div "Add" at bounding box center [712, 549] width 42 height 19
click at [28, 149] on div at bounding box center [28, 150] width 9 height 9
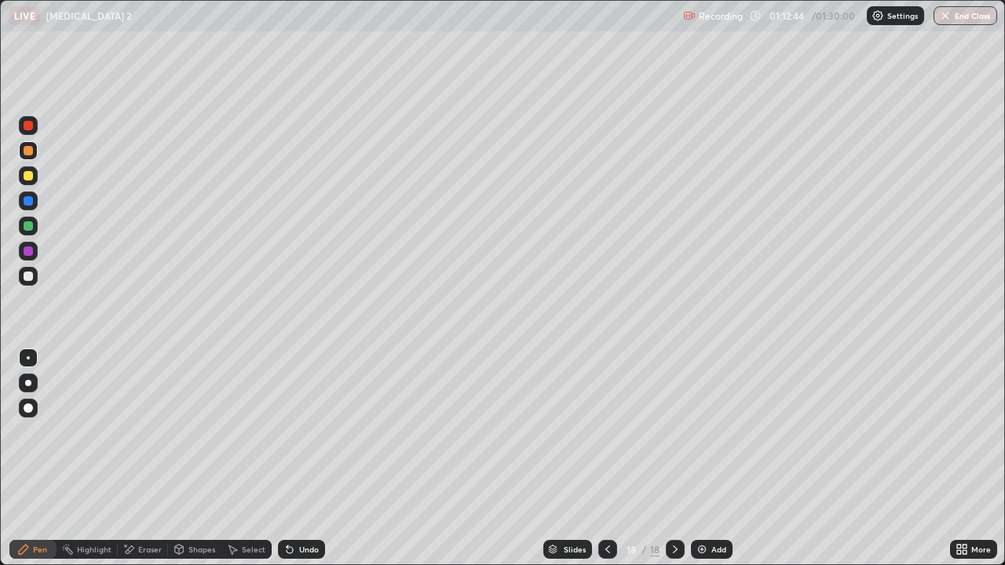
click at [152, 459] on div "Eraser" at bounding box center [150, 550] width 24 height 8
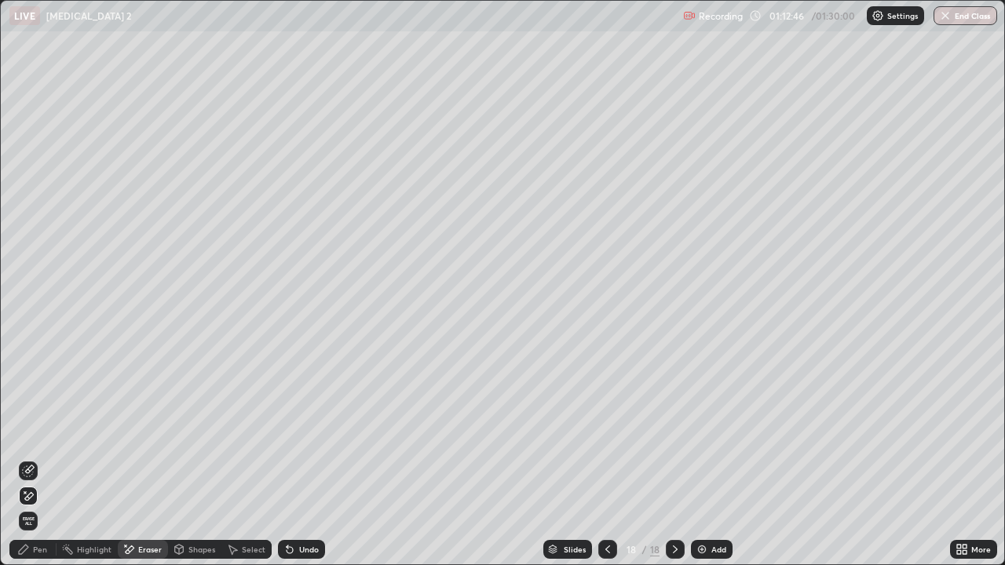
click at [26, 459] on div "Pen" at bounding box center [32, 549] width 47 height 19
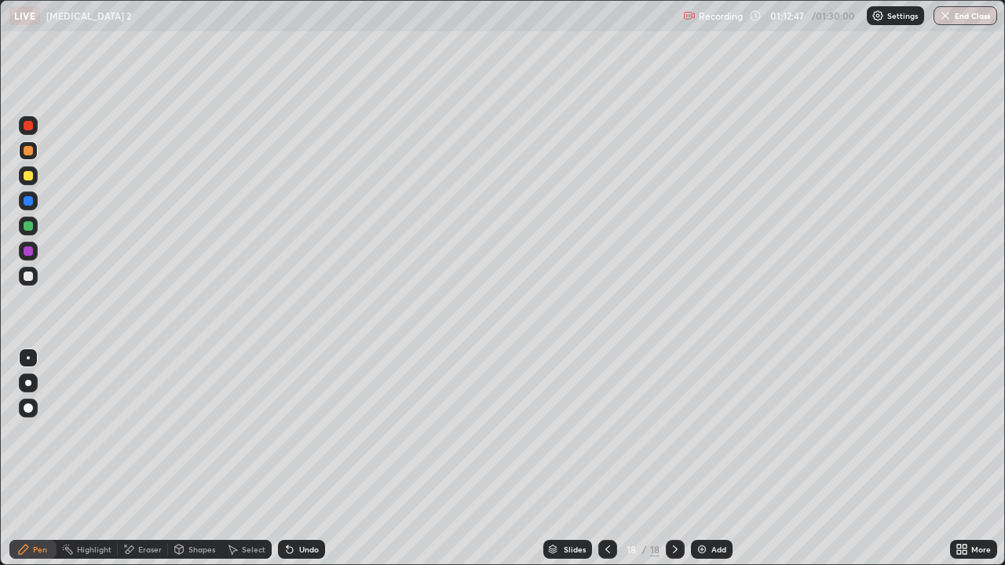
click at [144, 459] on div "Eraser" at bounding box center [143, 549] width 50 height 19
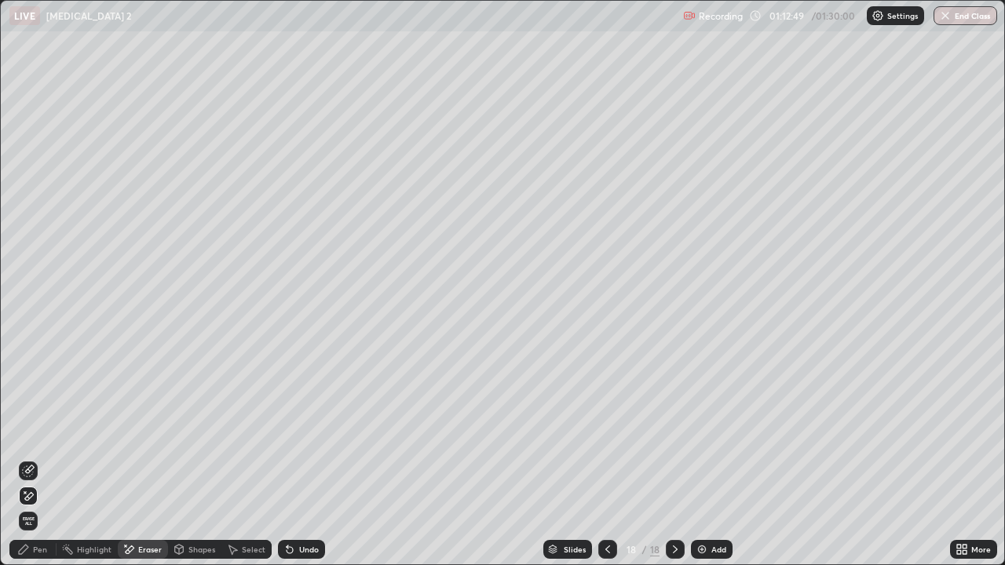
click at [239, 459] on div "Select" at bounding box center [246, 549] width 50 height 19
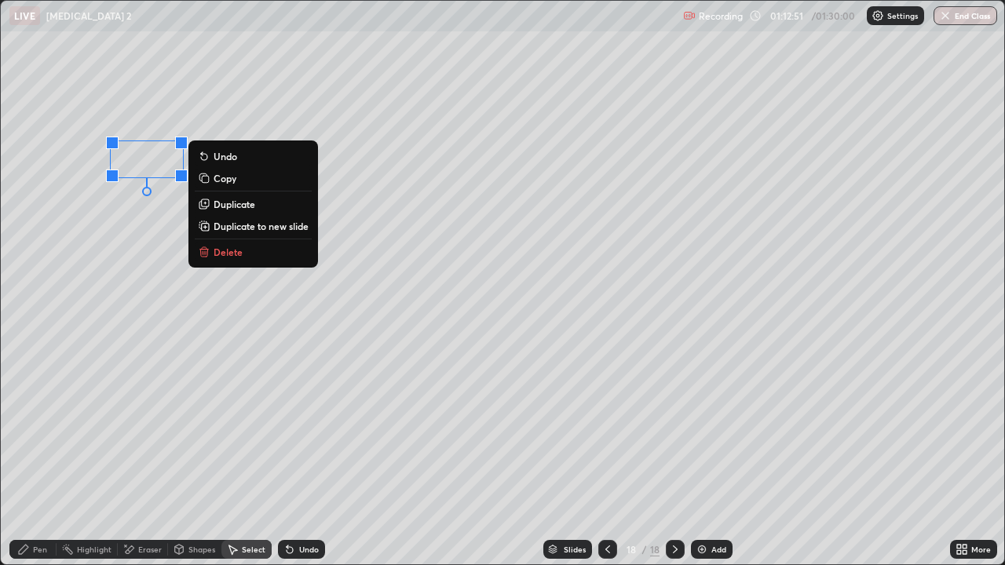
click at [27, 459] on icon at bounding box center [23, 549] width 13 height 13
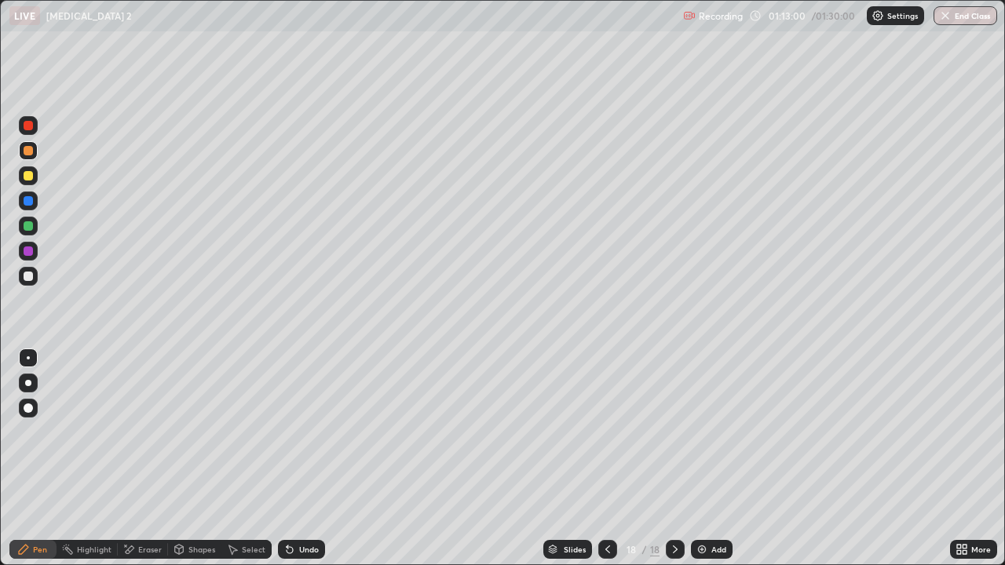
click at [143, 459] on div "Eraser" at bounding box center [143, 549] width 50 height 19
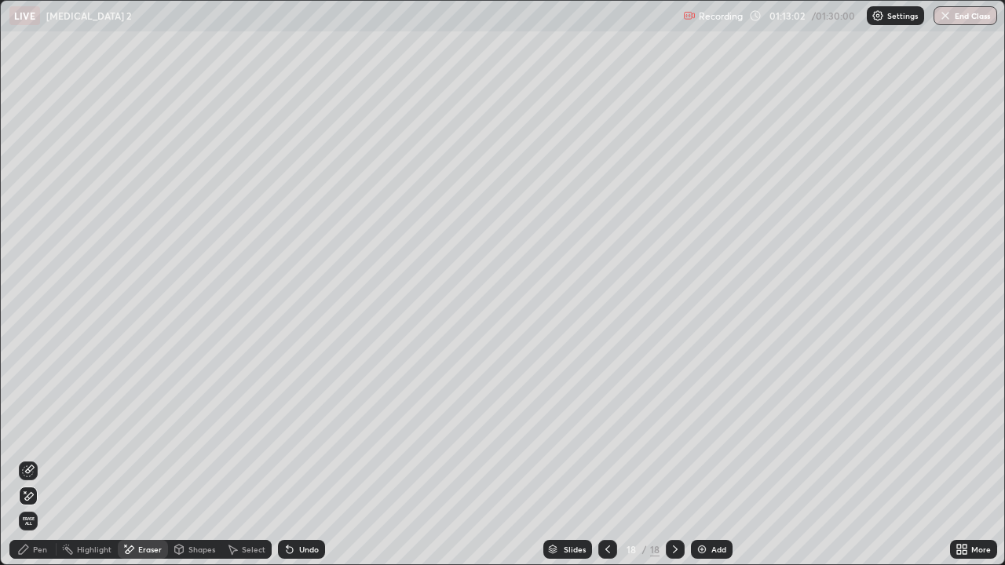
click at [42, 459] on div "Pen" at bounding box center [40, 550] width 14 height 8
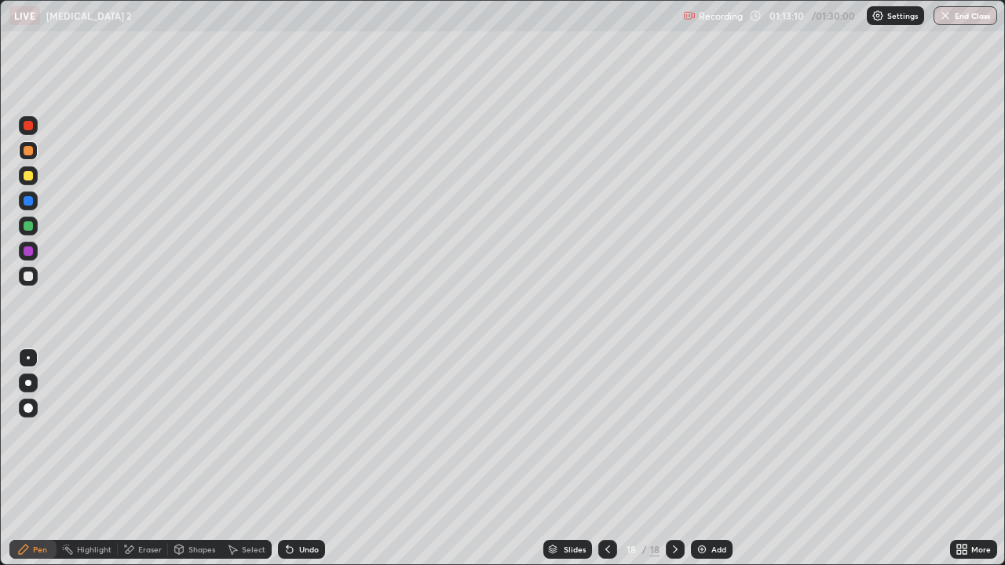
click at [246, 459] on div "Select" at bounding box center [254, 550] width 24 height 8
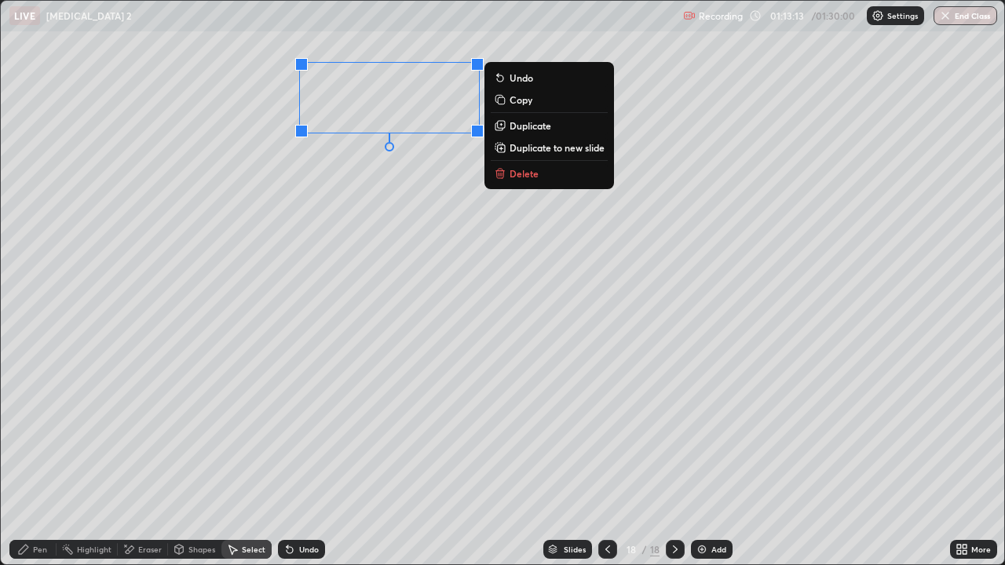
click at [532, 131] on p "Duplicate" at bounding box center [531, 125] width 42 height 13
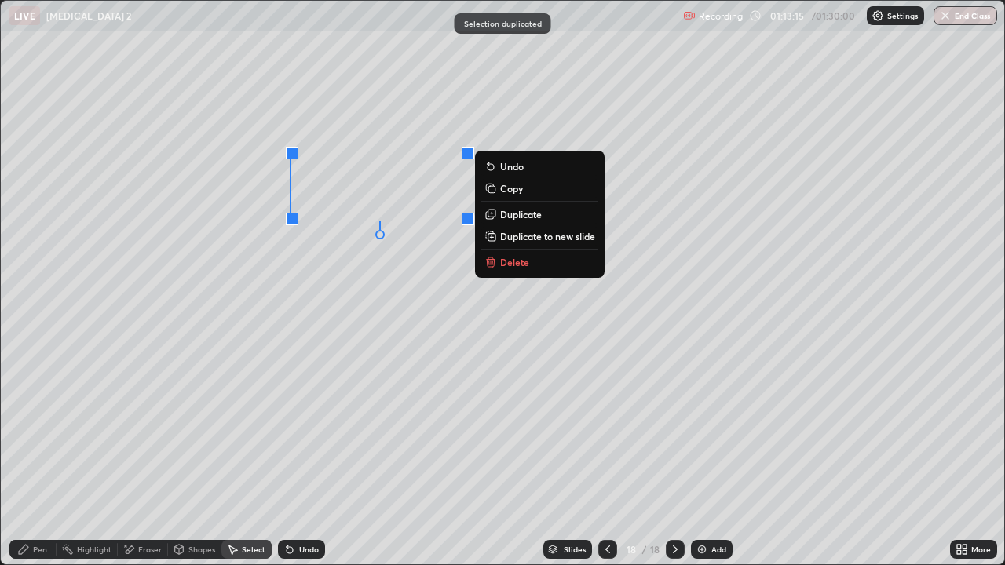
click at [188, 459] on div "Shapes" at bounding box center [201, 550] width 27 height 8
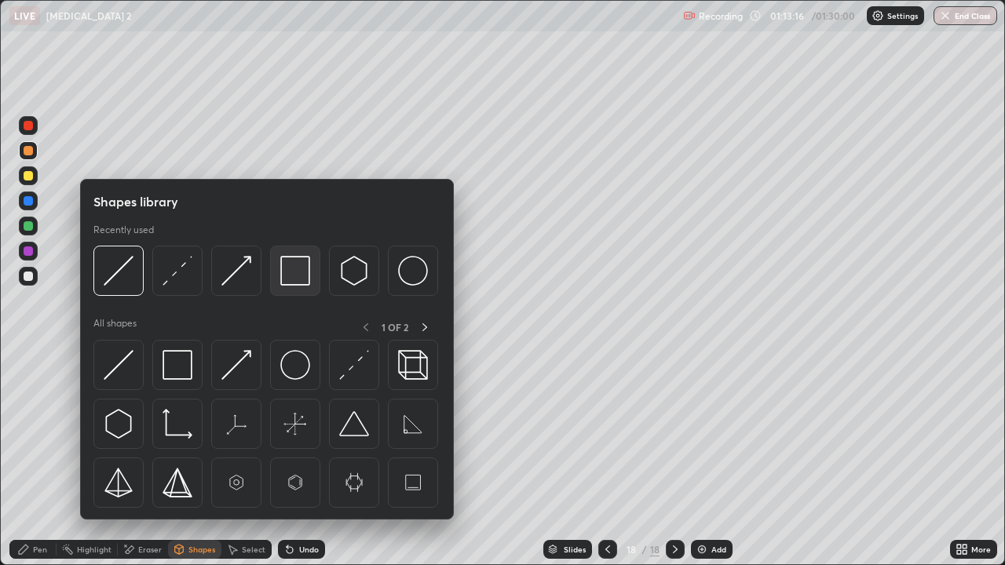
click at [279, 274] on div at bounding box center [295, 271] width 50 height 50
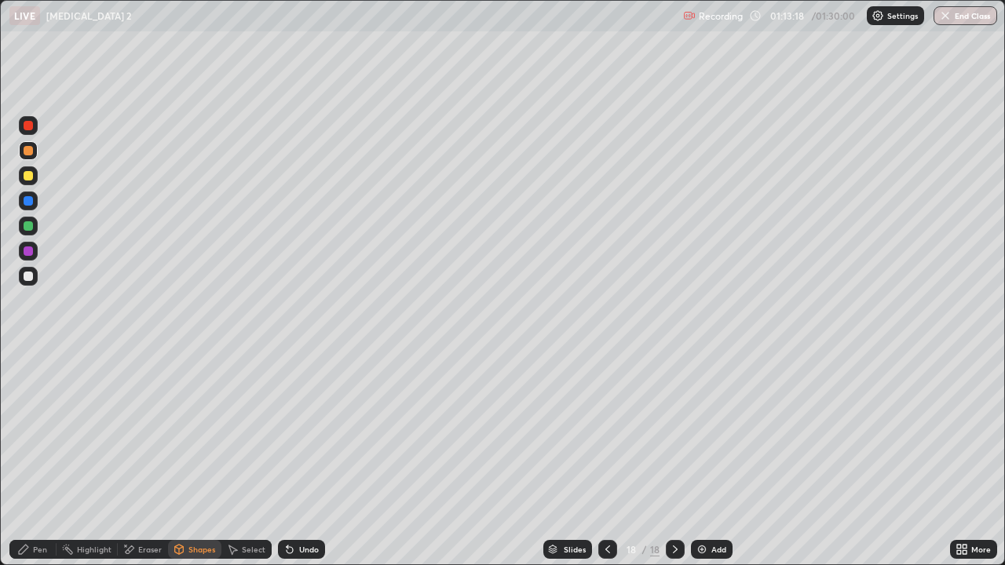
click at [27, 229] on div at bounding box center [28, 225] width 9 height 9
click at [27, 280] on div at bounding box center [28, 276] width 9 height 9
click at [309, 459] on div "Undo" at bounding box center [309, 550] width 20 height 8
click at [29, 459] on icon at bounding box center [23, 549] width 13 height 13
click at [159, 459] on div "Eraser" at bounding box center [150, 550] width 24 height 8
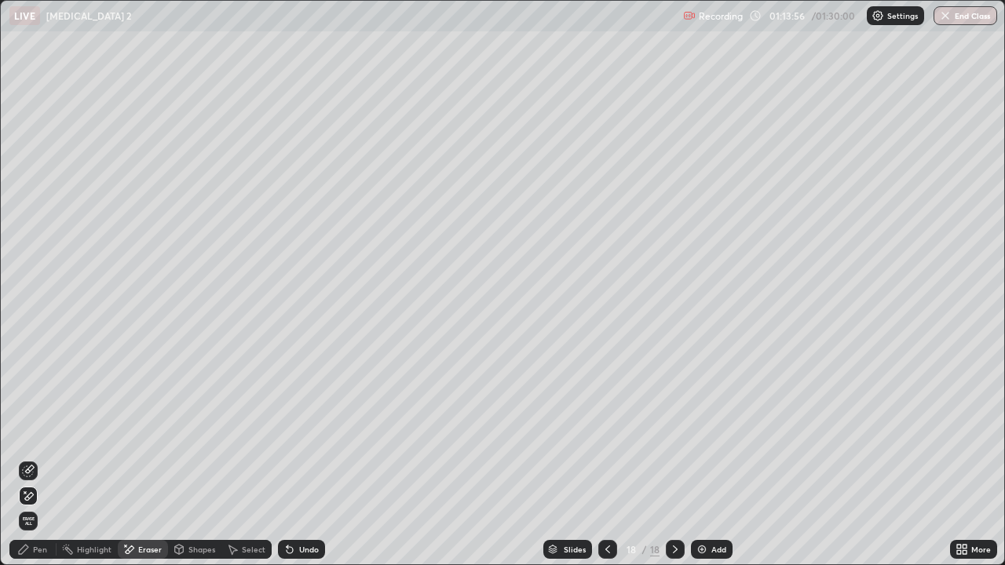
click at [45, 459] on div "Pen" at bounding box center [40, 550] width 14 height 8
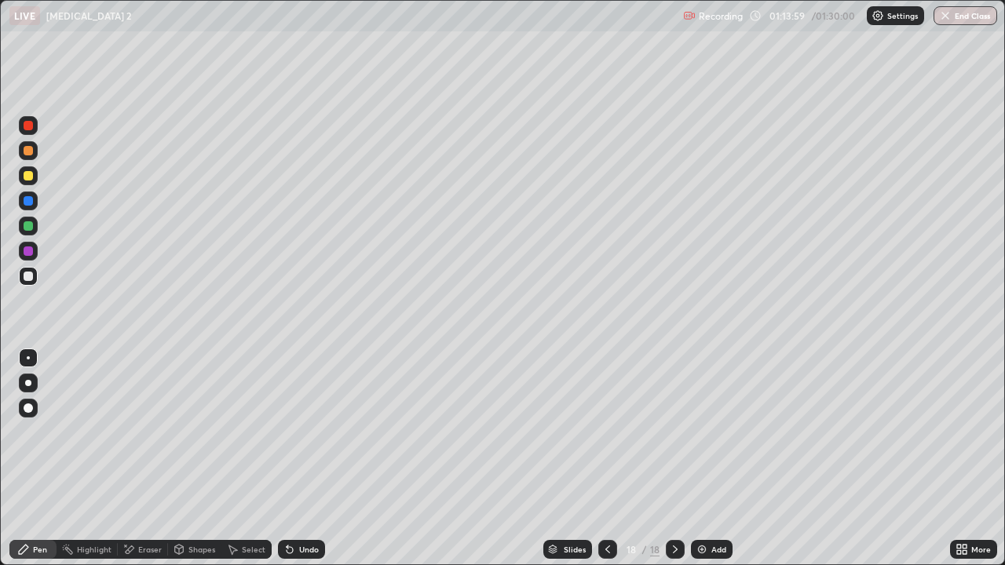
click at [145, 459] on div "Eraser" at bounding box center [150, 550] width 24 height 8
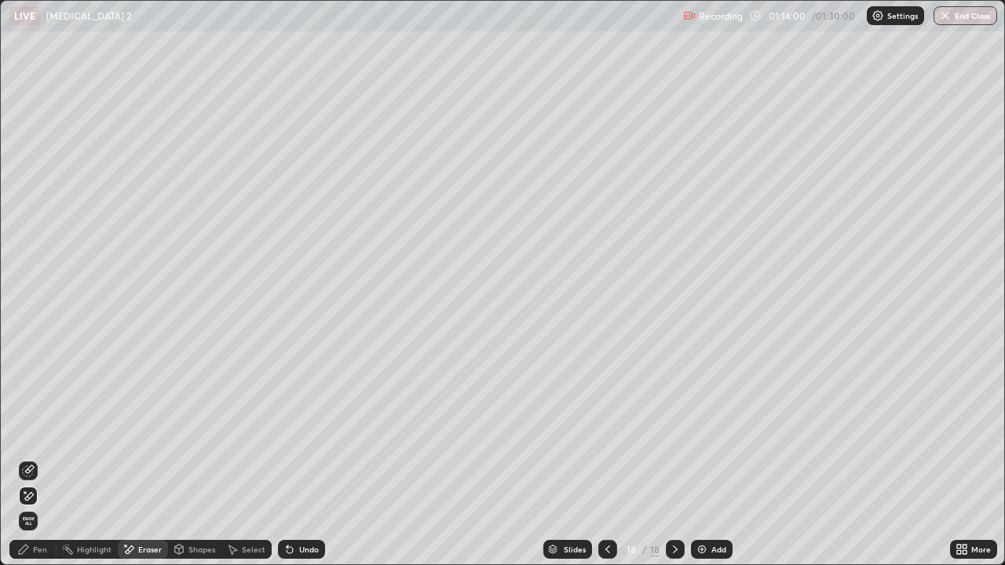
click at [37, 459] on div "Pen" at bounding box center [40, 550] width 14 height 8
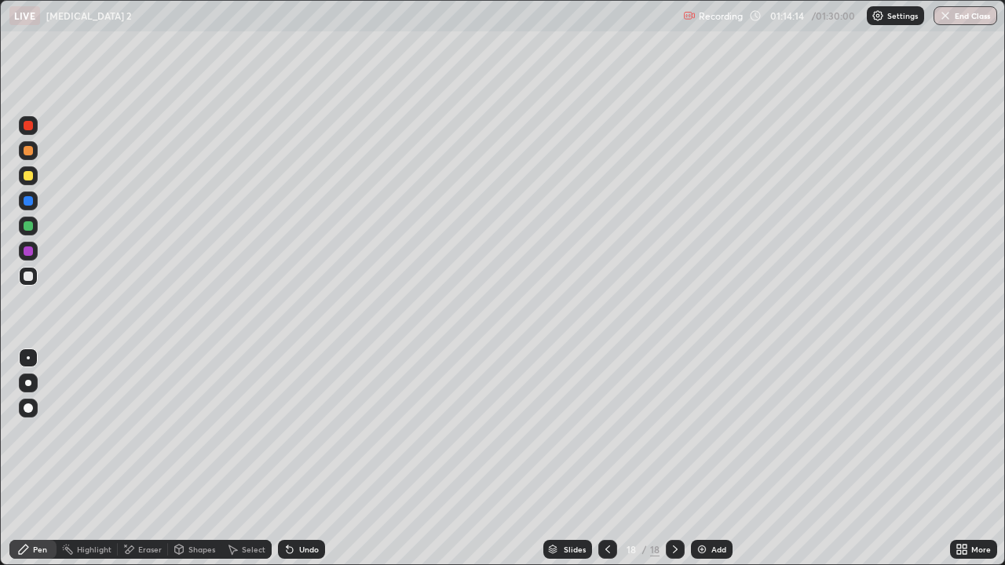
click at [27, 230] on div at bounding box center [28, 225] width 9 height 9
click at [152, 459] on div "Eraser" at bounding box center [150, 550] width 24 height 8
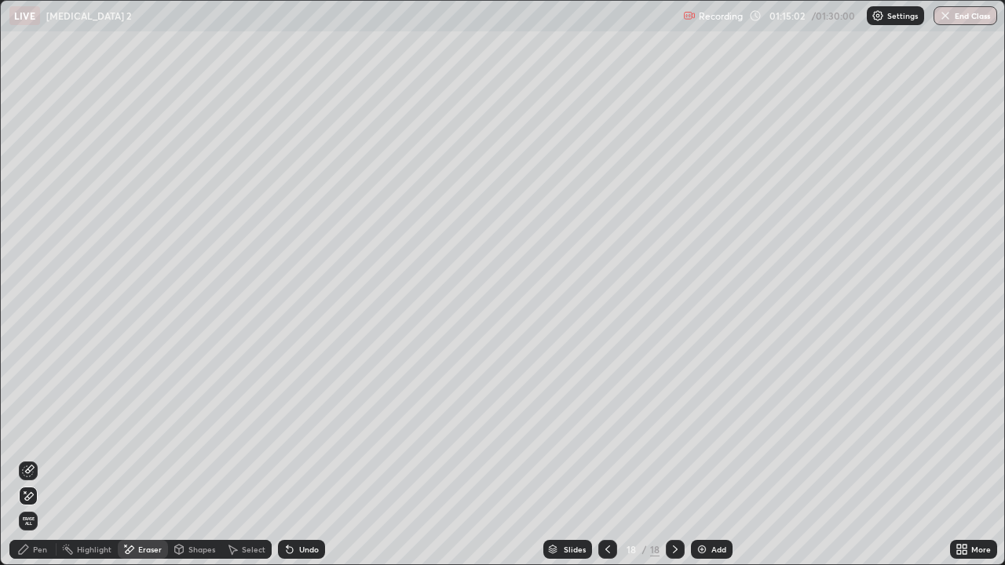
click at [704, 459] on img at bounding box center [702, 549] width 13 height 13
click at [47, 459] on div "Pen" at bounding box center [32, 549] width 47 height 19
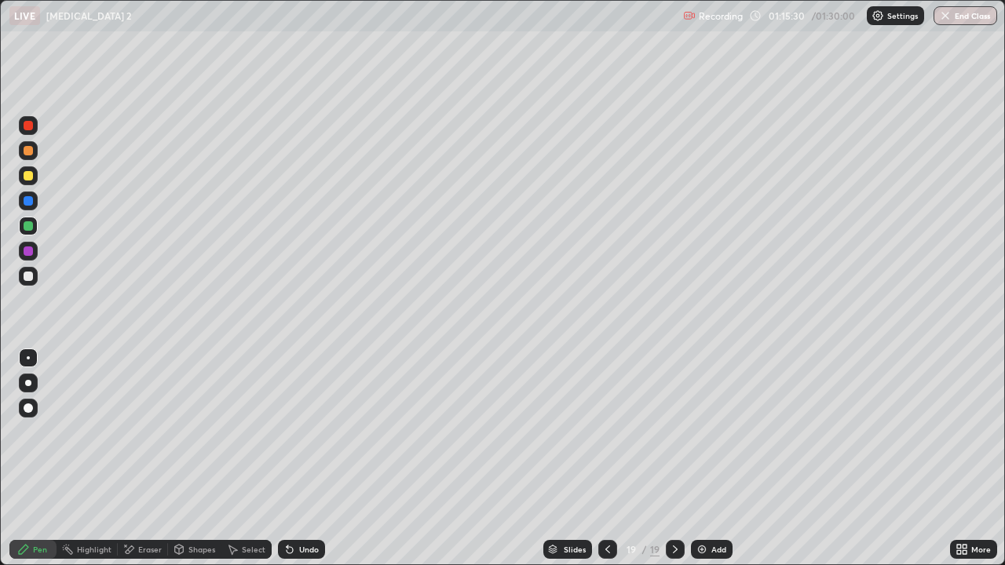
click at [27, 155] on div at bounding box center [28, 150] width 9 height 9
click at [206, 459] on div "Shapes" at bounding box center [194, 549] width 53 height 19
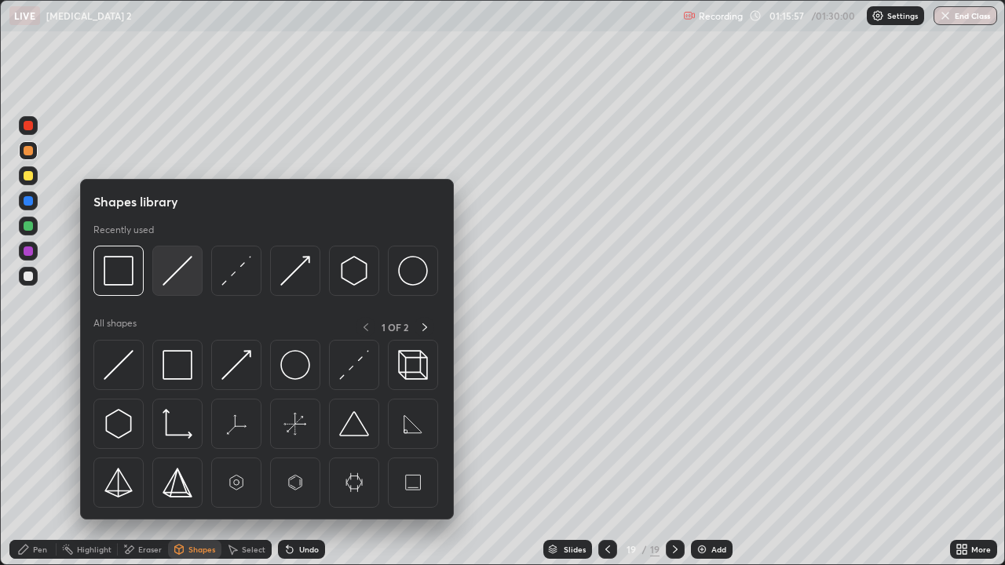
click at [186, 266] on img at bounding box center [178, 271] width 30 height 30
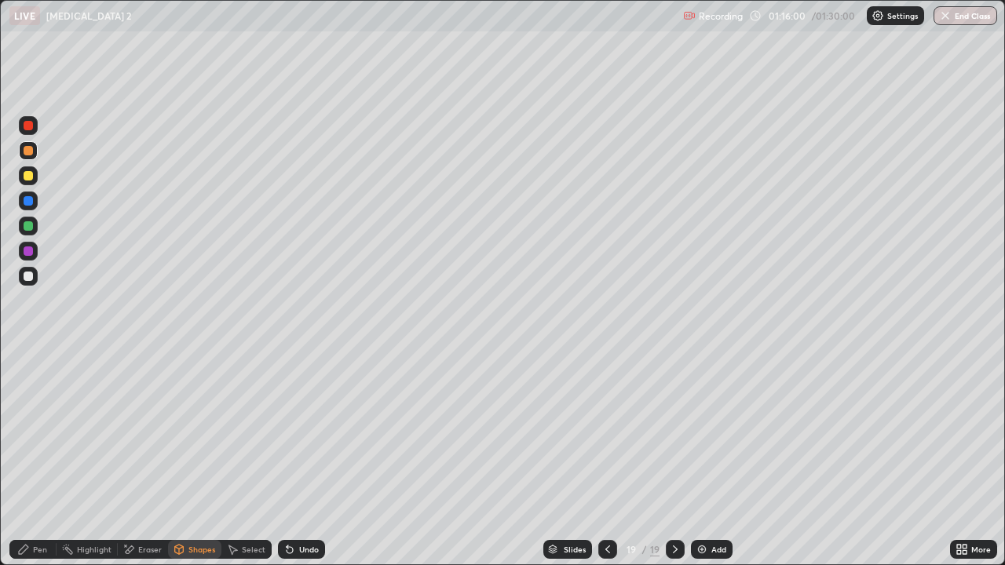
click at [250, 459] on div "Select" at bounding box center [254, 550] width 24 height 8
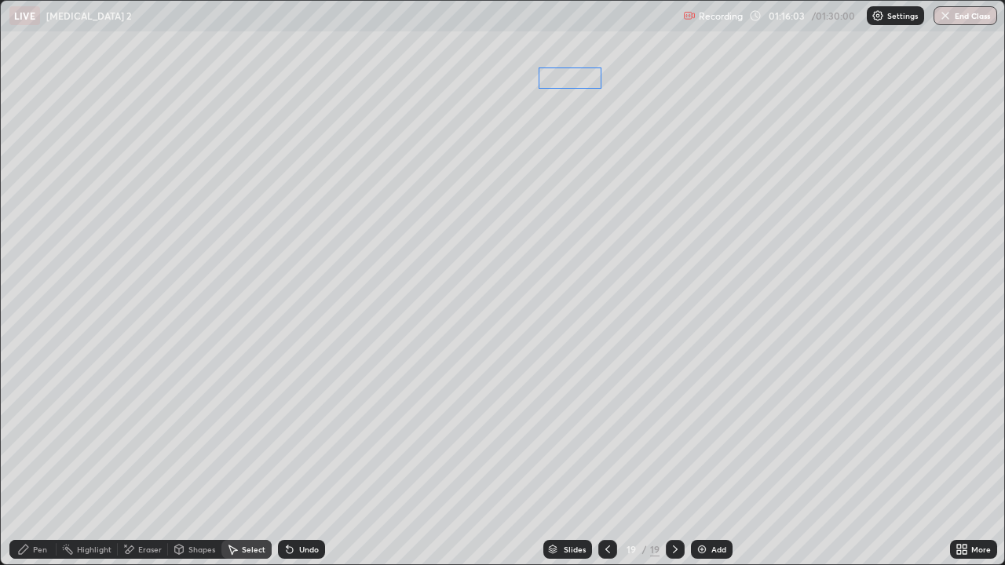
click at [577, 68] on div "0 ° Undo Copy Duplicate Duplicate to new slide Delete" at bounding box center [502, 283] width 1003 height 564
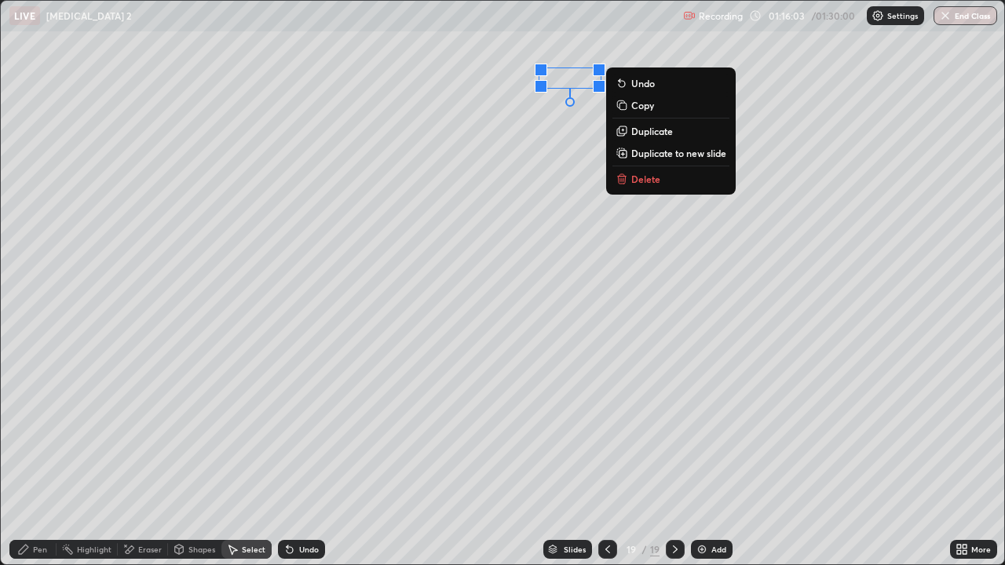
click at [546, 107] on div "0 ° Undo Copy Duplicate Duplicate to new slide Delete" at bounding box center [502, 283] width 1003 height 564
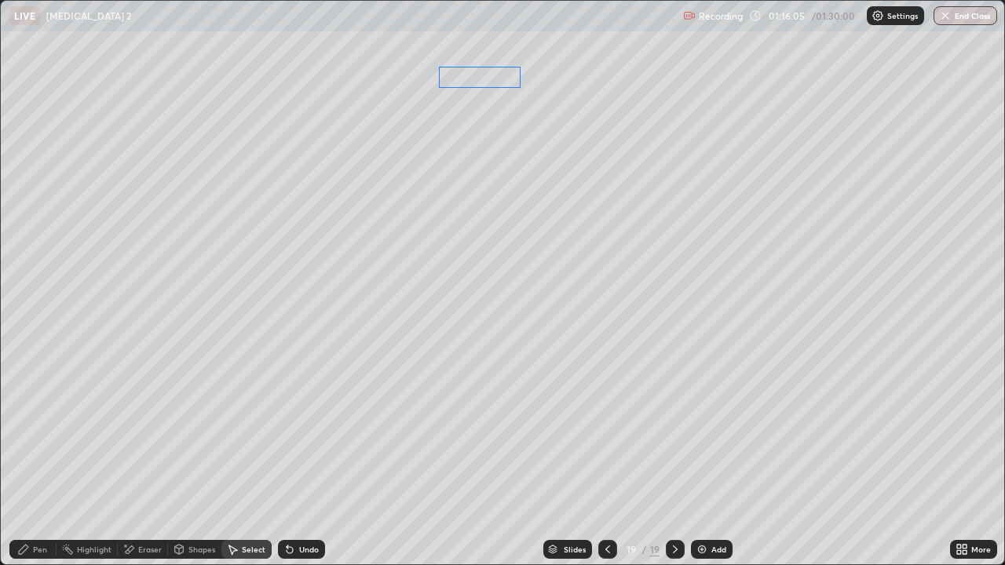
click at [493, 77] on div "0 ° Undo Copy Duplicate Duplicate to new slide Delete" at bounding box center [502, 283] width 1003 height 564
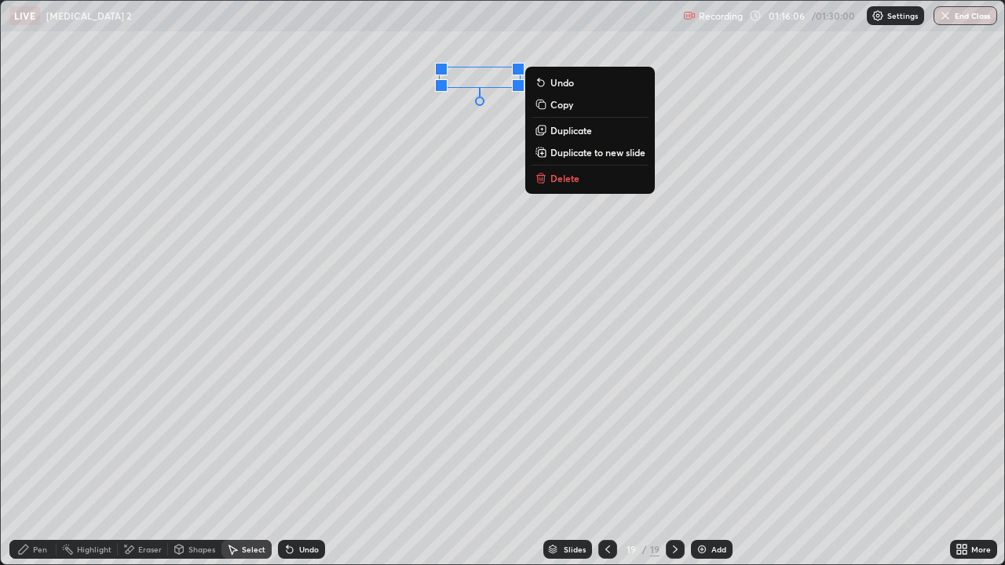
click at [457, 136] on div "0 ° Undo Copy Duplicate Duplicate to new slide Delete" at bounding box center [502, 283] width 1003 height 564
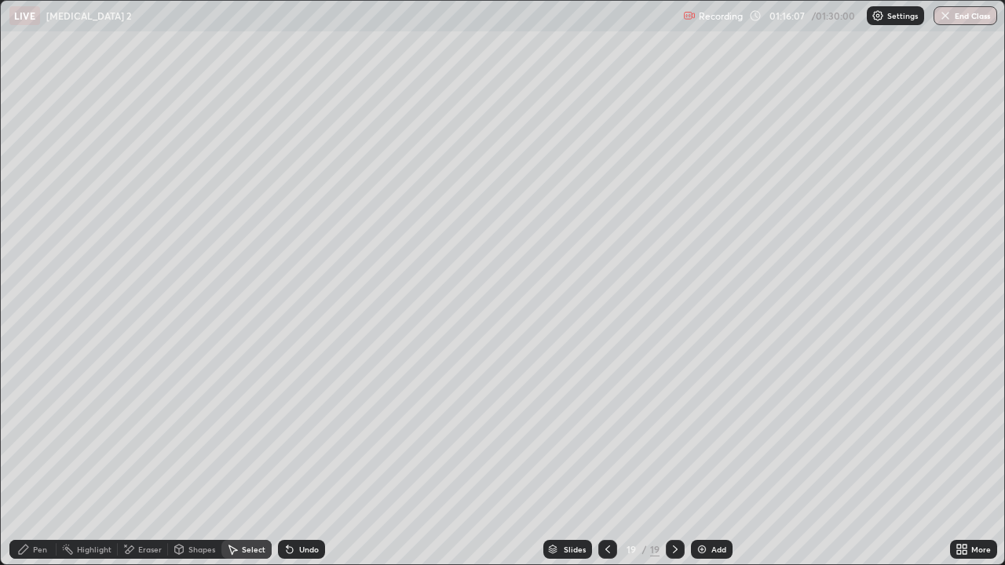
click at [49, 459] on div "Pen" at bounding box center [32, 549] width 47 height 19
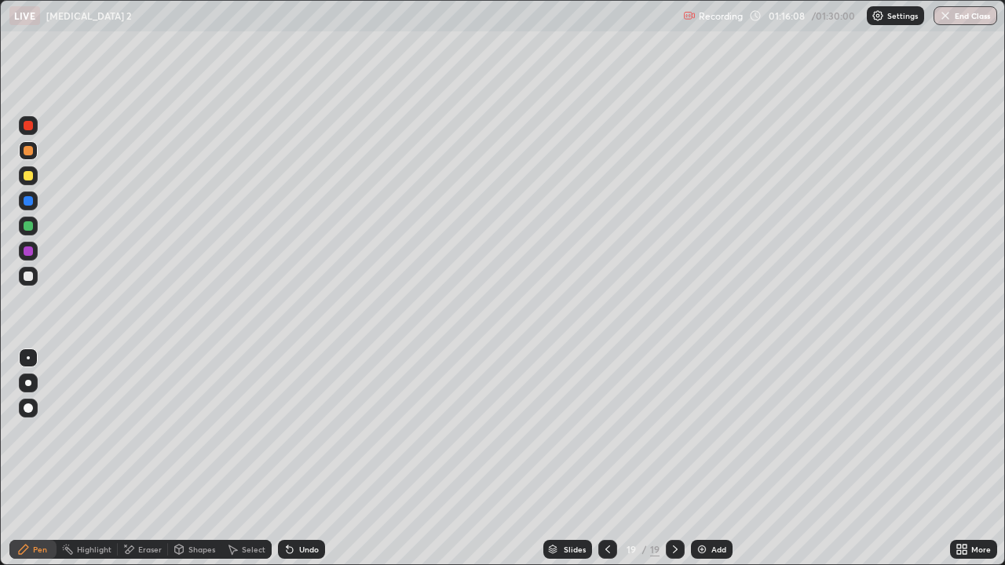
click at [28, 278] on div at bounding box center [28, 276] width 9 height 9
click at [29, 270] on div at bounding box center [28, 276] width 19 height 19
click at [307, 459] on div "Undo" at bounding box center [309, 550] width 20 height 8
click at [302, 459] on div "Undo" at bounding box center [309, 550] width 20 height 8
click at [29, 177] on div at bounding box center [28, 175] width 9 height 9
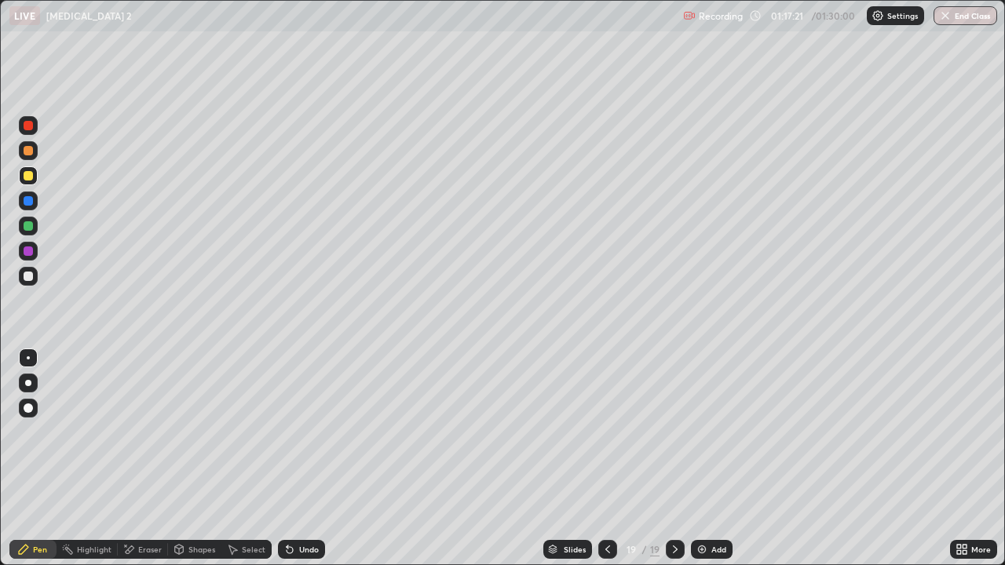
click at [306, 459] on div "Undo" at bounding box center [309, 550] width 20 height 8
click at [311, 459] on div "Undo" at bounding box center [301, 549] width 47 height 19
click at [309, 459] on div "Undo" at bounding box center [301, 549] width 47 height 19
click at [32, 277] on div at bounding box center [28, 276] width 9 height 9
click at [242, 459] on div "Select" at bounding box center [254, 550] width 24 height 8
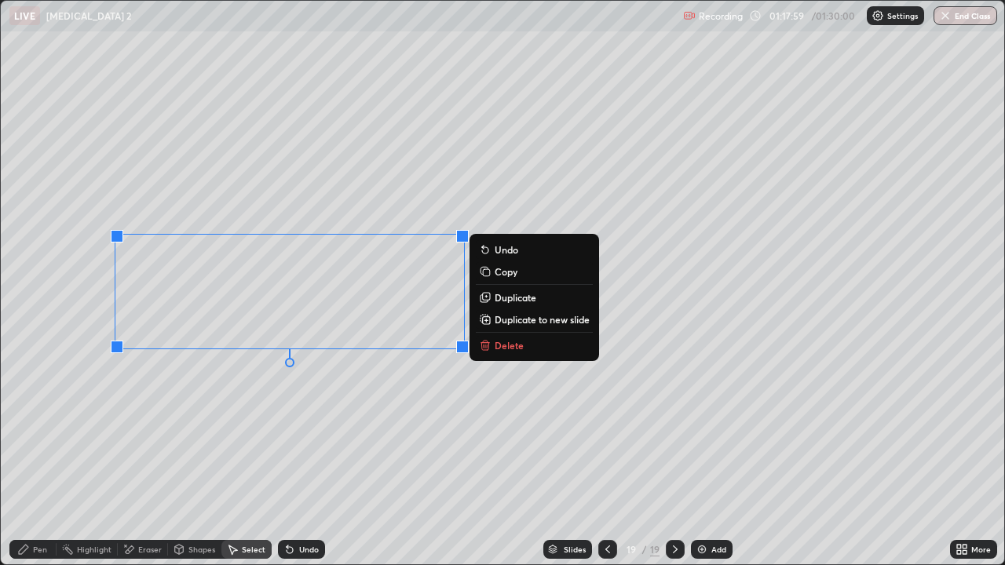
click at [43, 459] on div "Pen" at bounding box center [40, 550] width 14 height 8
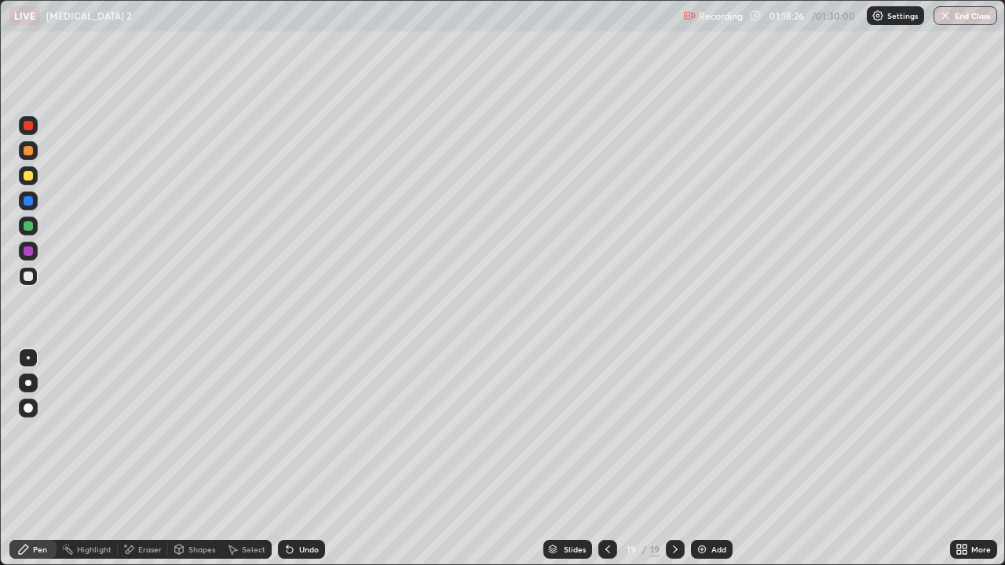
click at [29, 251] on div at bounding box center [28, 251] width 9 height 9
click at [145, 459] on div "Eraser" at bounding box center [143, 549] width 50 height 19
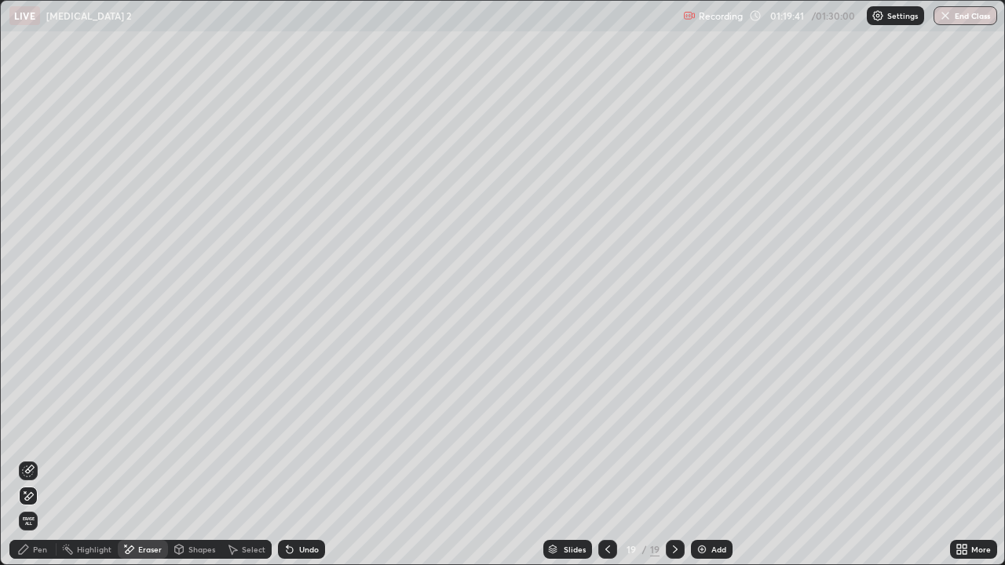
click at [33, 459] on div "Pen" at bounding box center [32, 549] width 47 height 19
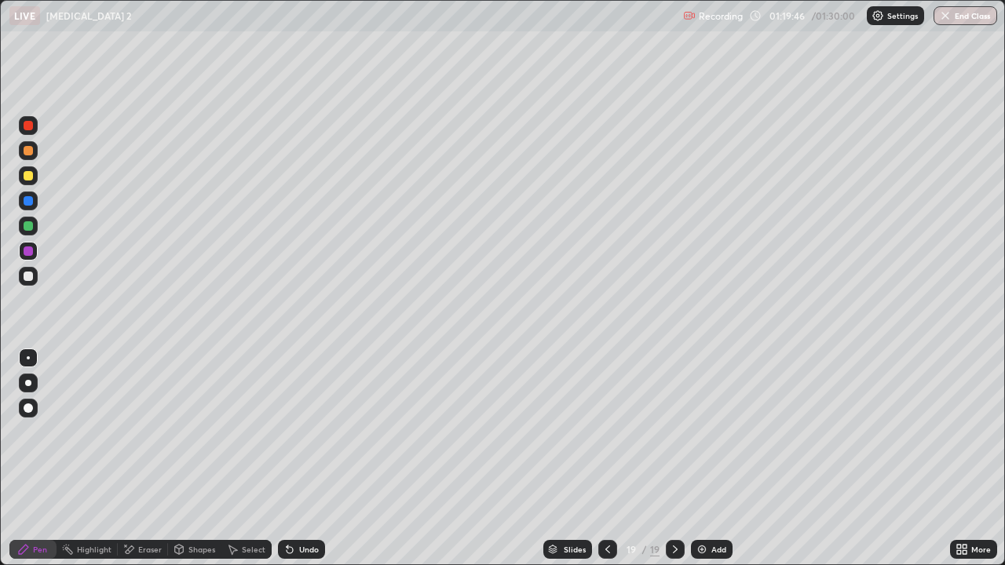
click at [301, 459] on div "Undo" at bounding box center [301, 549] width 47 height 19
click at [299, 459] on div "Undo" at bounding box center [301, 549] width 47 height 19
click at [304, 459] on div "Undo" at bounding box center [309, 550] width 20 height 8
click at [302, 459] on div "Undo" at bounding box center [301, 549] width 47 height 19
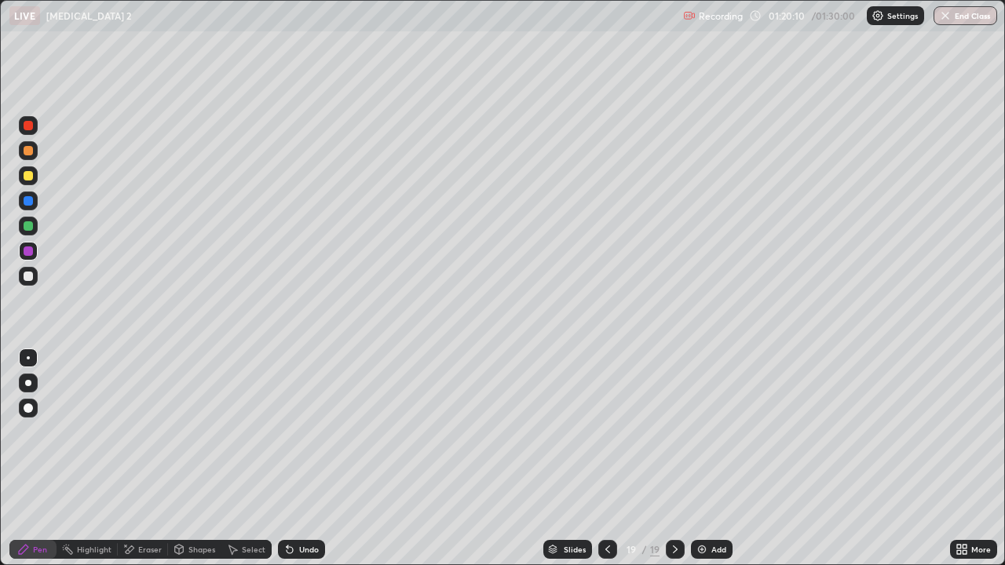
click at [299, 459] on div "Undo" at bounding box center [301, 549] width 47 height 19
click at [304, 459] on div "Undo" at bounding box center [301, 549] width 47 height 19
click at [302, 459] on div "Undo" at bounding box center [301, 549] width 47 height 19
click at [306, 459] on div "Undo" at bounding box center [301, 549] width 47 height 19
click at [301, 459] on div "Undo" at bounding box center [301, 549] width 47 height 19
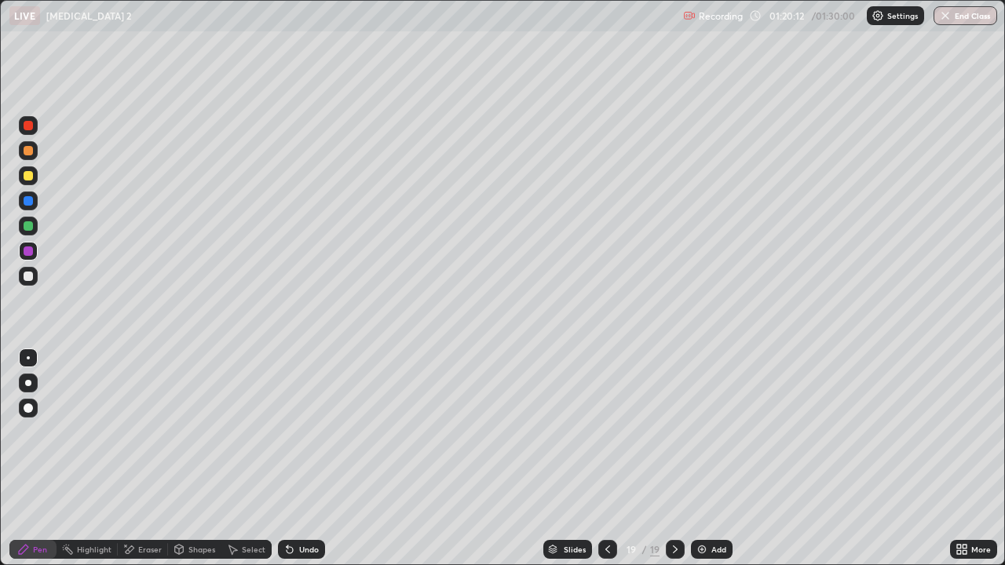
click at [302, 459] on div "Undo" at bounding box center [309, 550] width 20 height 8
click at [307, 459] on div "Undo" at bounding box center [309, 550] width 20 height 8
click at [304, 459] on div "Undo" at bounding box center [309, 550] width 20 height 8
click at [303, 459] on div "Undo" at bounding box center [309, 550] width 20 height 8
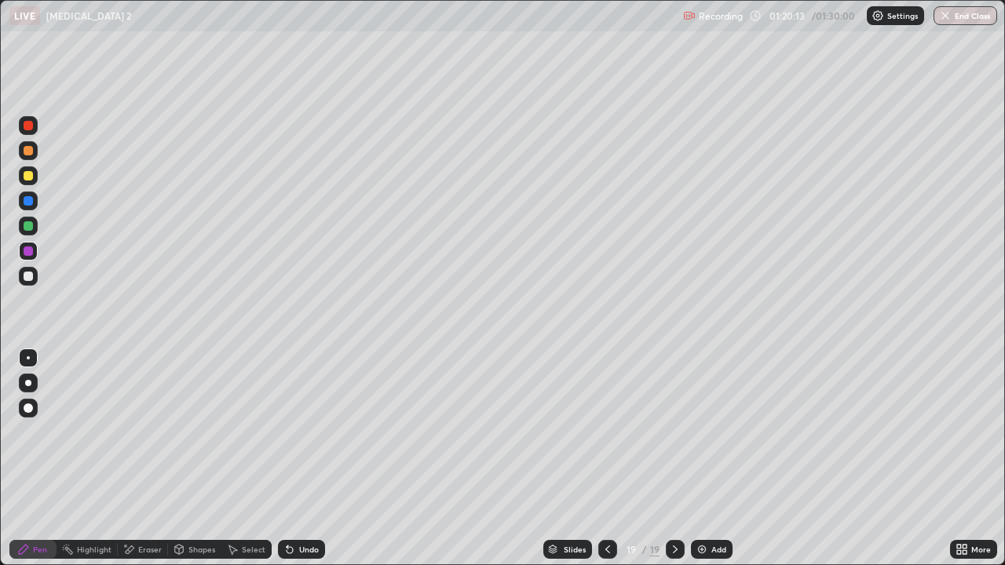
click at [301, 459] on div "Undo" at bounding box center [309, 550] width 20 height 8
click at [27, 284] on div at bounding box center [28, 276] width 19 height 19
click at [28, 223] on div at bounding box center [28, 225] width 9 height 9
click at [25, 174] on div at bounding box center [28, 175] width 9 height 9
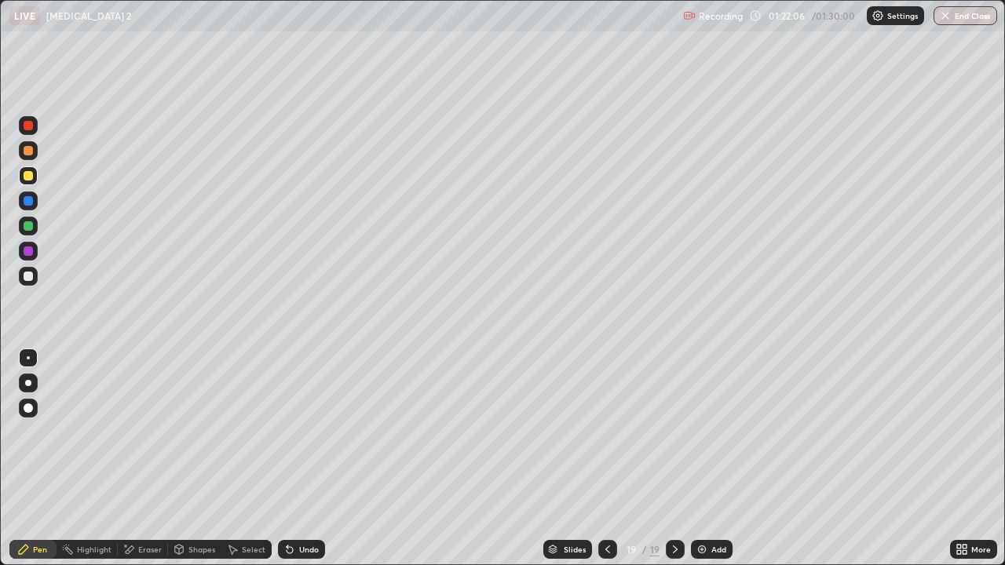
click at [35, 228] on div at bounding box center [28, 226] width 19 height 19
click at [702, 459] on img at bounding box center [702, 549] width 13 height 13
click at [27, 154] on div at bounding box center [28, 150] width 9 height 9
click at [26, 274] on div at bounding box center [28, 276] width 9 height 9
click at [28, 224] on div at bounding box center [28, 225] width 9 height 9
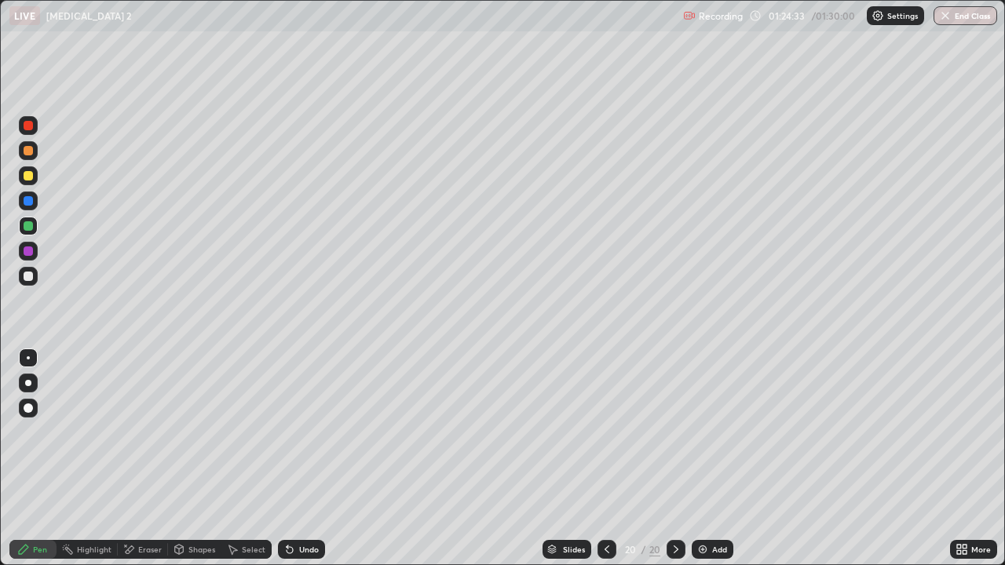
click at [32, 177] on div at bounding box center [28, 175] width 9 height 9
click at [249, 459] on div "Select" at bounding box center [254, 550] width 24 height 8
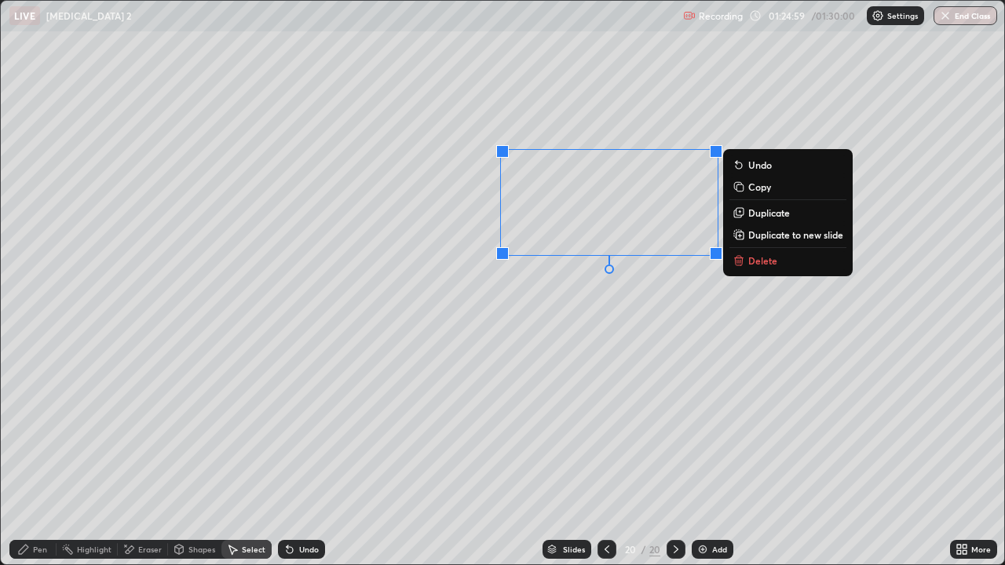
click at [762, 263] on p "Delete" at bounding box center [762, 260] width 29 height 13
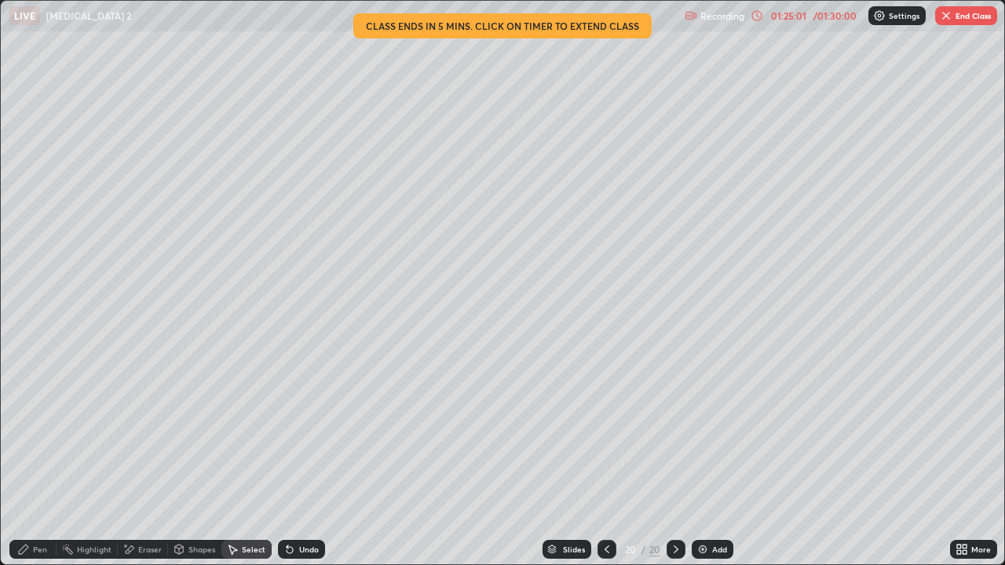
click at [955, 16] on button "End Class" at bounding box center [966, 15] width 62 height 19
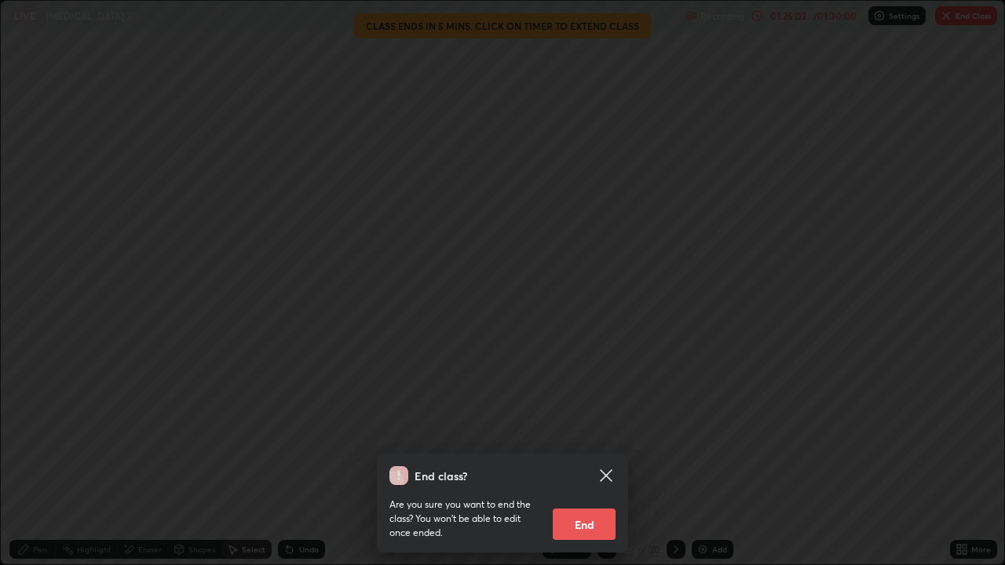
click at [579, 459] on button "End" at bounding box center [584, 524] width 63 height 31
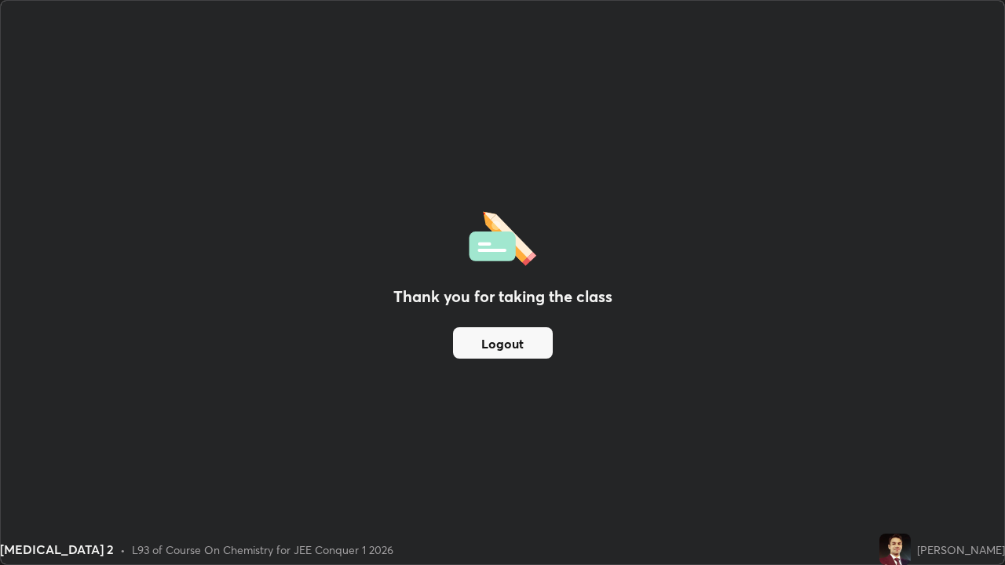
click at [492, 157] on div "Thank you for taking the class Logout" at bounding box center [502, 283] width 1003 height 564
click at [499, 353] on button "Logout" at bounding box center [503, 342] width 100 height 31
click at [506, 348] on button "Logout" at bounding box center [503, 342] width 100 height 31
click at [506, 346] on button "Logout" at bounding box center [503, 342] width 100 height 31
click at [506, 345] on button "Logout" at bounding box center [503, 342] width 100 height 31
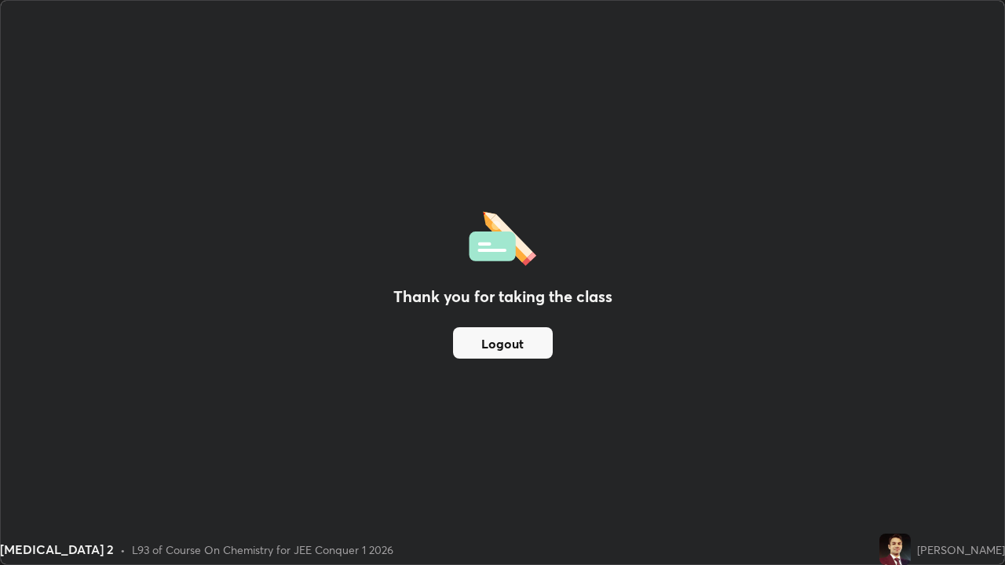
click at [505, 346] on button "Logout" at bounding box center [503, 342] width 100 height 31
